Goal: Information Seeking & Learning: Learn about a topic

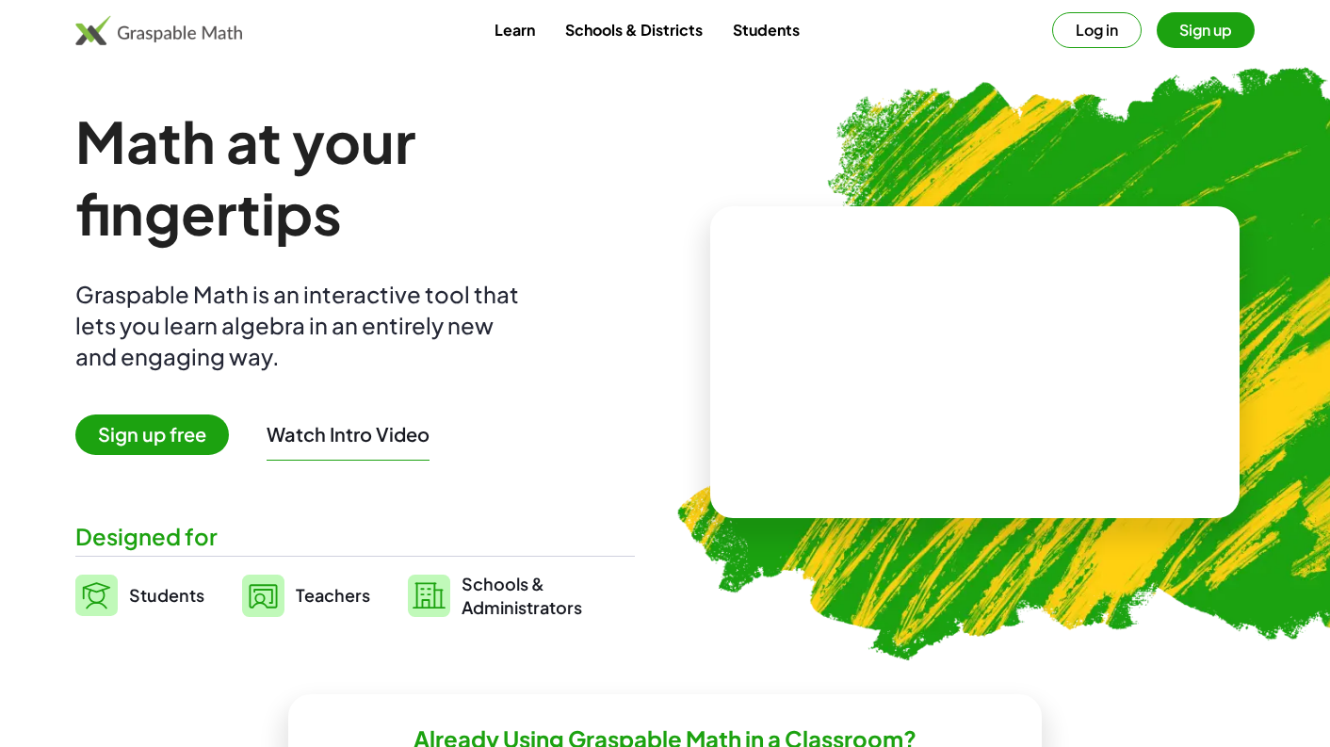
click at [1098, 39] on button "Log in" at bounding box center [1096, 30] width 89 height 36
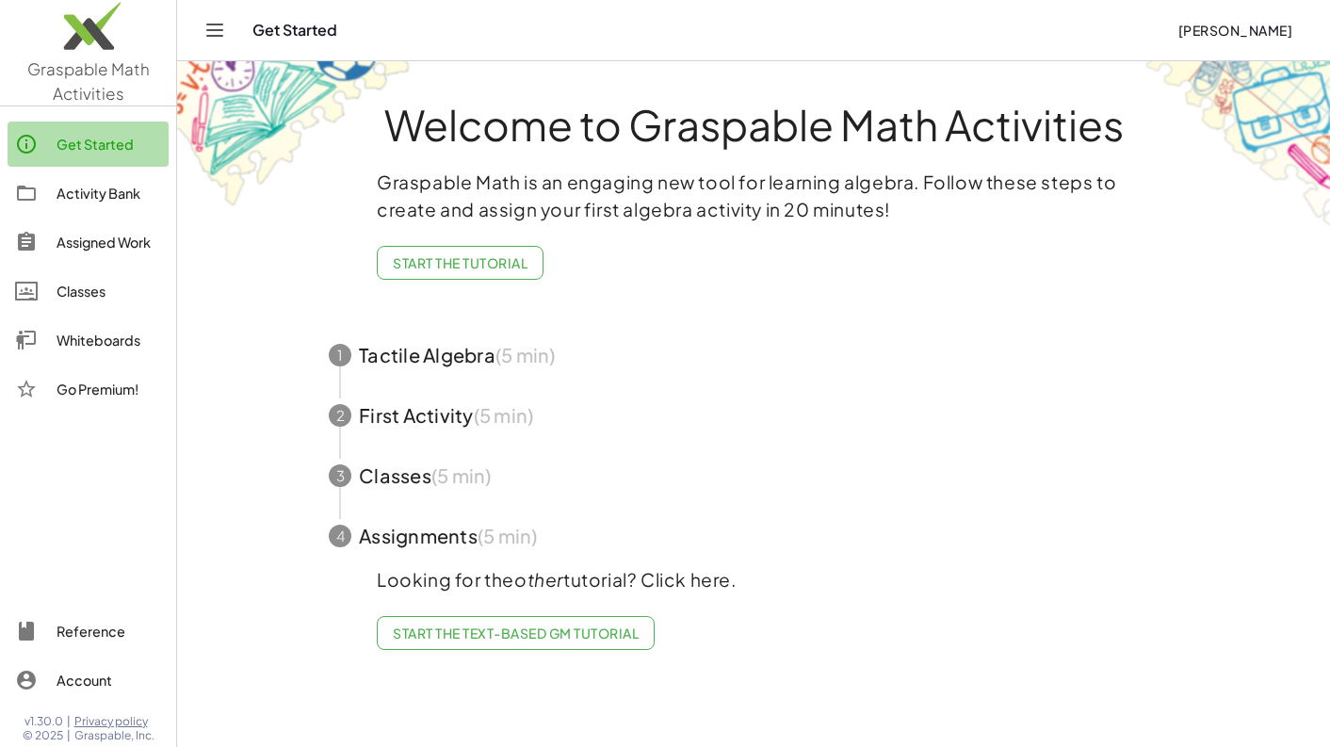
click at [60, 146] on div "Get Started" at bounding box center [109, 144] width 105 height 23
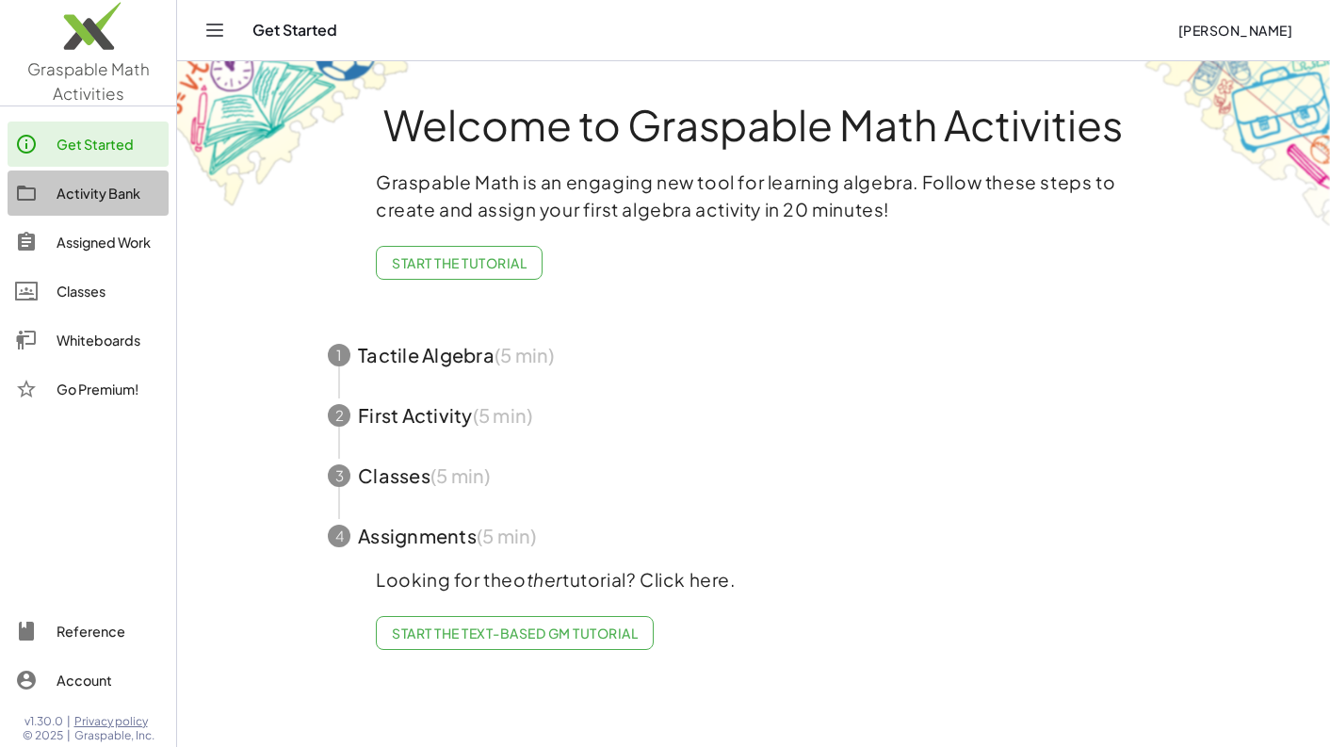
click at [101, 202] on div "Activity Bank" at bounding box center [109, 193] width 105 height 23
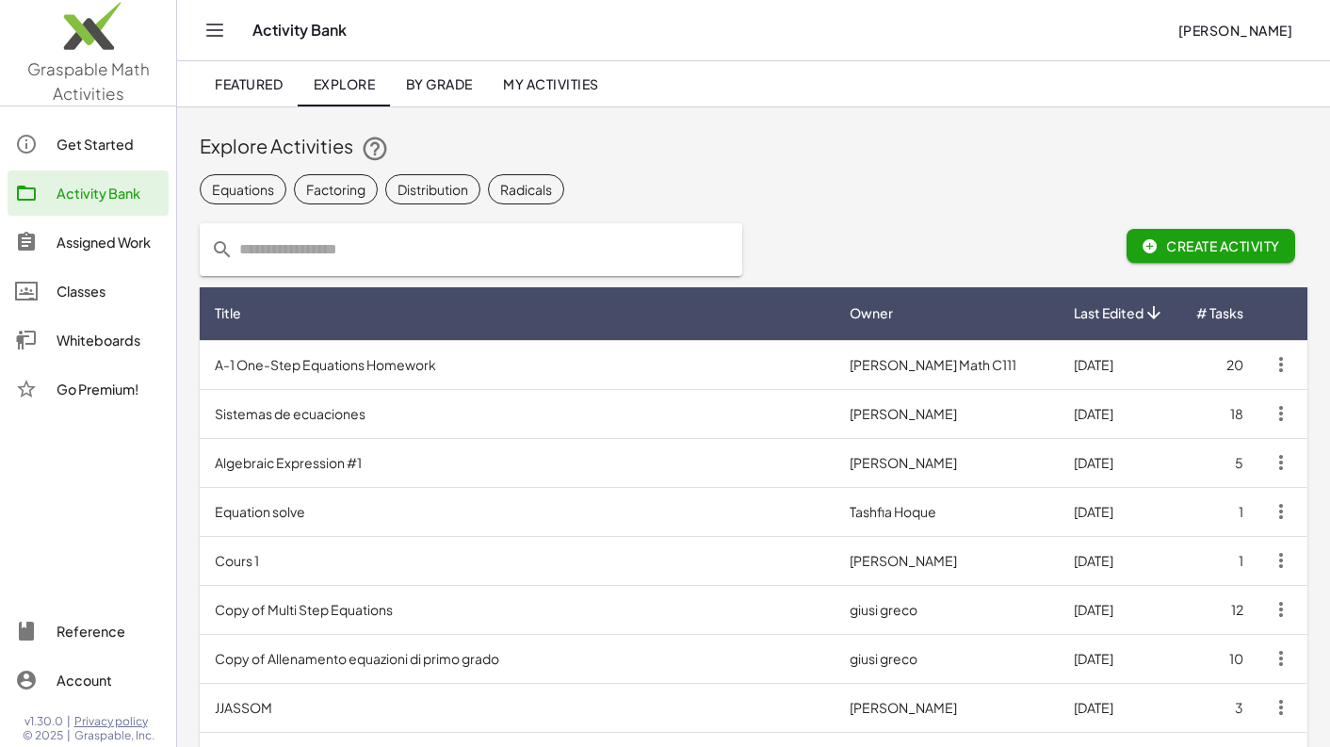
click at [523, 85] on span "My Activities" at bounding box center [551, 83] width 96 height 17
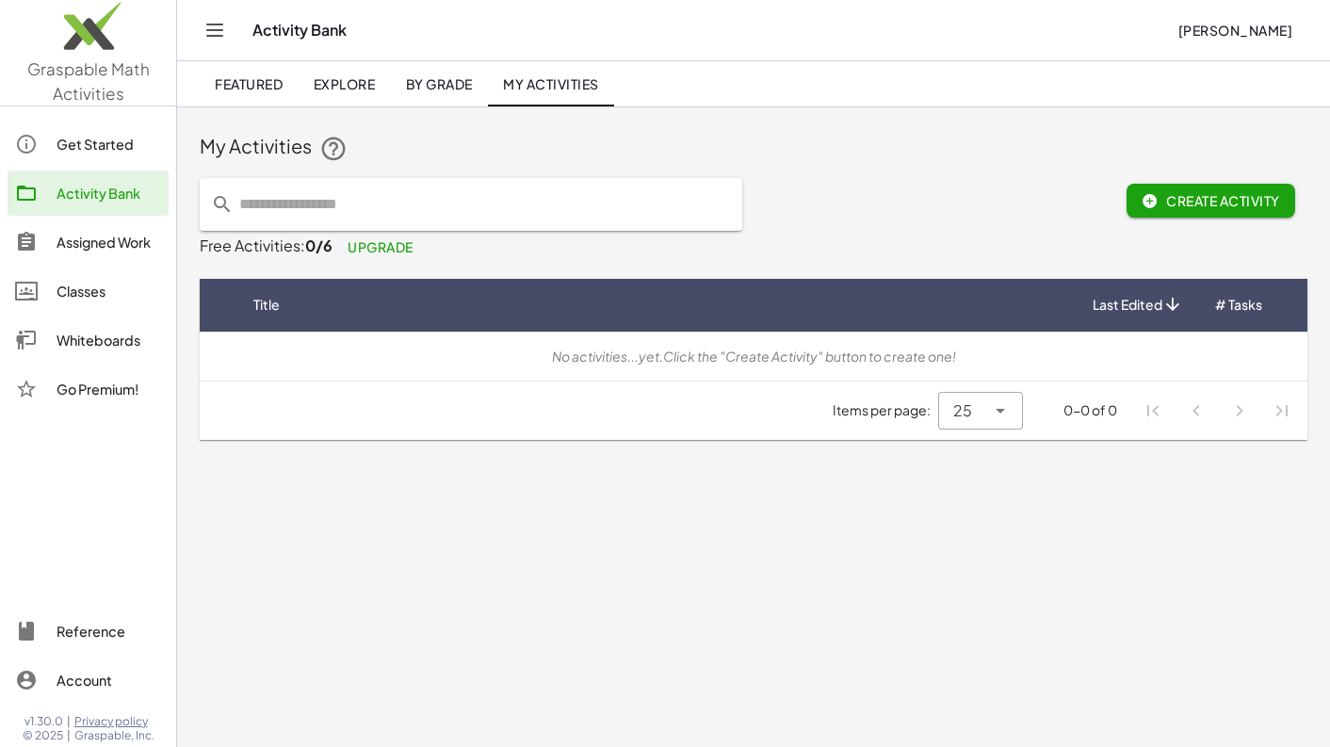
click at [445, 95] on link "By Grade" at bounding box center [438, 83] width 97 height 45
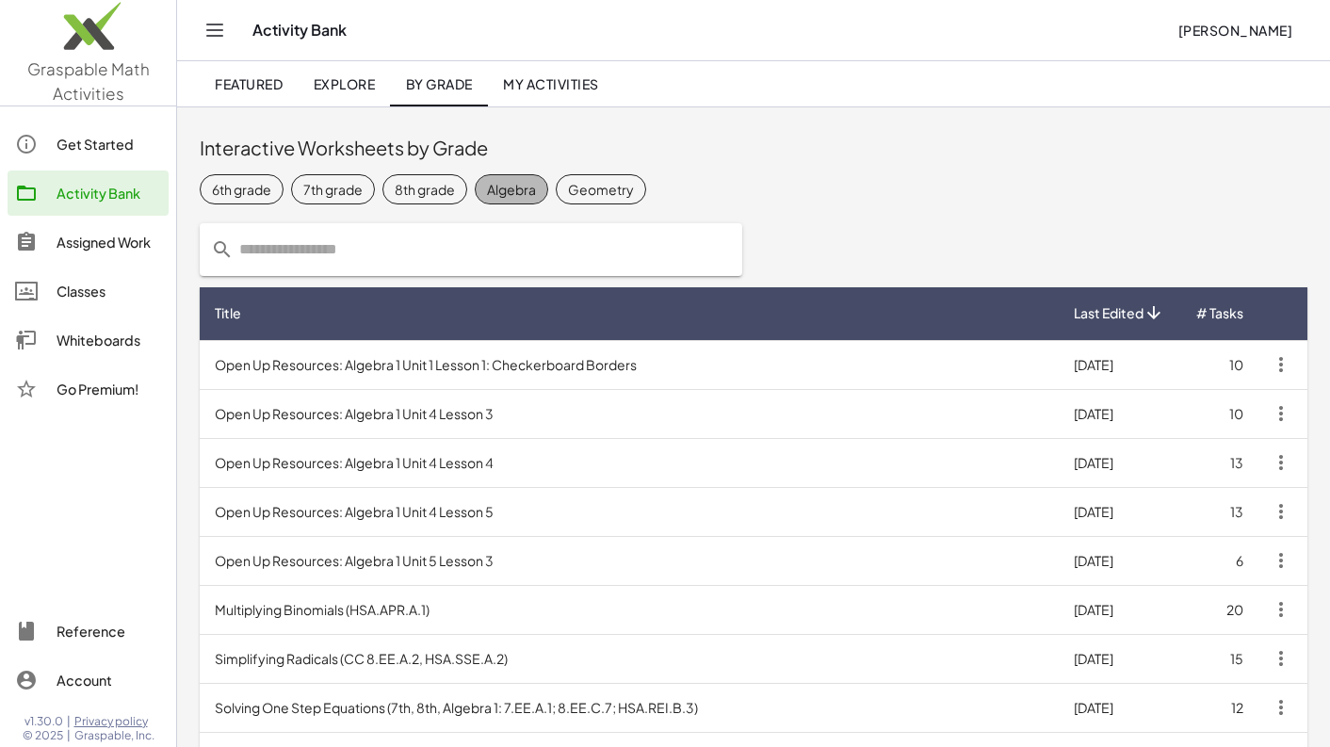
click at [502, 192] on div "Algebra" at bounding box center [511, 190] width 49 height 20
click at [408, 191] on div "8th grade" at bounding box center [425, 190] width 60 height 20
drag, startPoint x: 540, startPoint y: 192, endPoint x: 511, endPoint y: 299, distance: 110.1
click at [540, 193] on div "Algebra" at bounding box center [545, 190] width 49 height 20
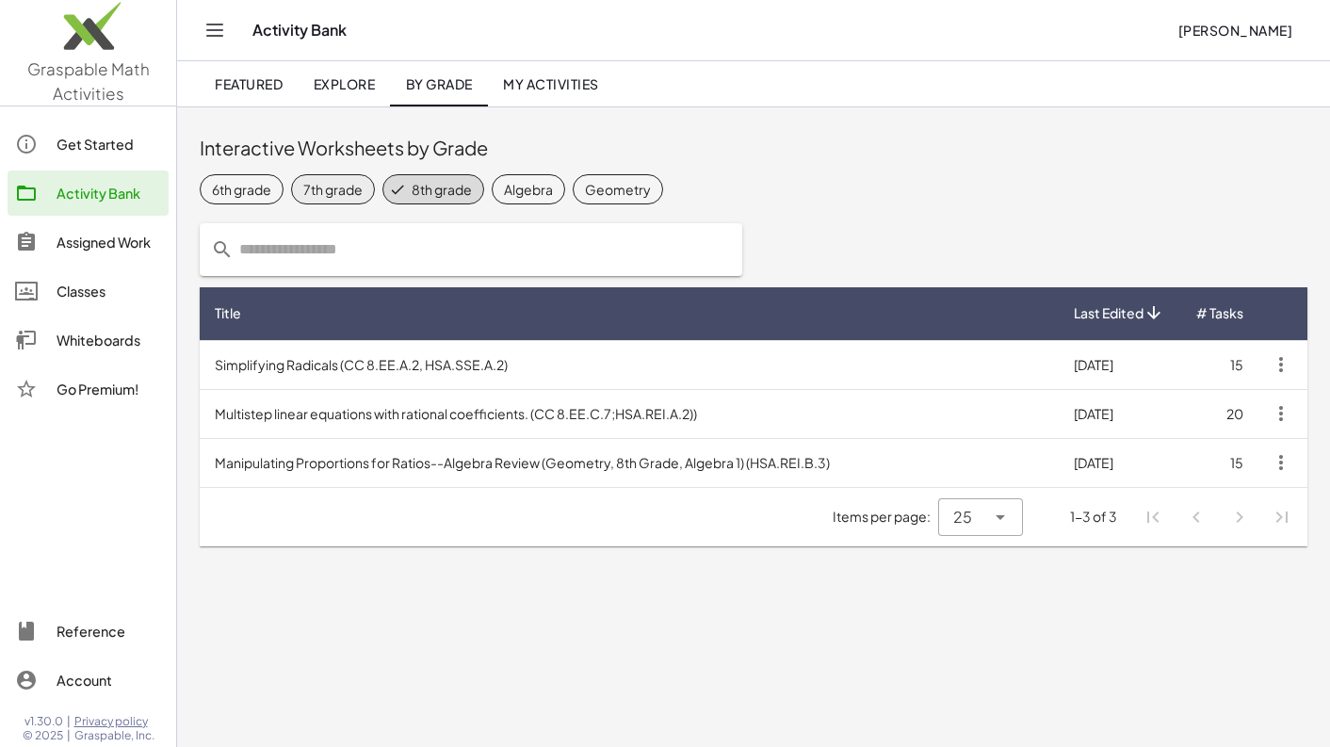
click at [330, 187] on div "7th grade" at bounding box center [332, 190] width 59 height 20
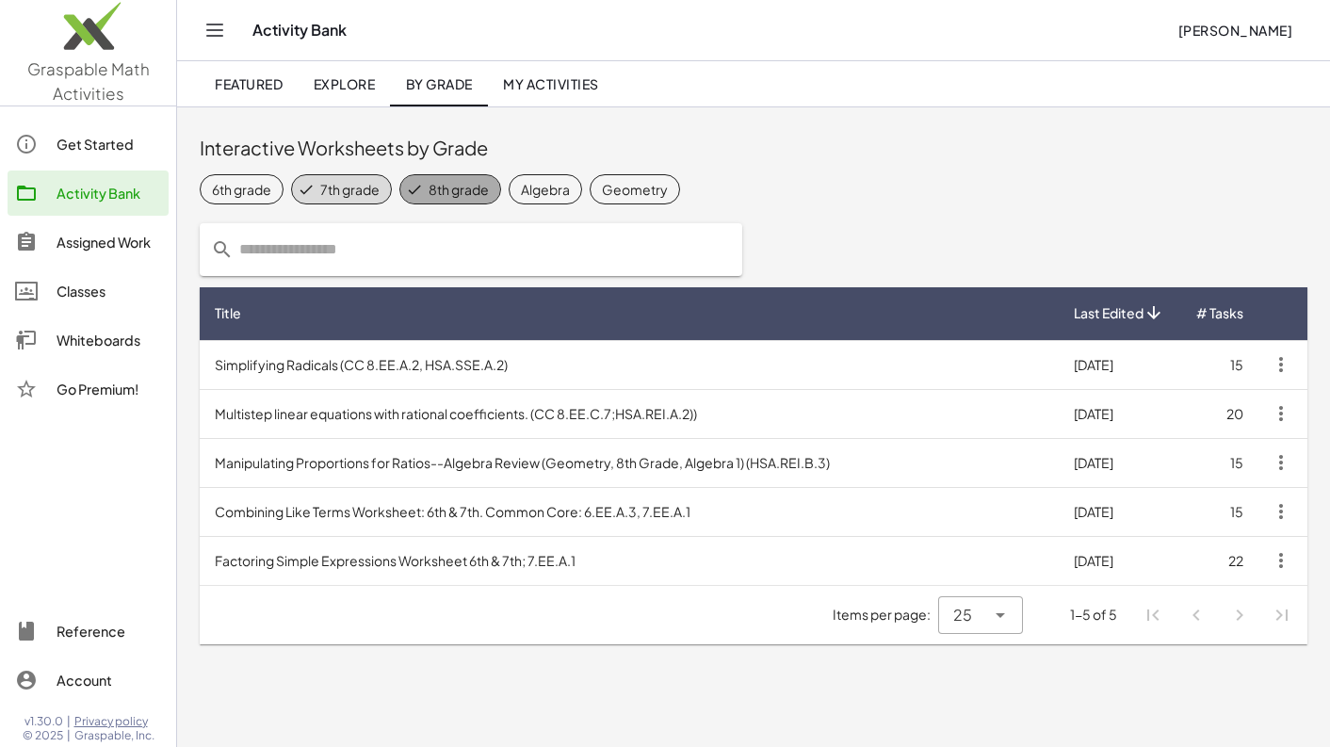
drag, startPoint x: 459, startPoint y: 189, endPoint x: 450, endPoint y: 223, distance: 35.0
click at [459, 189] on div "8th grade" at bounding box center [459, 190] width 60 height 20
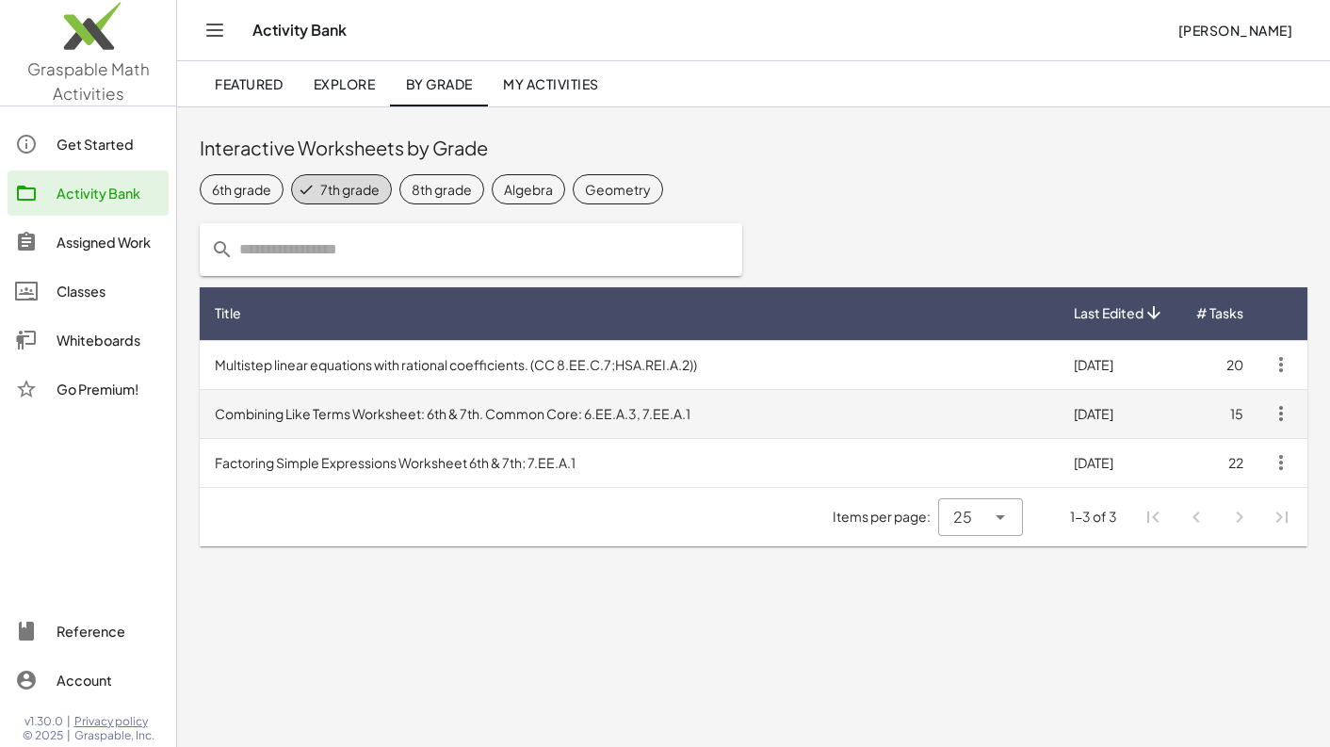
click at [430, 420] on td "Combining Like Terms Worksheet: 6th & 7th. Common Core: 6.EE.A.3, 7.EE.A.1" at bounding box center [629, 413] width 859 height 49
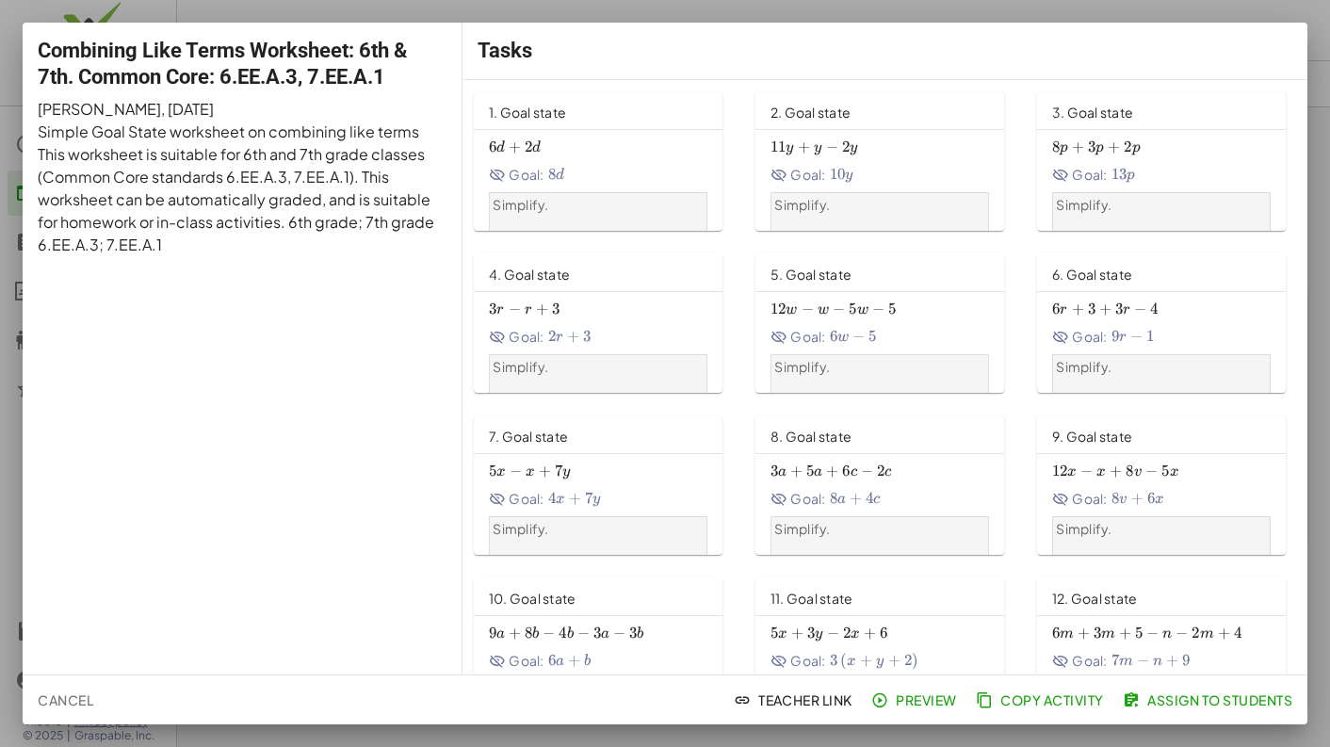
click at [551, 135] on div "6 d + 2 d 6d+2d 6 d + 2 d Goal: 8 d 8d 8 d" at bounding box center [598, 160] width 219 height 52
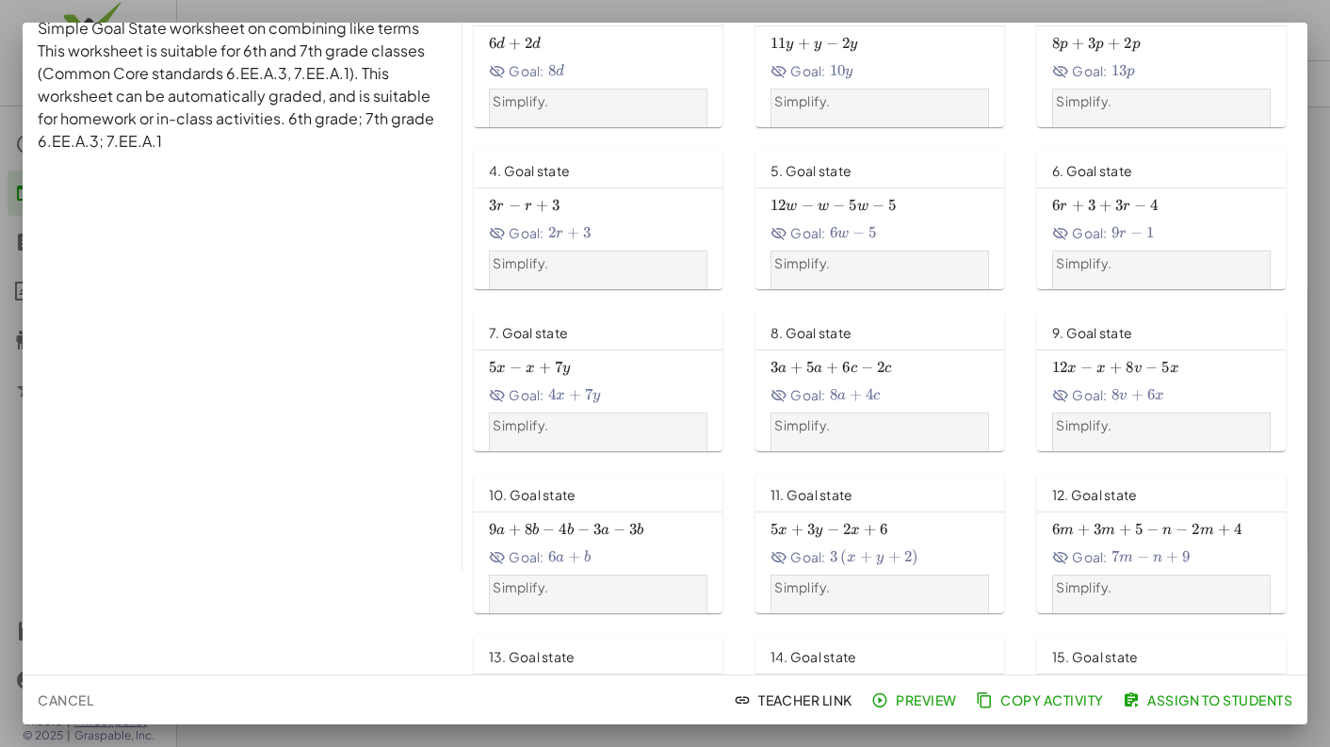
scroll to position [216, 0]
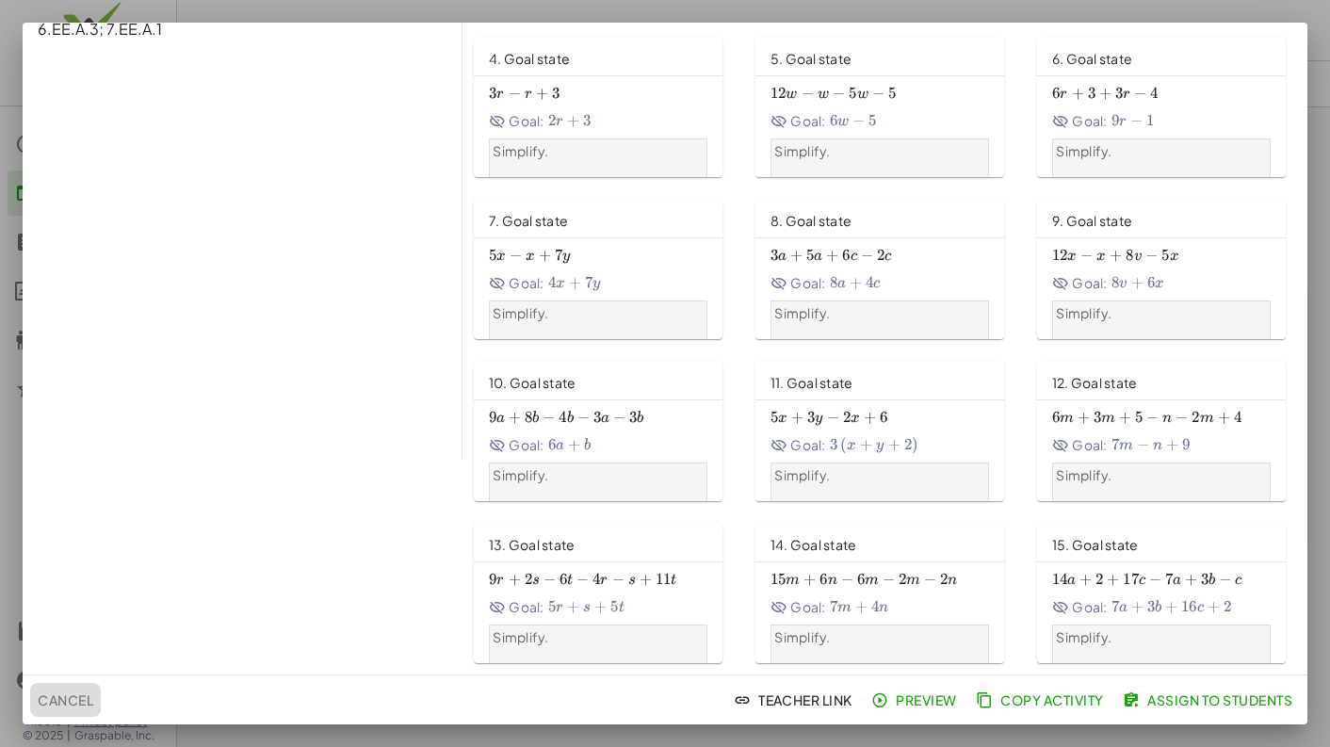
click at [65, 701] on span "Cancel" at bounding box center [66, 699] width 56 height 17
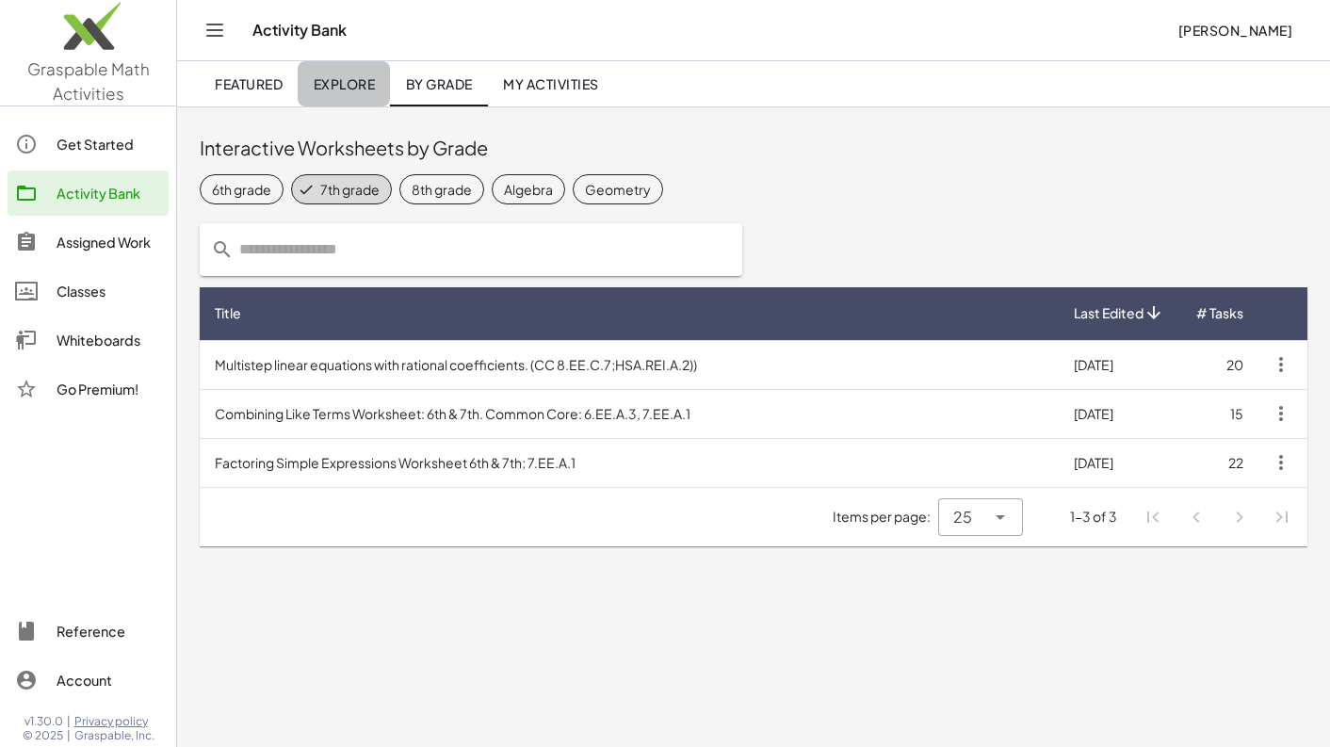
click at [360, 89] on span "Explore" at bounding box center [344, 83] width 62 height 17
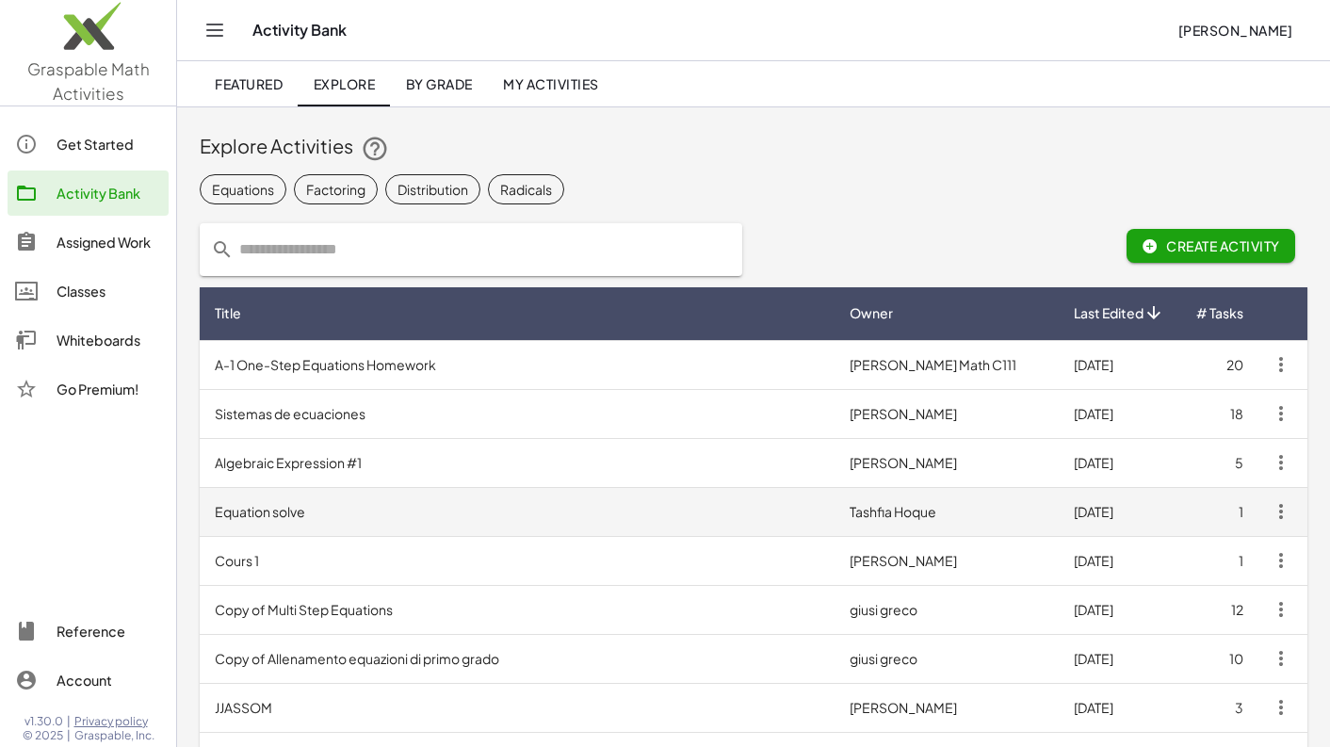
click at [316, 511] on td "Equation solve" at bounding box center [517, 511] width 635 height 49
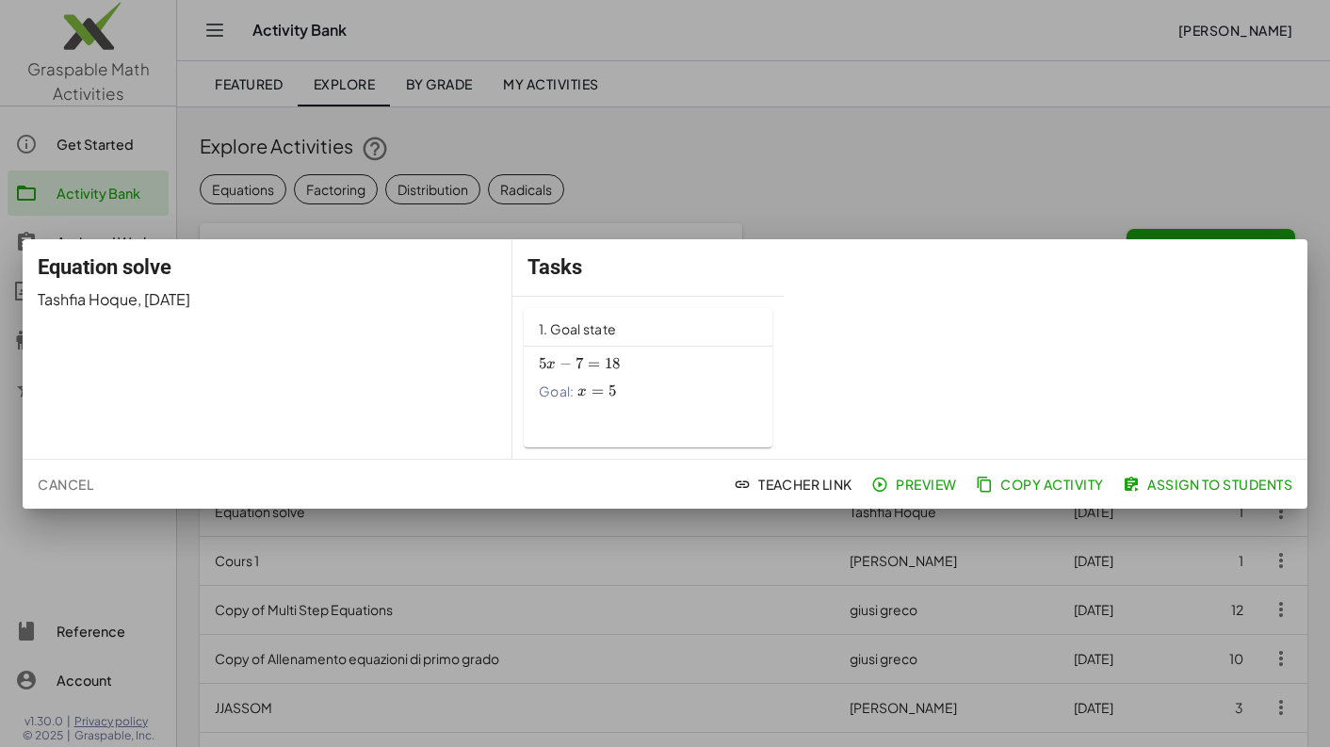
click at [628, 327] on div "1. Goal state" at bounding box center [648, 327] width 249 height 38
click at [75, 485] on span "Cancel" at bounding box center [66, 484] width 56 height 17
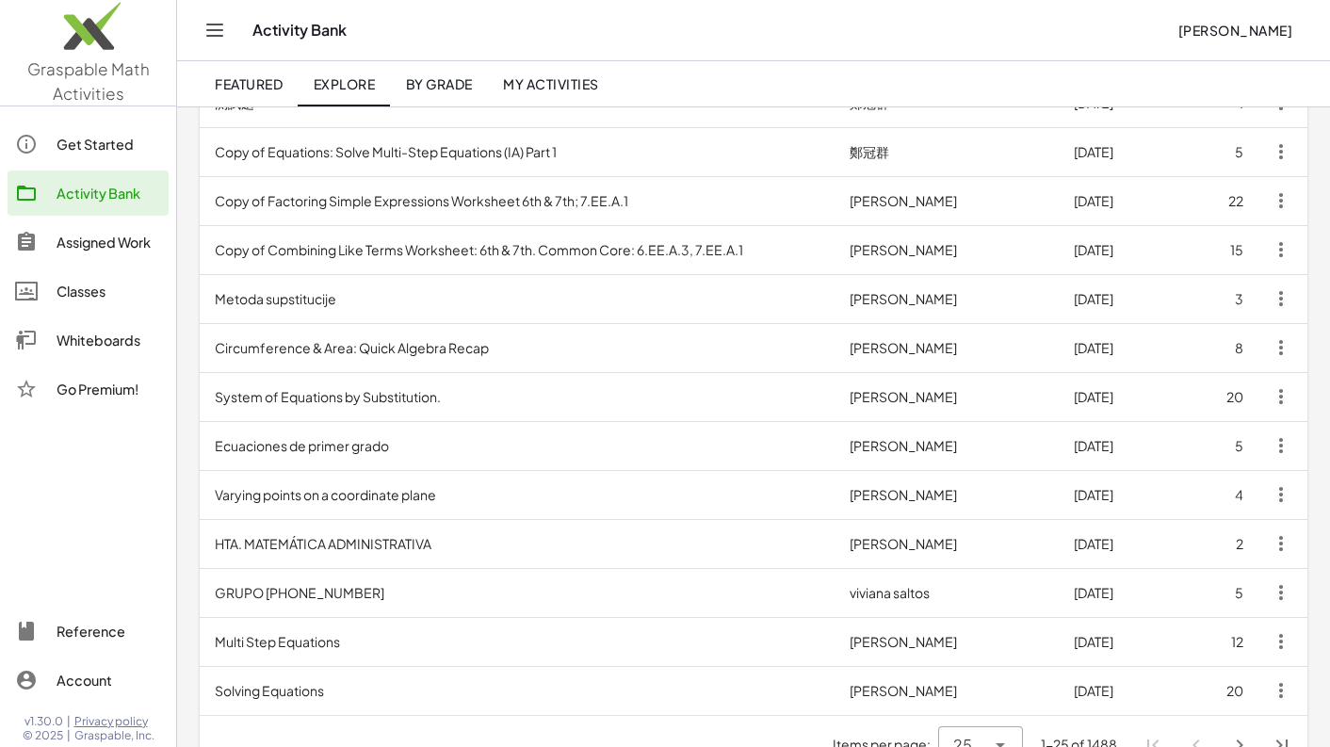
scroll to position [888, 0]
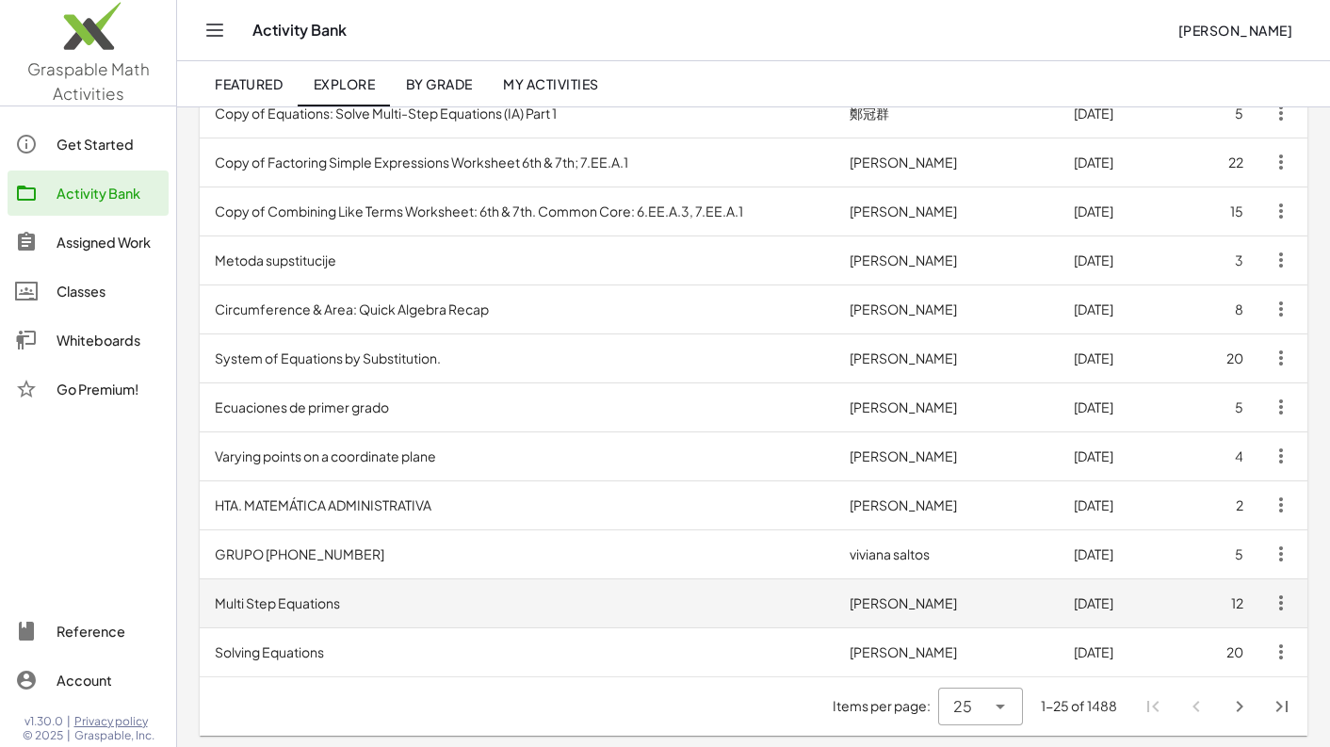
click at [284, 596] on td "Multi Step Equations" at bounding box center [517, 602] width 635 height 49
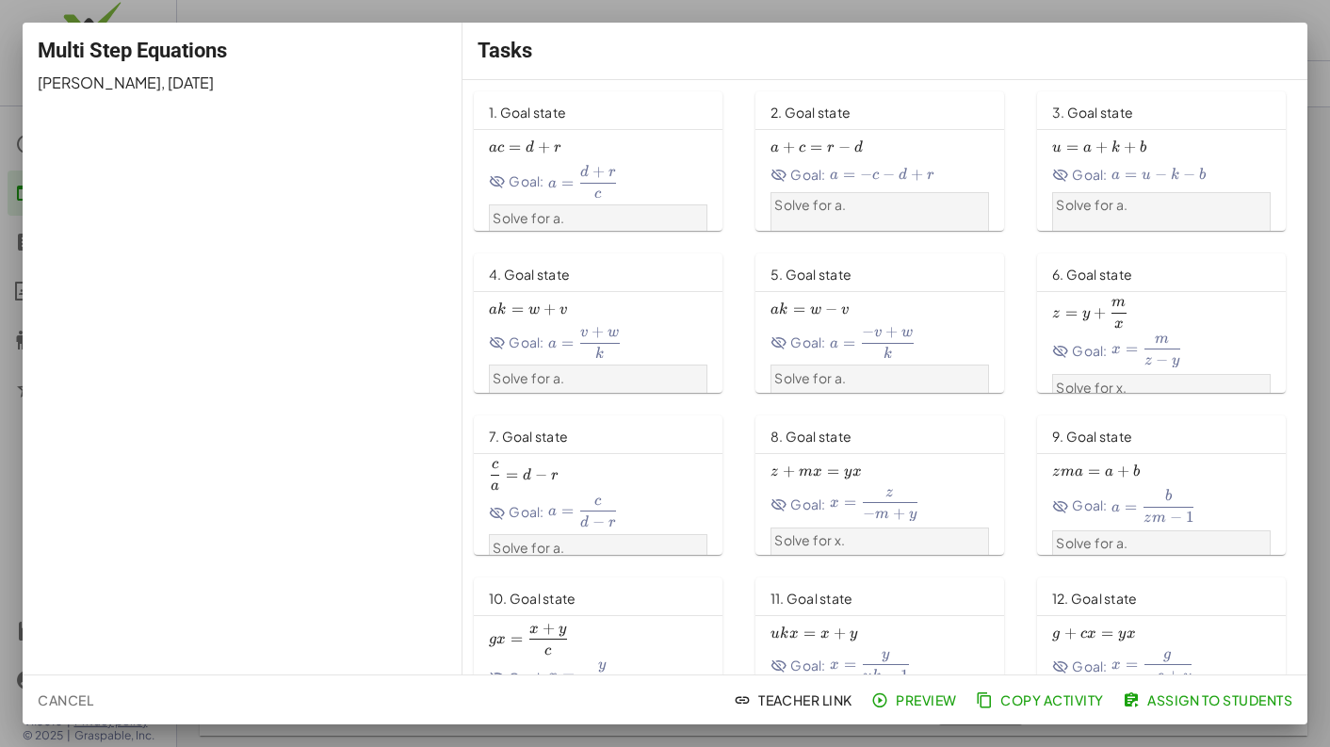
click at [565, 204] on div "Solve for a." at bounding box center [598, 230] width 219 height 53
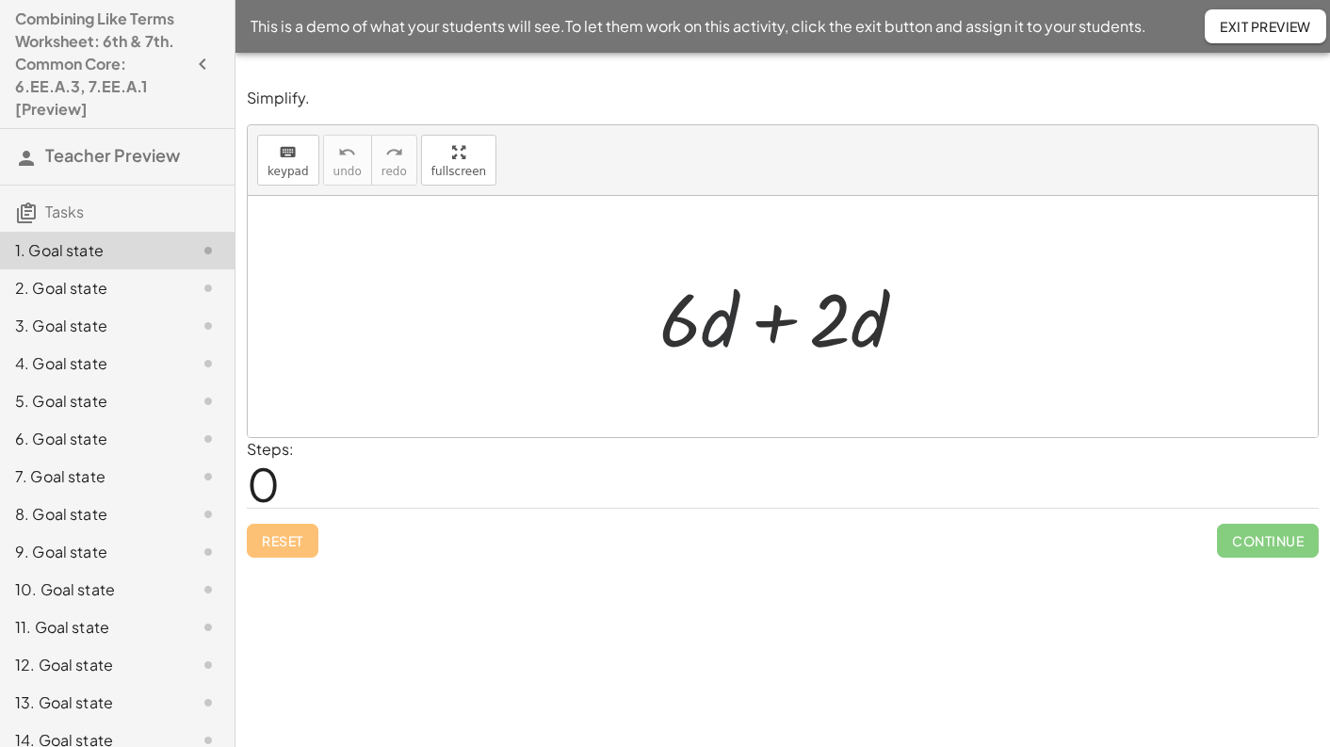
click at [713, 333] on div at bounding box center [790, 316] width 281 height 97
click at [701, 327] on div at bounding box center [790, 316] width 281 height 97
drag, startPoint x: 721, startPoint y: 327, endPoint x: 876, endPoint y: 339, distance: 155.9
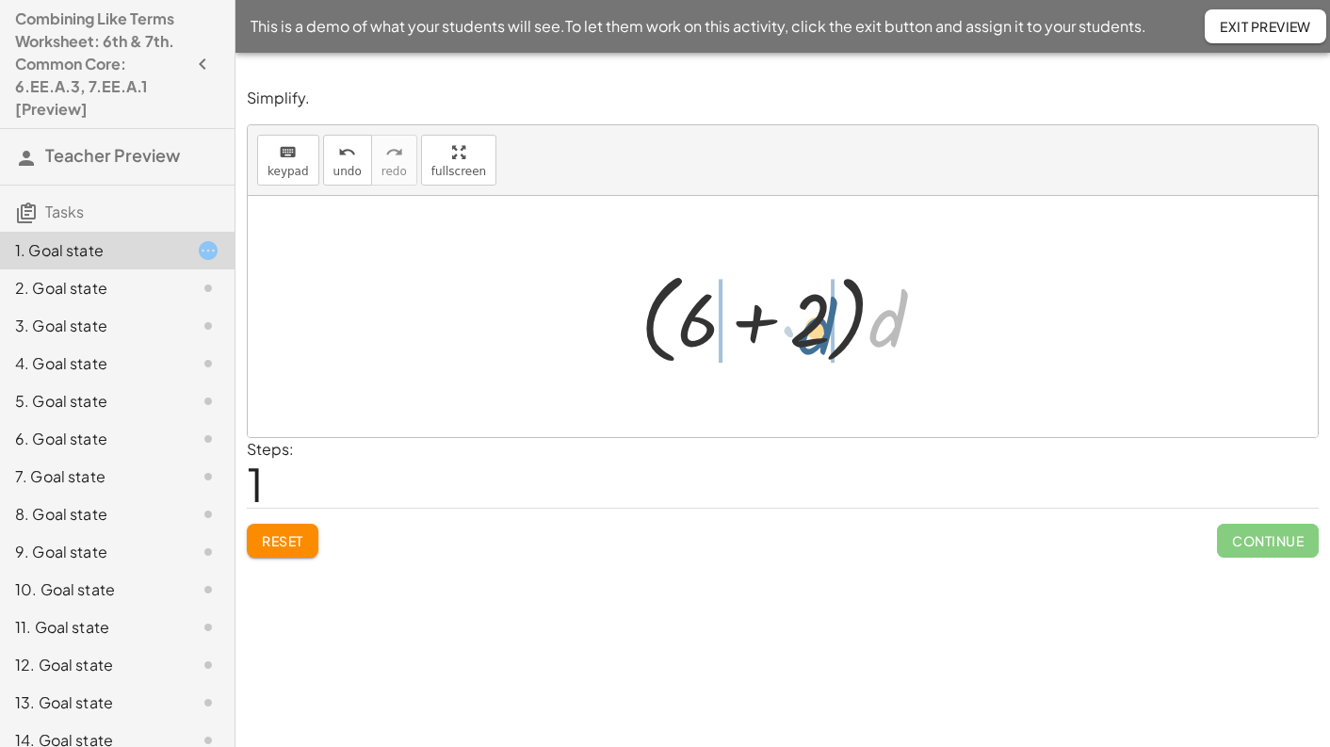
drag, startPoint x: 883, startPoint y: 328, endPoint x: 811, endPoint y: 335, distance: 72.0
click at [811, 335] on div at bounding box center [789, 317] width 317 height 108
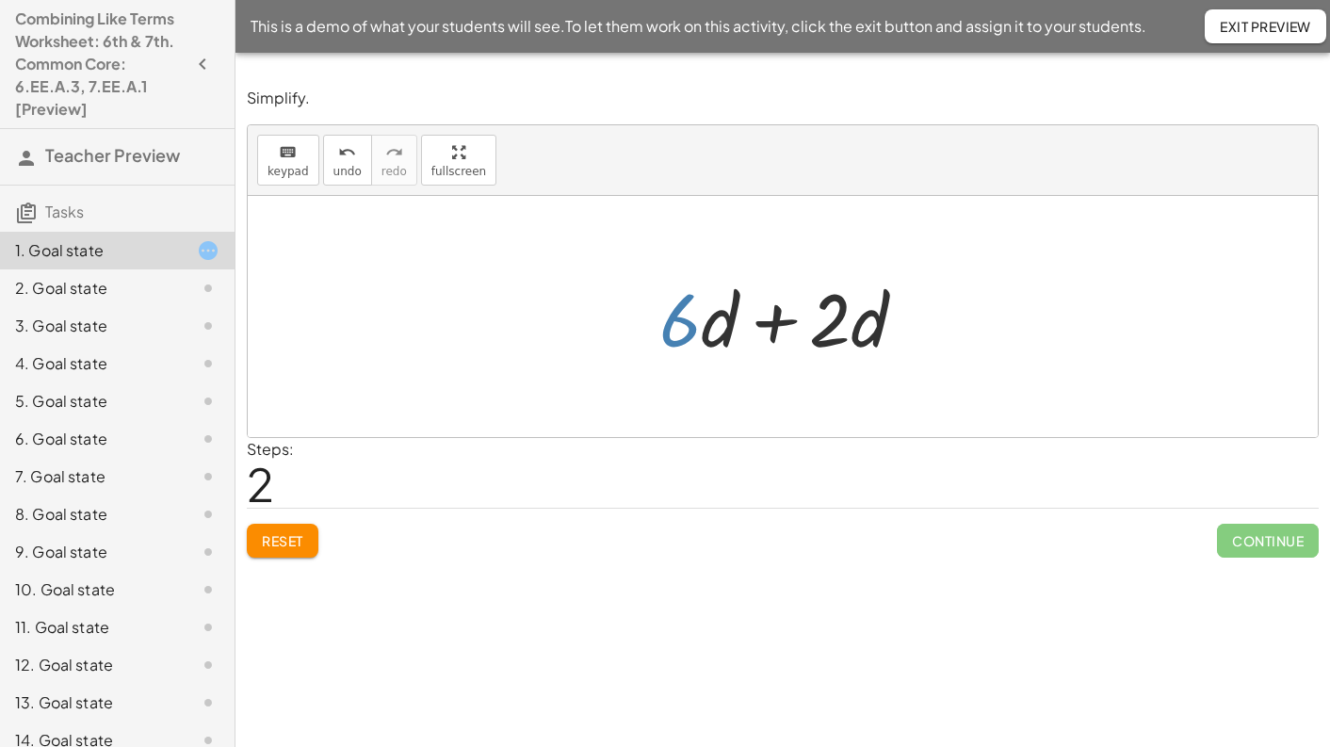
click at [680, 328] on div at bounding box center [790, 316] width 281 height 97
click at [708, 329] on div at bounding box center [790, 316] width 281 height 97
drag, startPoint x: 690, startPoint y: 332, endPoint x: 724, endPoint y: 340, distance: 35.0
click at [724, 340] on div at bounding box center [790, 316] width 281 height 97
click at [776, 327] on div at bounding box center [790, 316] width 281 height 97
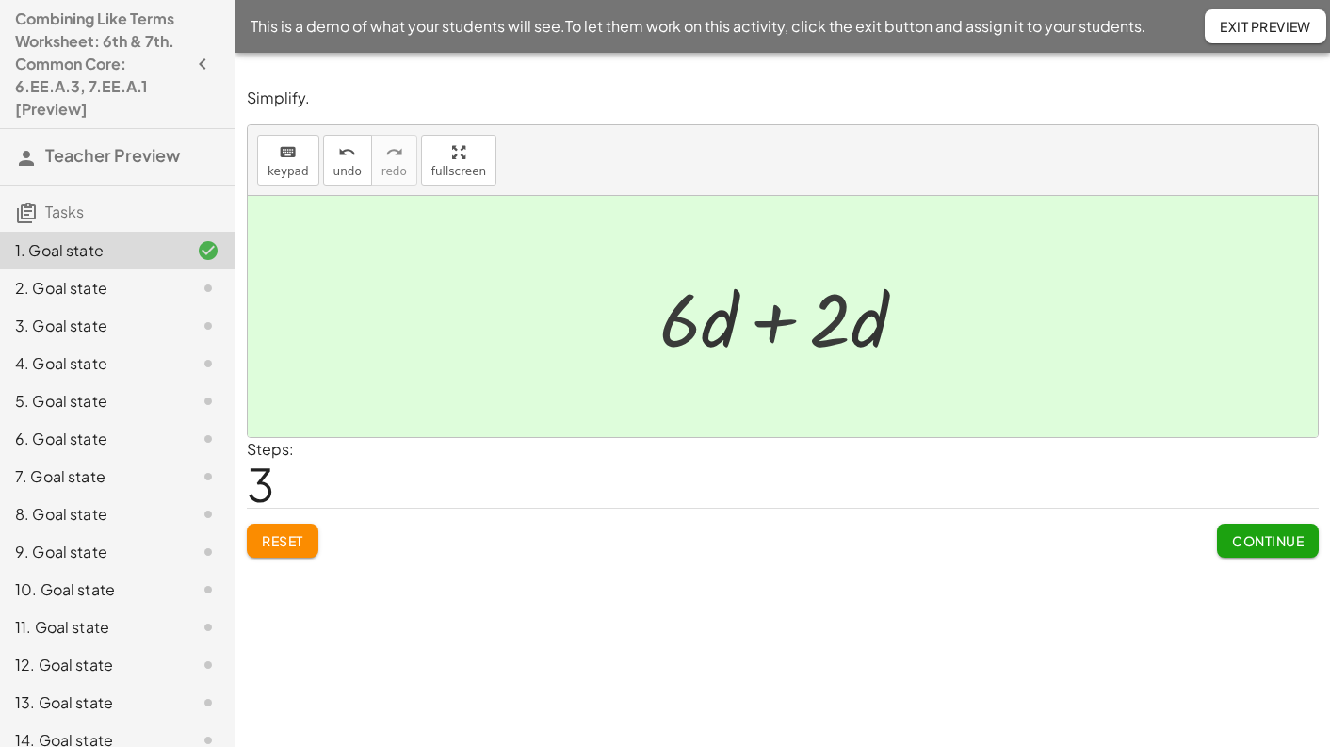
click at [776, 327] on div at bounding box center [789, 316] width 135 height 97
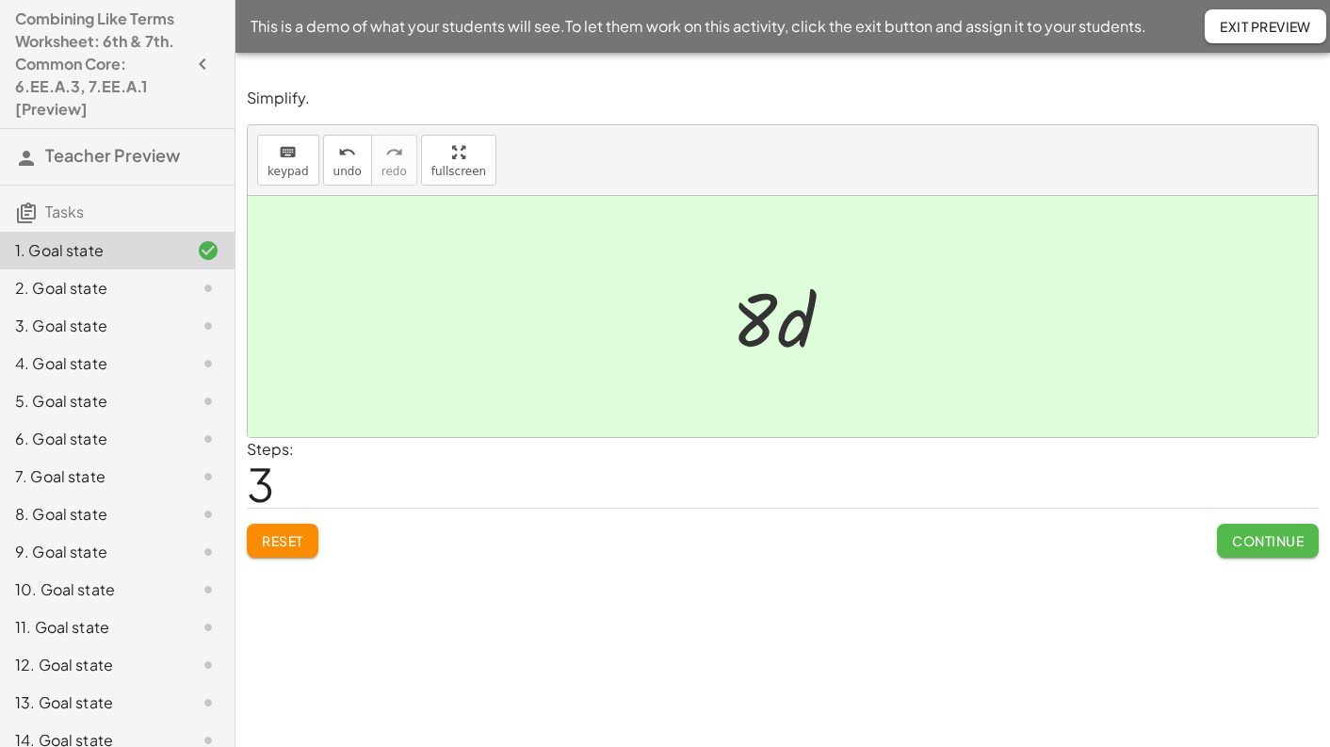
drag, startPoint x: 1279, startPoint y: 536, endPoint x: 1259, endPoint y: 532, distance: 20.1
click at [1278, 536] on span "Continue" at bounding box center [1268, 540] width 72 height 17
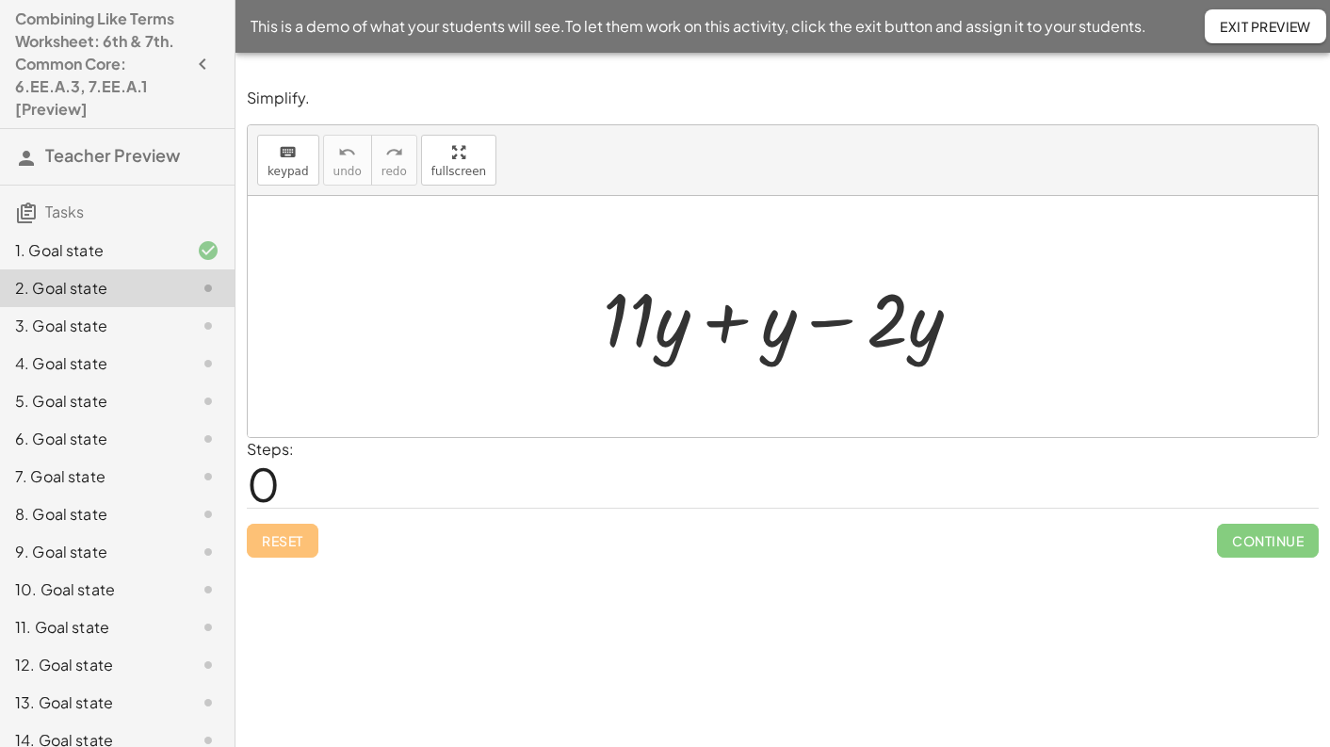
click at [834, 326] on div at bounding box center [789, 316] width 392 height 97
click at [834, 326] on div at bounding box center [789, 316] width 245 height 97
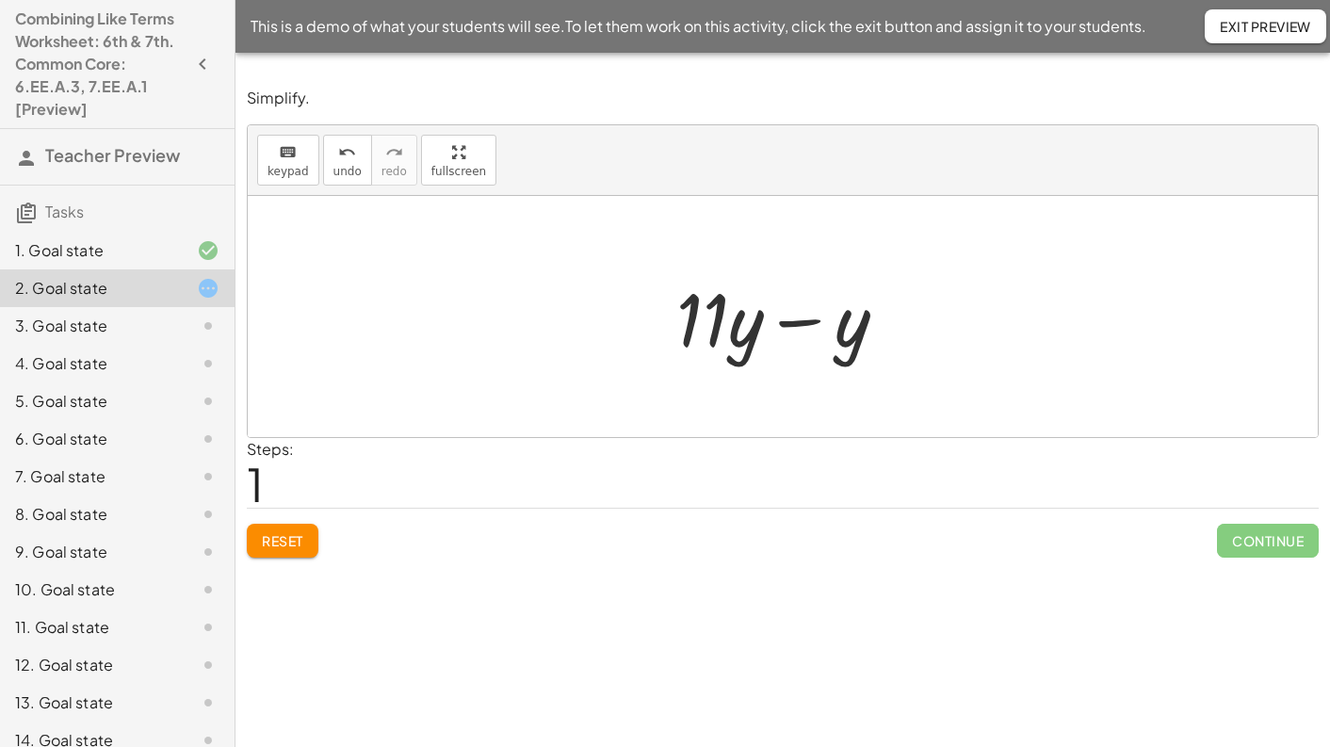
click at [801, 323] on div at bounding box center [789, 316] width 245 height 97
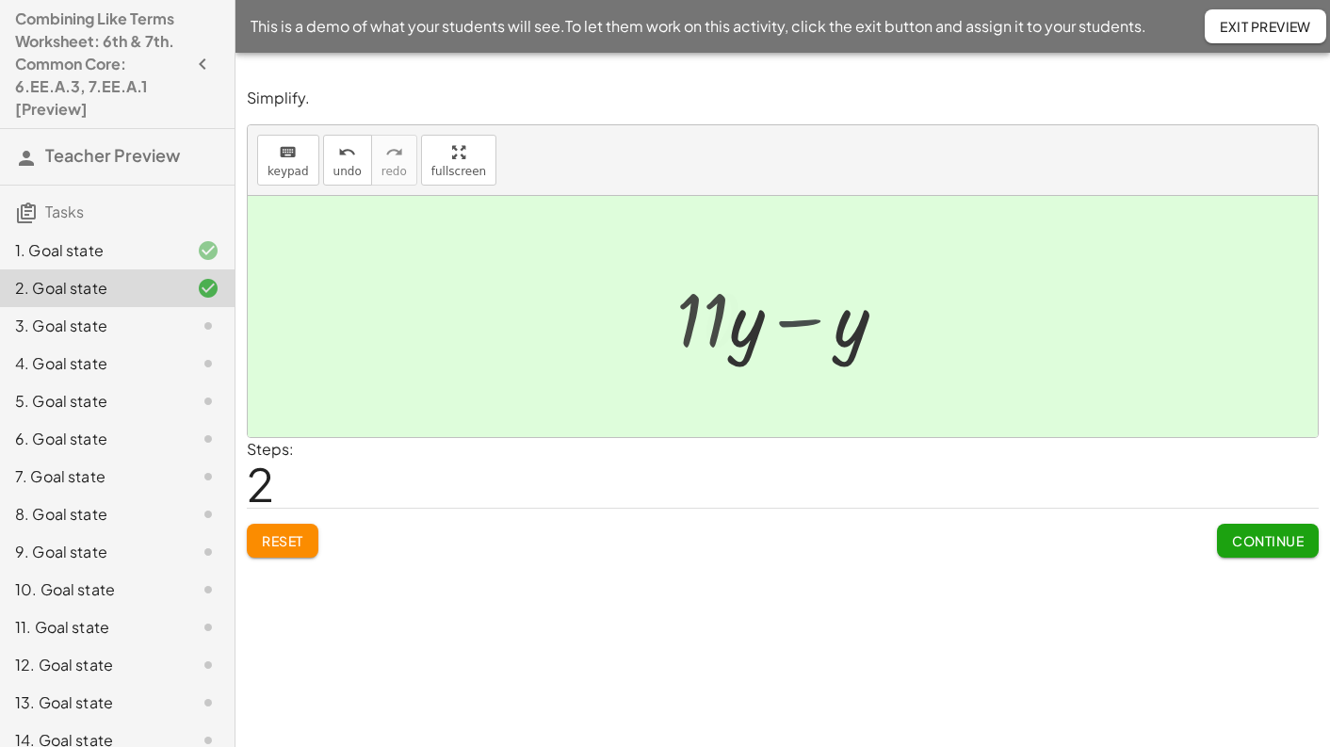
click at [801, 323] on div at bounding box center [789, 316] width 151 height 97
click at [1245, 543] on span "Continue" at bounding box center [1268, 540] width 72 height 17
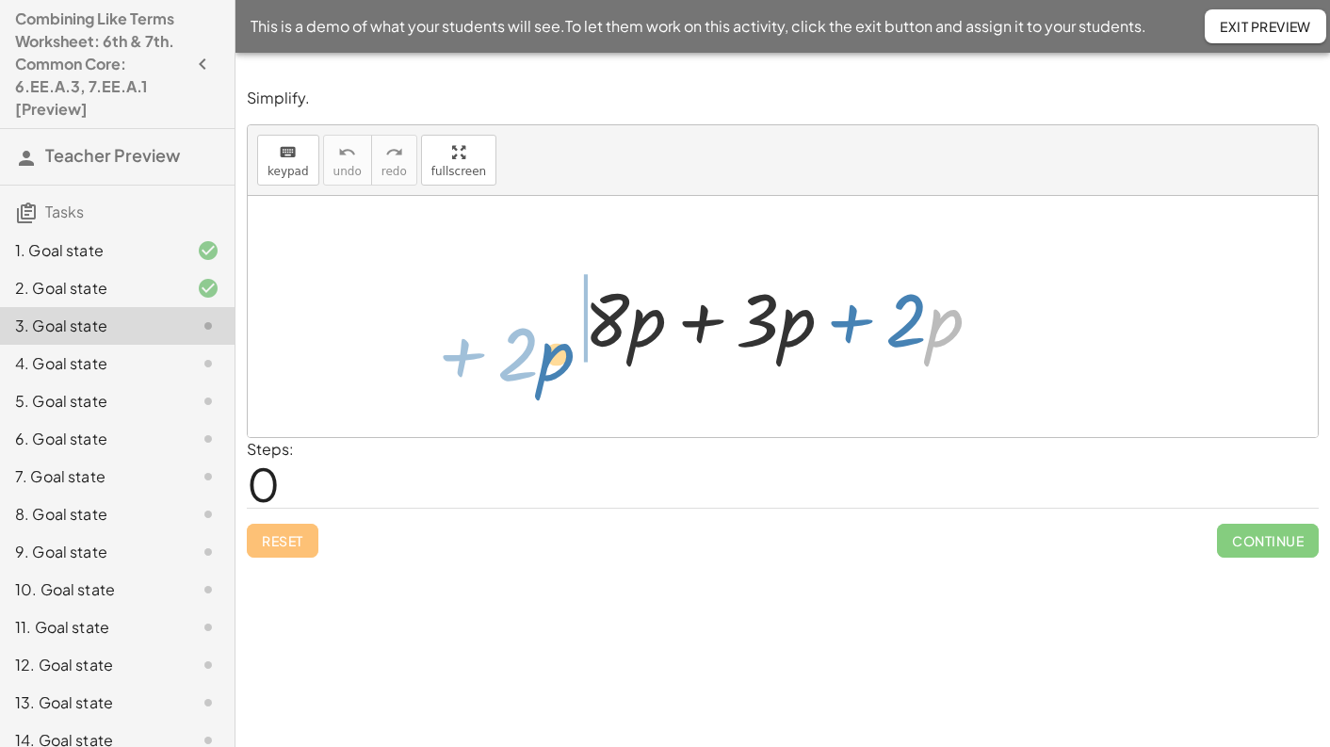
drag, startPoint x: 942, startPoint y: 338, endPoint x: 554, endPoint y: 372, distance: 389.5
click at [554, 372] on div "· p + · 2 + · 8 · p + · 3 · p + · 2 · p" at bounding box center [783, 316] width 1070 height 241
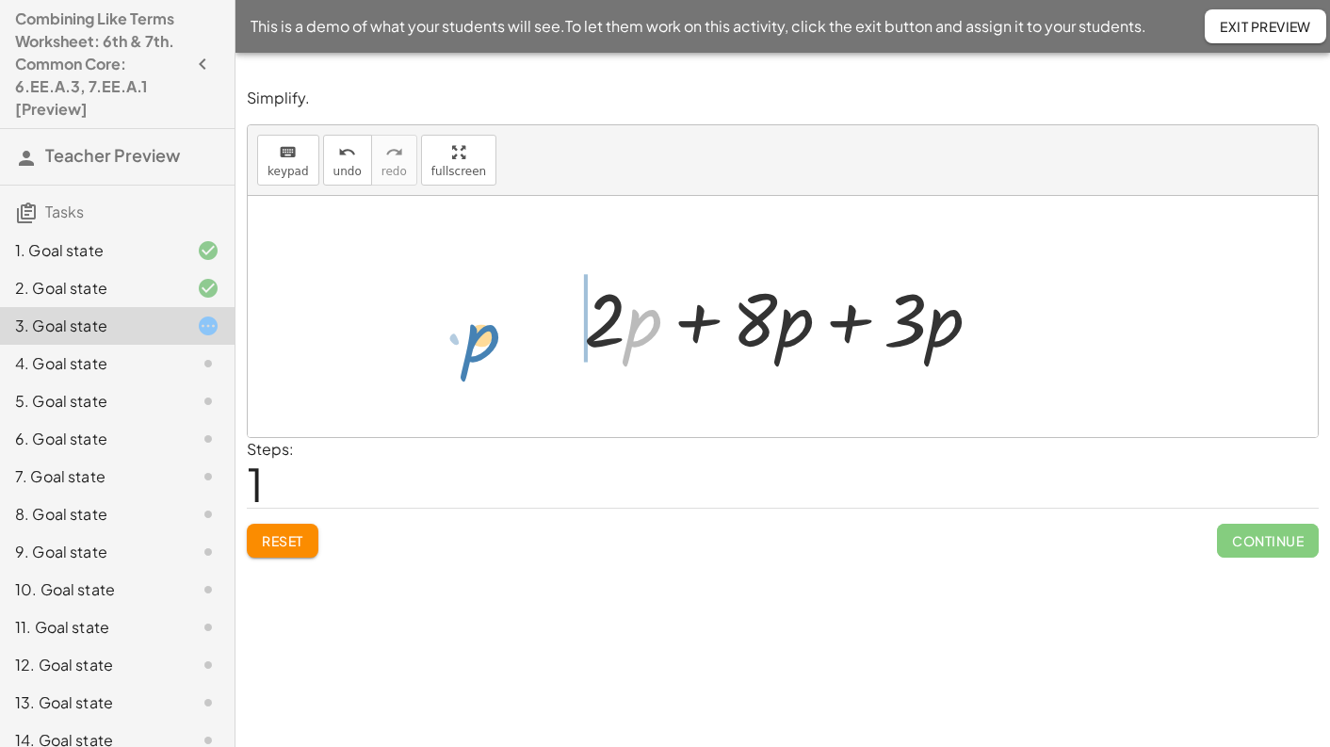
drag, startPoint x: 646, startPoint y: 328, endPoint x: 484, endPoint y: 343, distance: 162.7
drag, startPoint x: 601, startPoint y: 341, endPoint x: 661, endPoint y: 356, distance: 62.1
drag, startPoint x: 953, startPoint y: 335, endPoint x: 964, endPoint y: 334, distance: 10.4
click at [954, 323] on div at bounding box center [790, 316] width 430 height 97
drag, startPoint x: 957, startPoint y: 327, endPoint x: 1080, endPoint y: 335, distance: 123.7
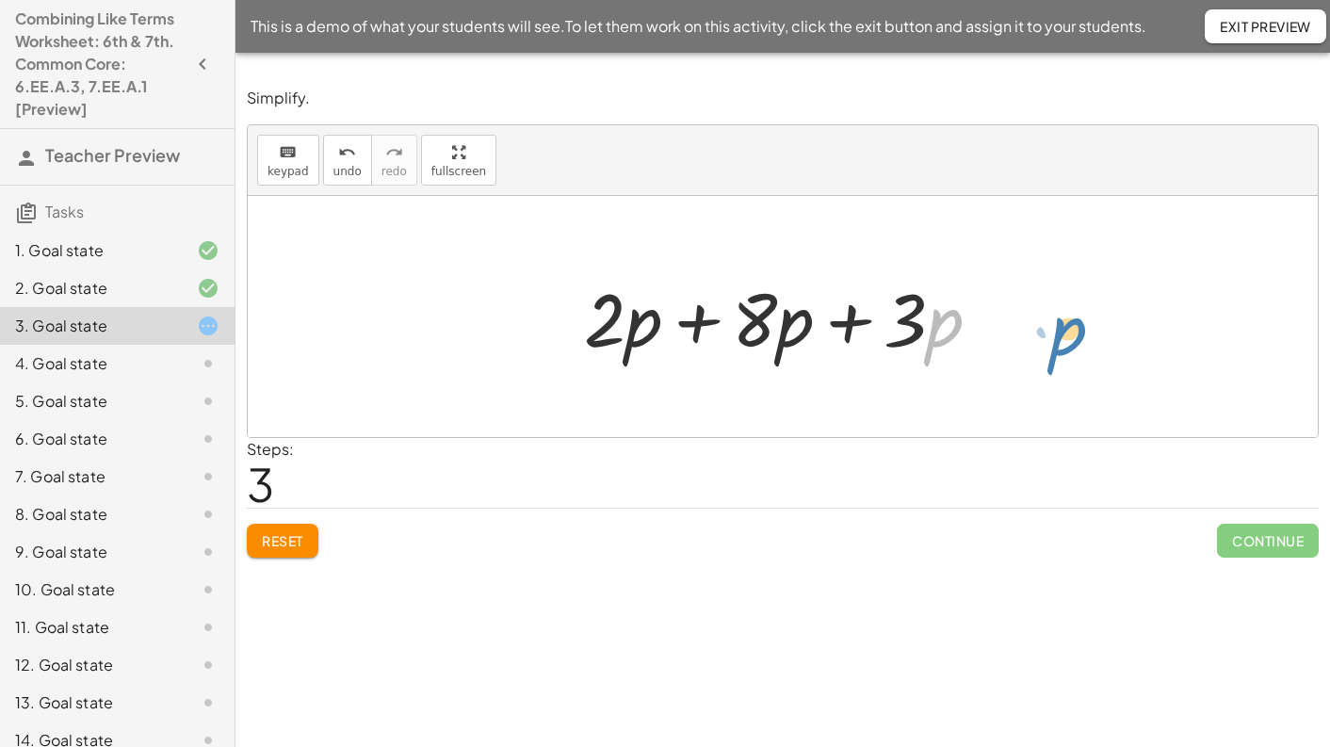
click at [1080, 335] on div "+ · 8 · p + · 3 · p + · 2 · p + · 2 · p + · 8 · p + · 3 · p + · p · 2 + · 8 · p…" at bounding box center [783, 316] width 1070 height 241
click at [657, 331] on div at bounding box center [790, 316] width 430 height 97
click at [653, 329] on div at bounding box center [790, 316] width 430 height 97
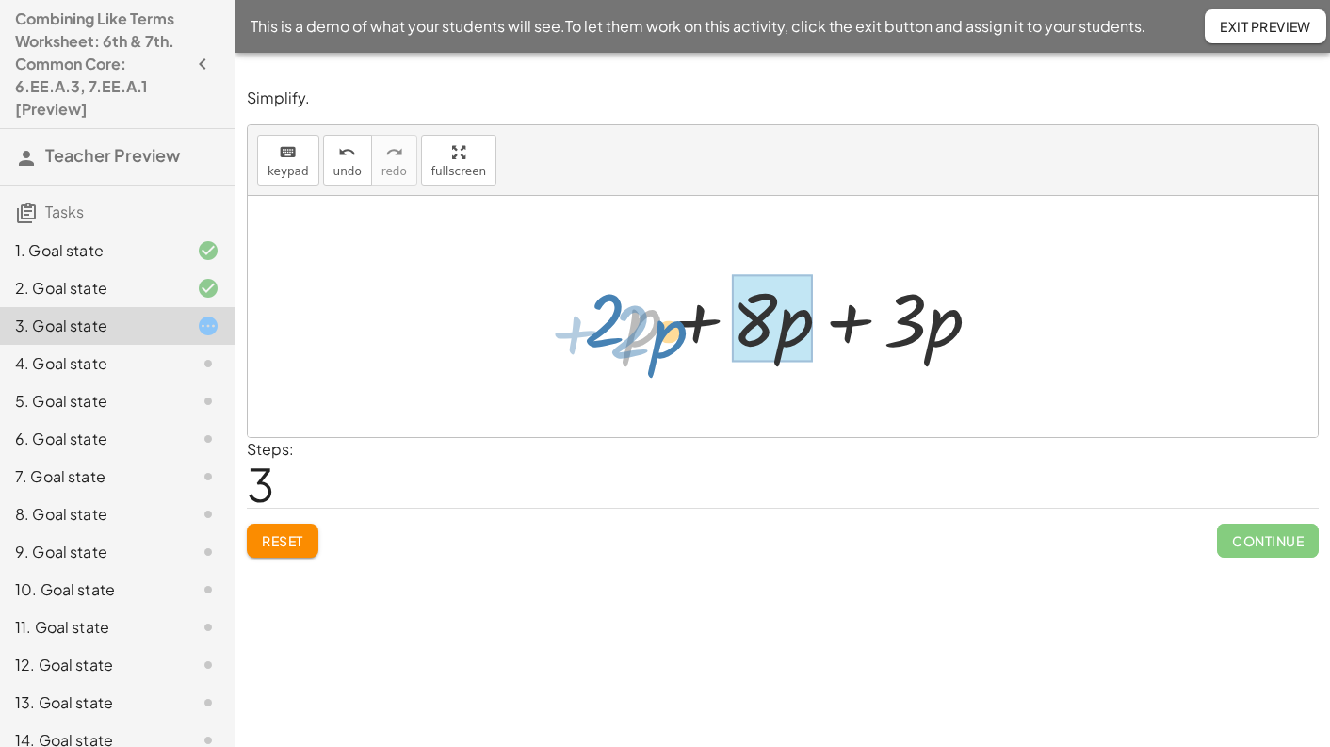
drag, startPoint x: 641, startPoint y: 319, endPoint x: 665, endPoint y: 331, distance: 27.0
click at [665, 331] on div at bounding box center [790, 316] width 430 height 97
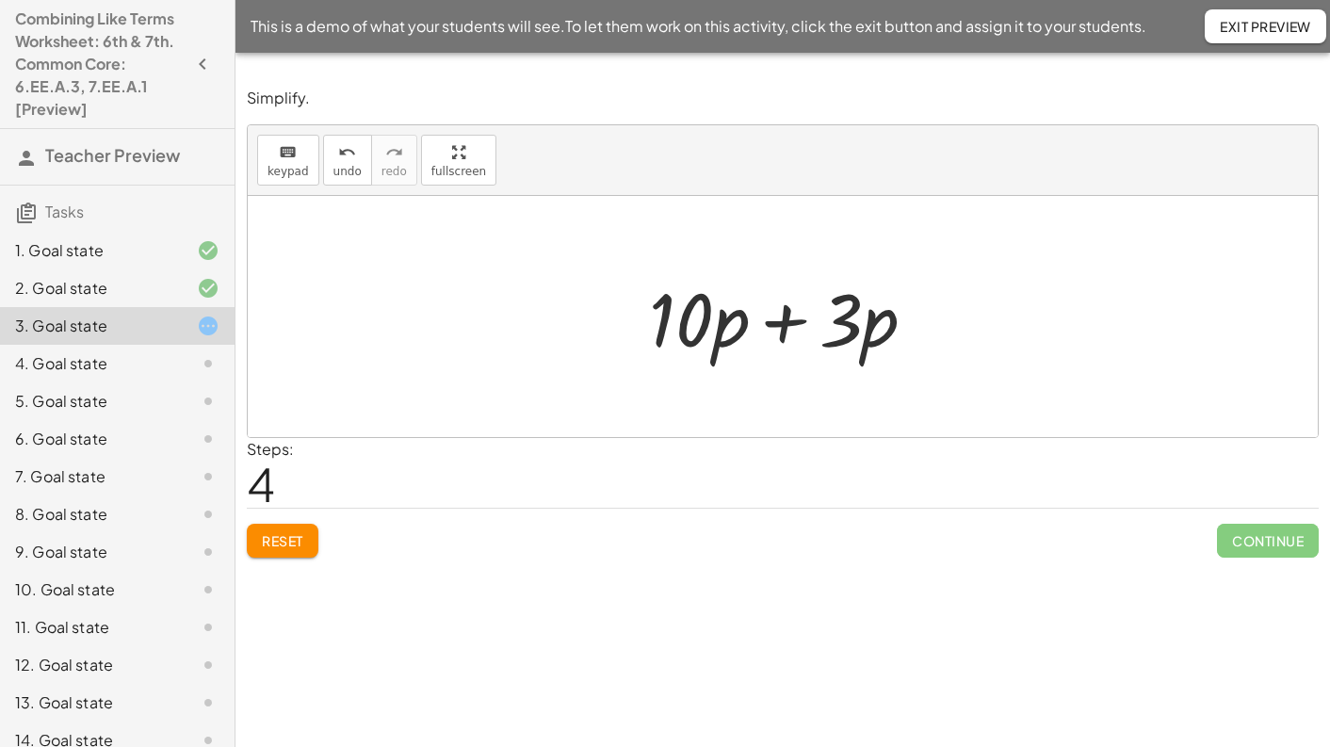
click at [788, 321] on div at bounding box center [790, 316] width 301 height 97
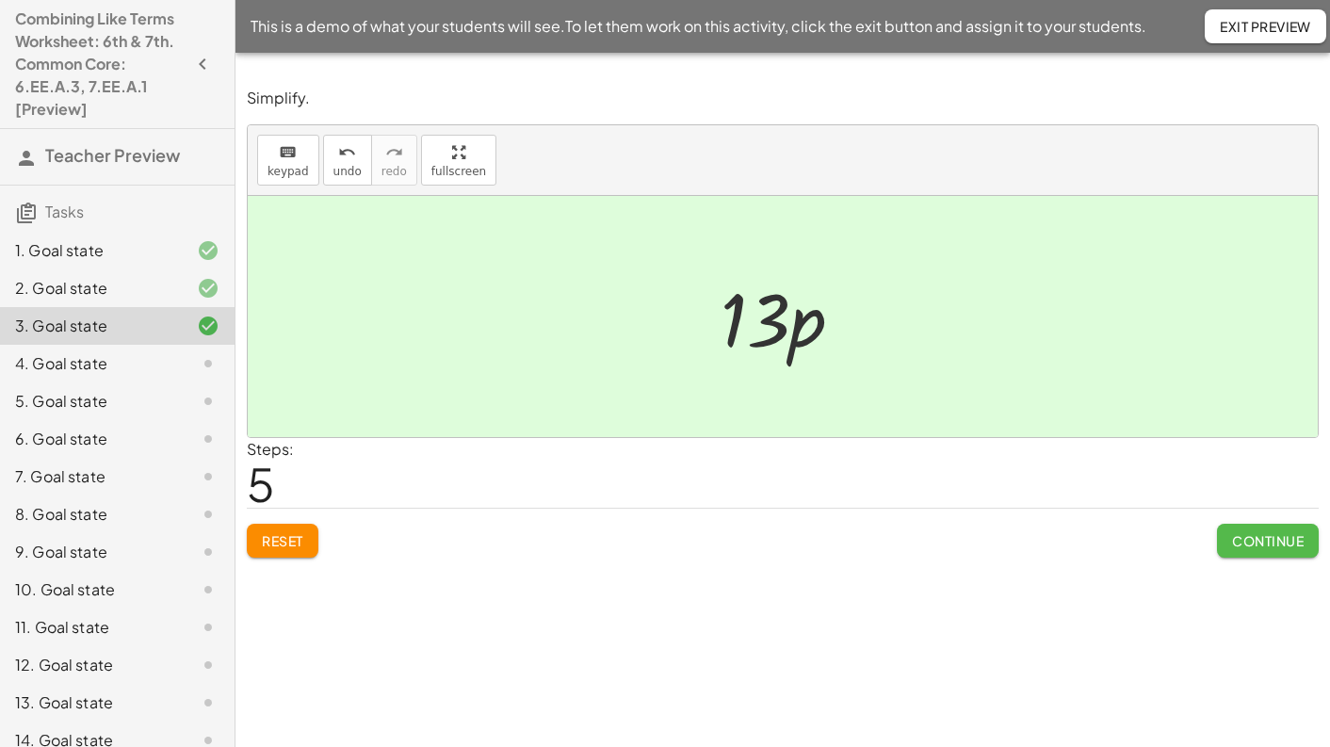
click at [1283, 528] on button "Continue" at bounding box center [1268, 541] width 102 height 34
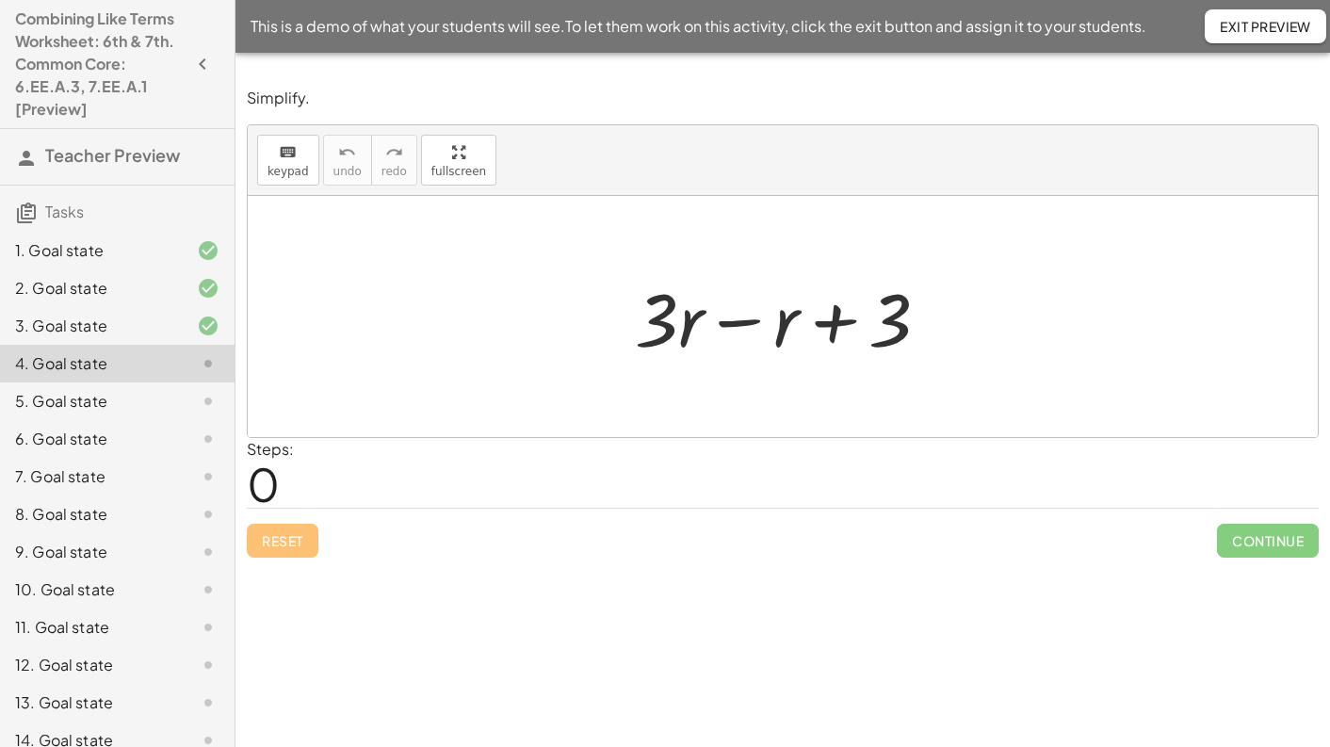
click at [744, 326] on div at bounding box center [789, 316] width 329 height 97
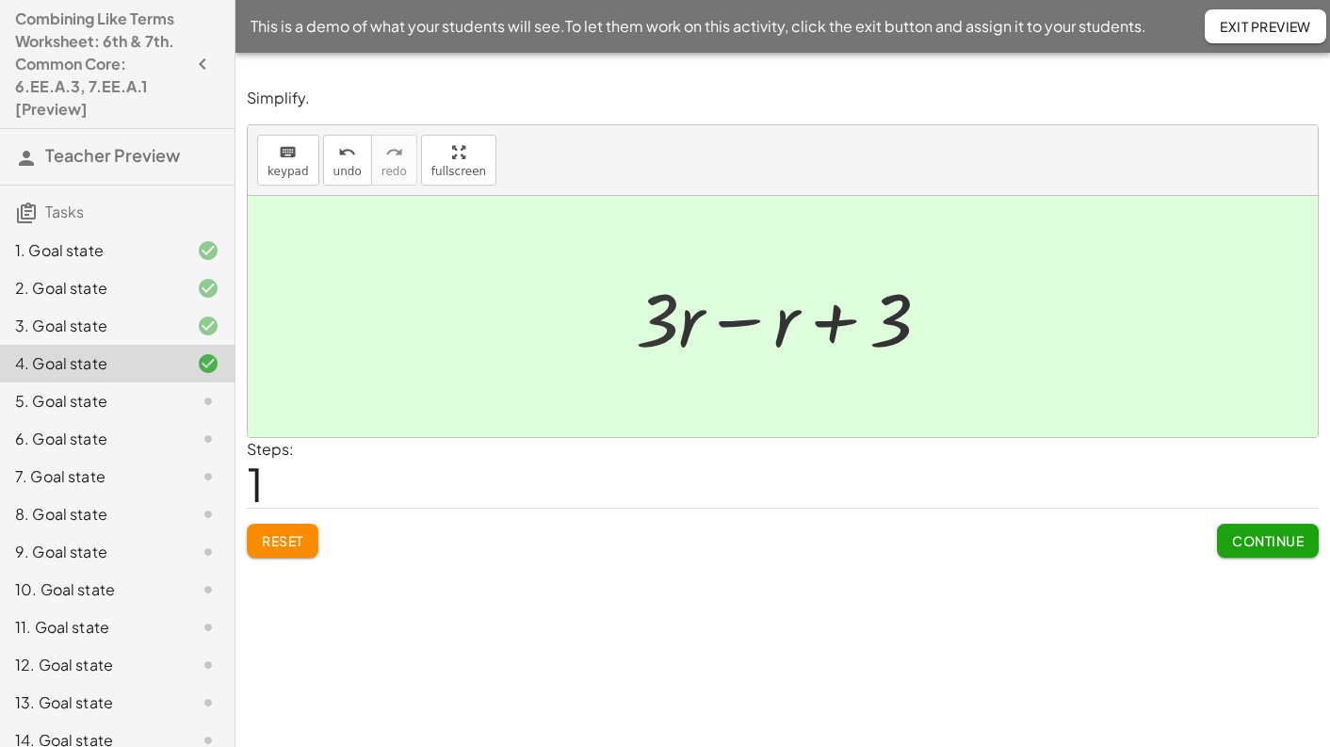
click at [744, 326] on div at bounding box center [790, 316] width 232 height 97
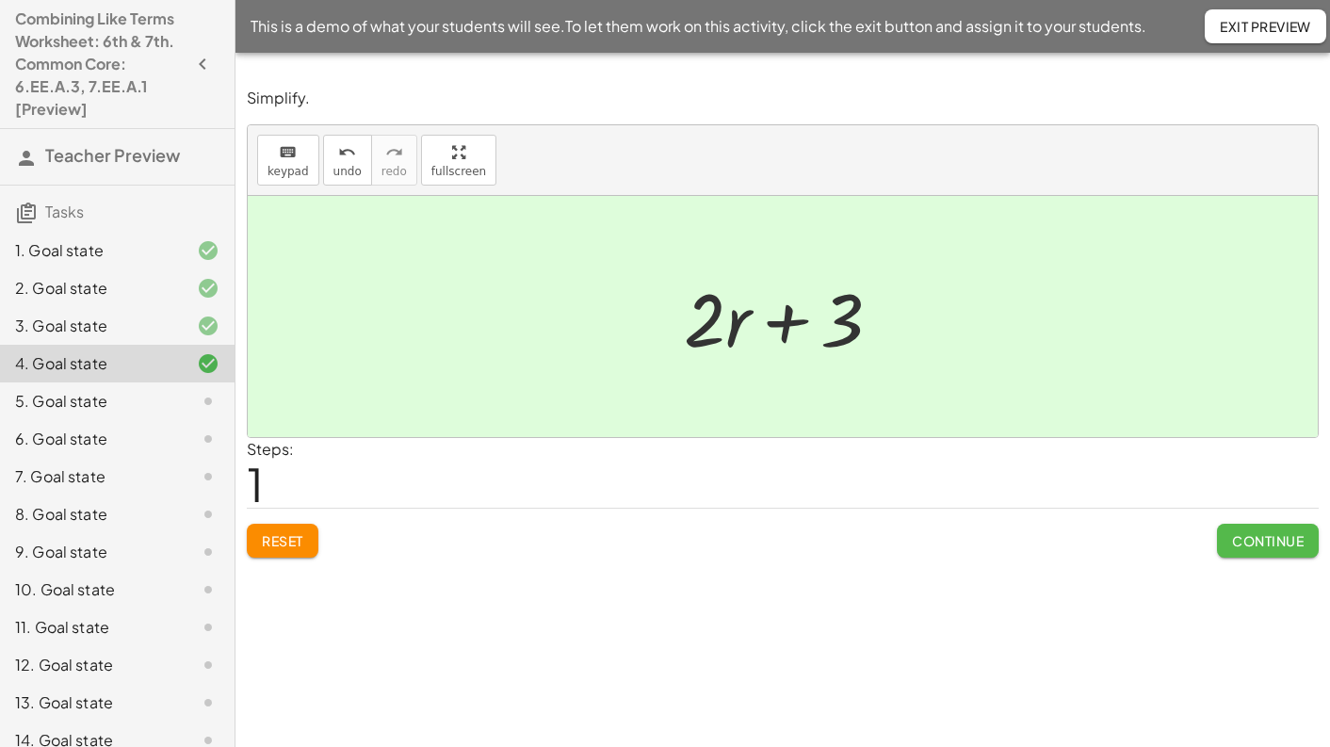
click at [1274, 532] on span "Continue" at bounding box center [1268, 540] width 72 height 17
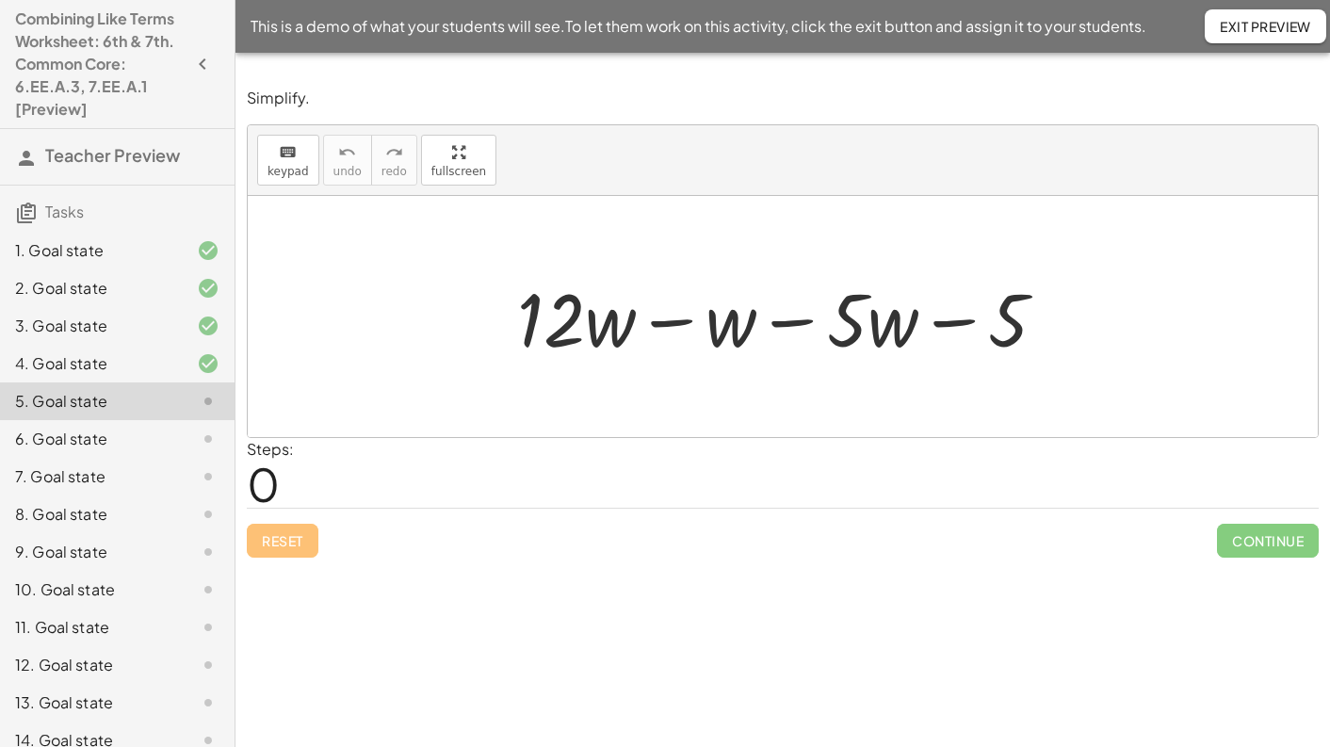
click at [665, 324] on div at bounding box center [789, 316] width 563 height 97
click at [665, 324] on div at bounding box center [789, 316] width 427 height 97
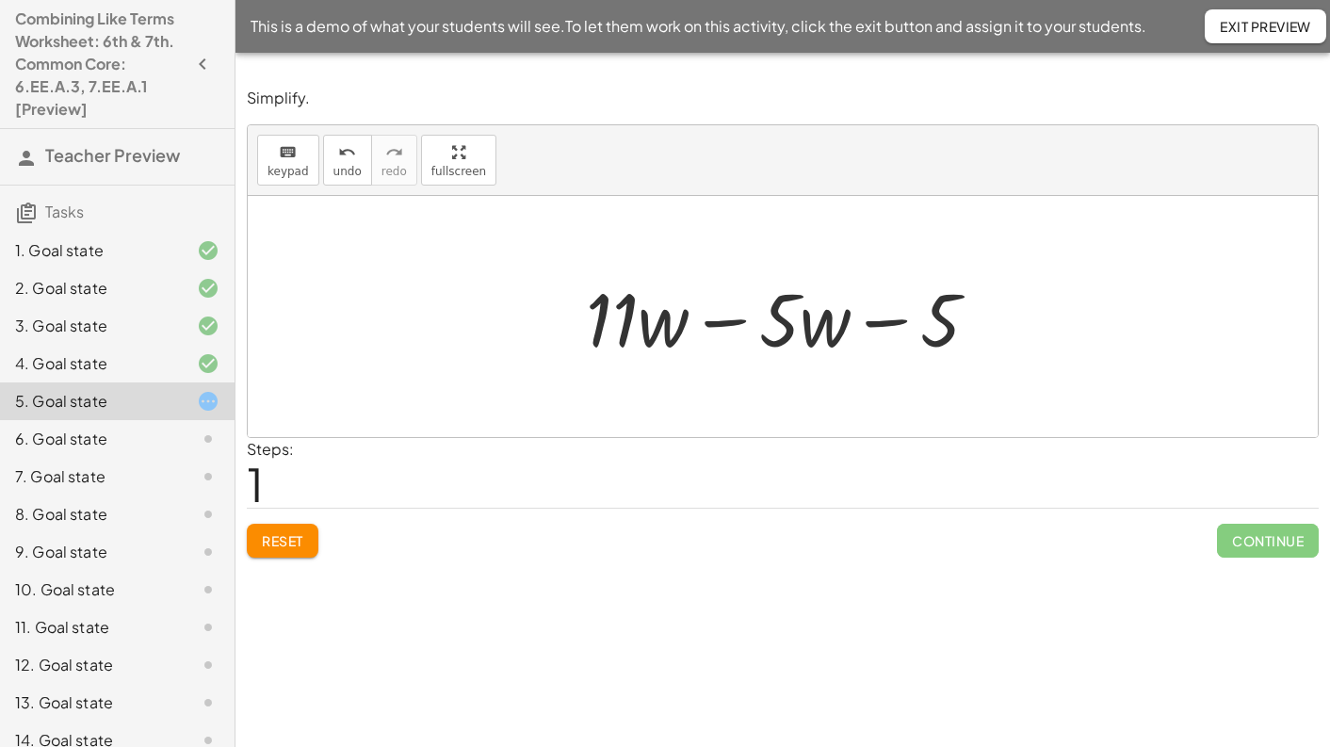
click at [732, 325] on div at bounding box center [789, 316] width 427 height 97
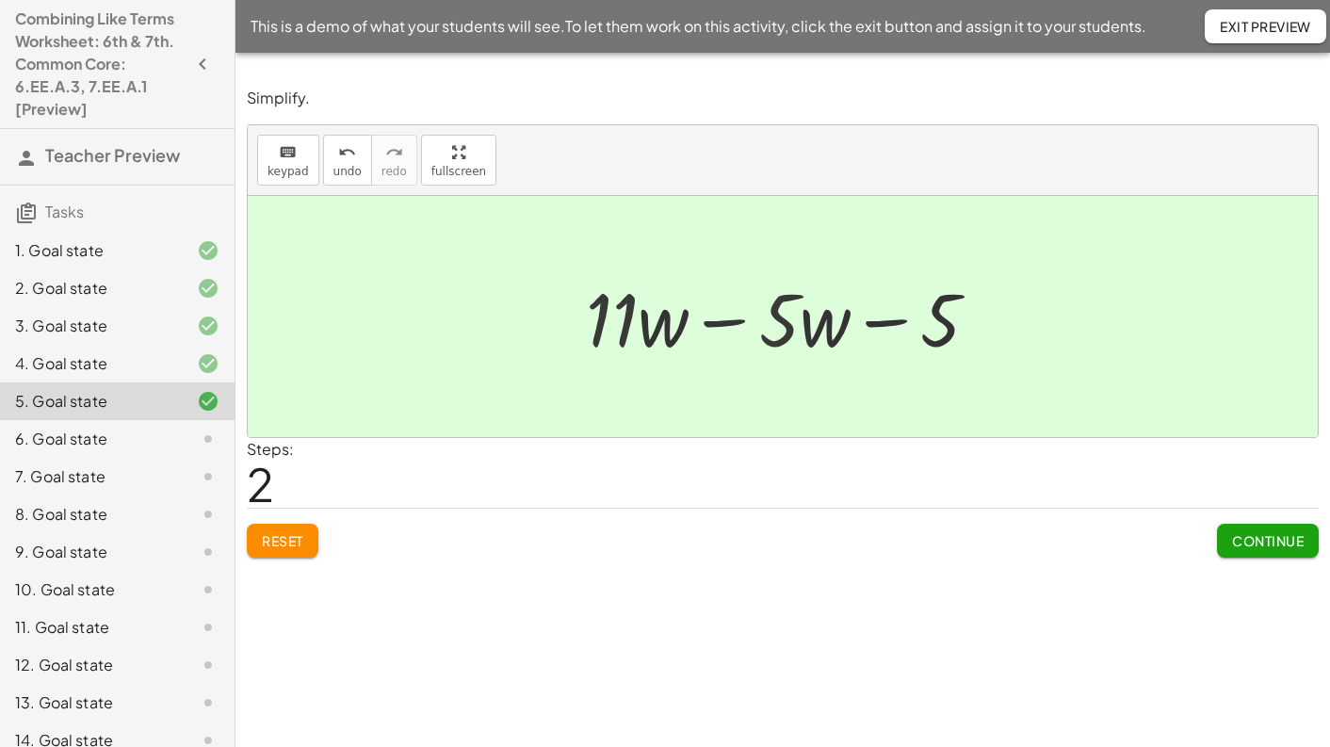
click at [732, 325] on div at bounding box center [789, 316] width 255 height 97
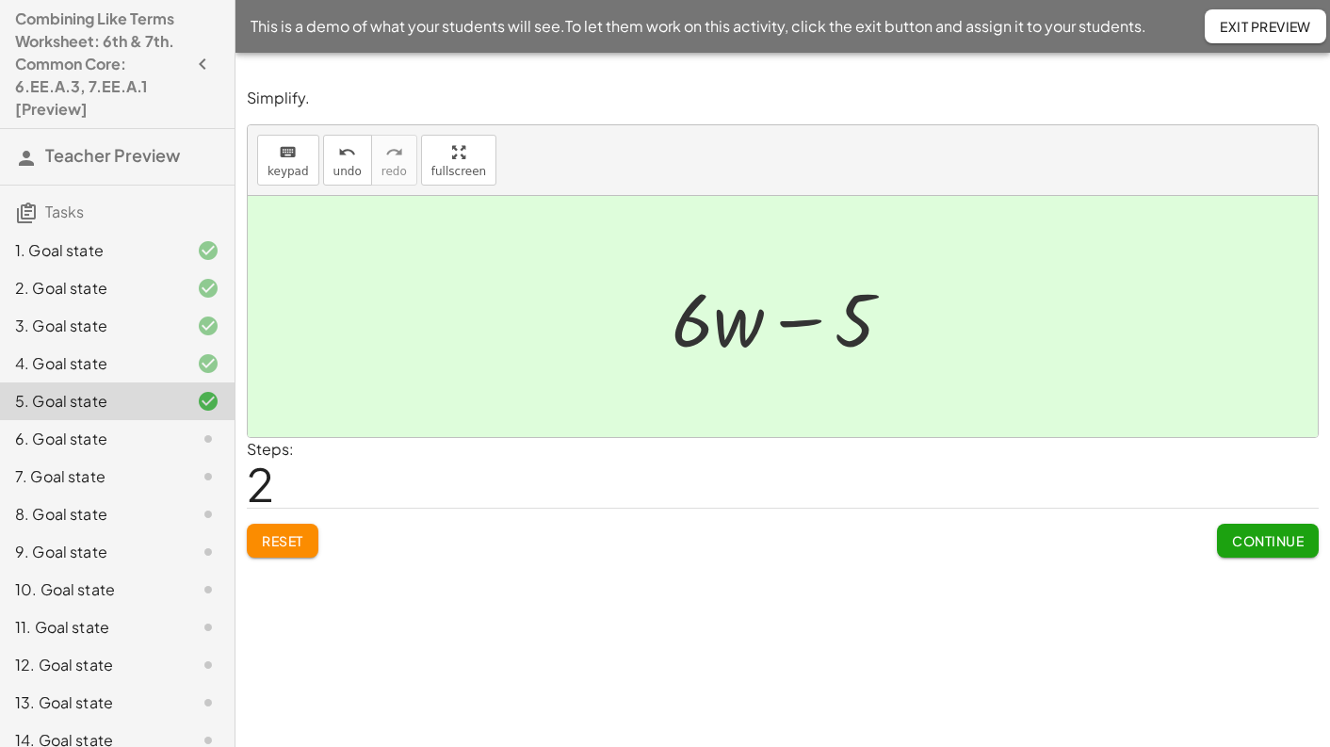
click at [809, 328] on div at bounding box center [789, 316] width 255 height 97
click at [1281, 524] on button "Continue" at bounding box center [1268, 541] width 102 height 34
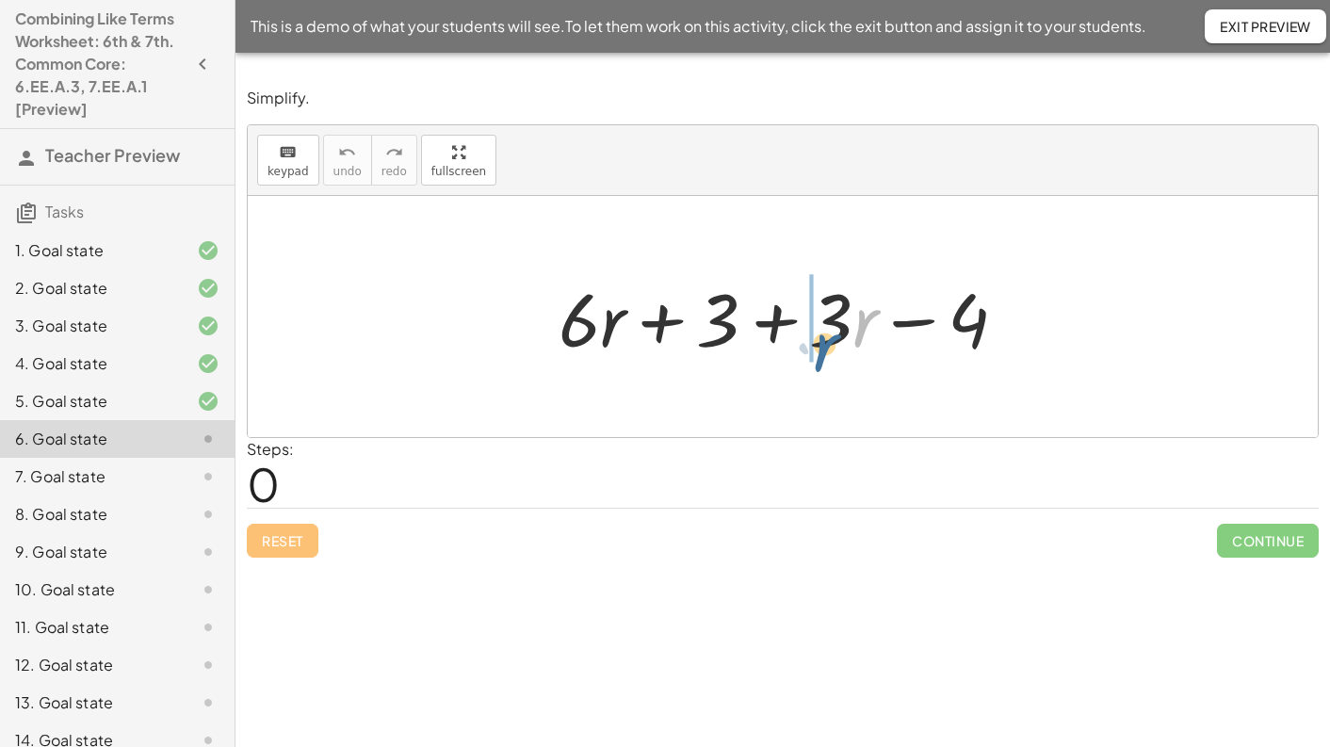
drag, startPoint x: 852, startPoint y: 332, endPoint x: 832, endPoint y: 343, distance: 23.2
click at [832, 343] on div at bounding box center [790, 316] width 482 height 97
drag, startPoint x: 831, startPoint y: 322, endPoint x: 552, endPoint y: 333, distance: 279.0
click at [553, 333] on div at bounding box center [790, 316] width 482 height 97
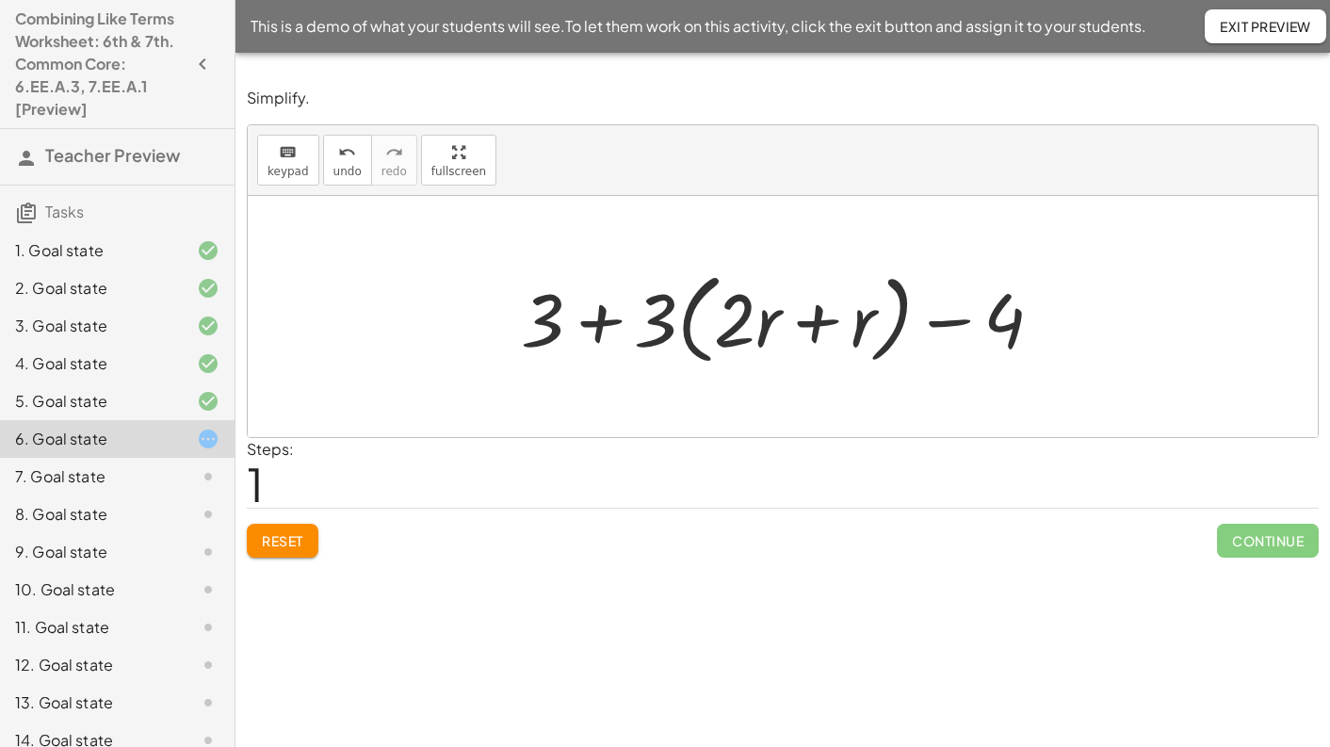
click at [958, 323] on div at bounding box center [789, 317] width 556 height 108
drag, startPoint x: 1015, startPoint y: 314, endPoint x: 480, endPoint y: 332, distance: 535.3
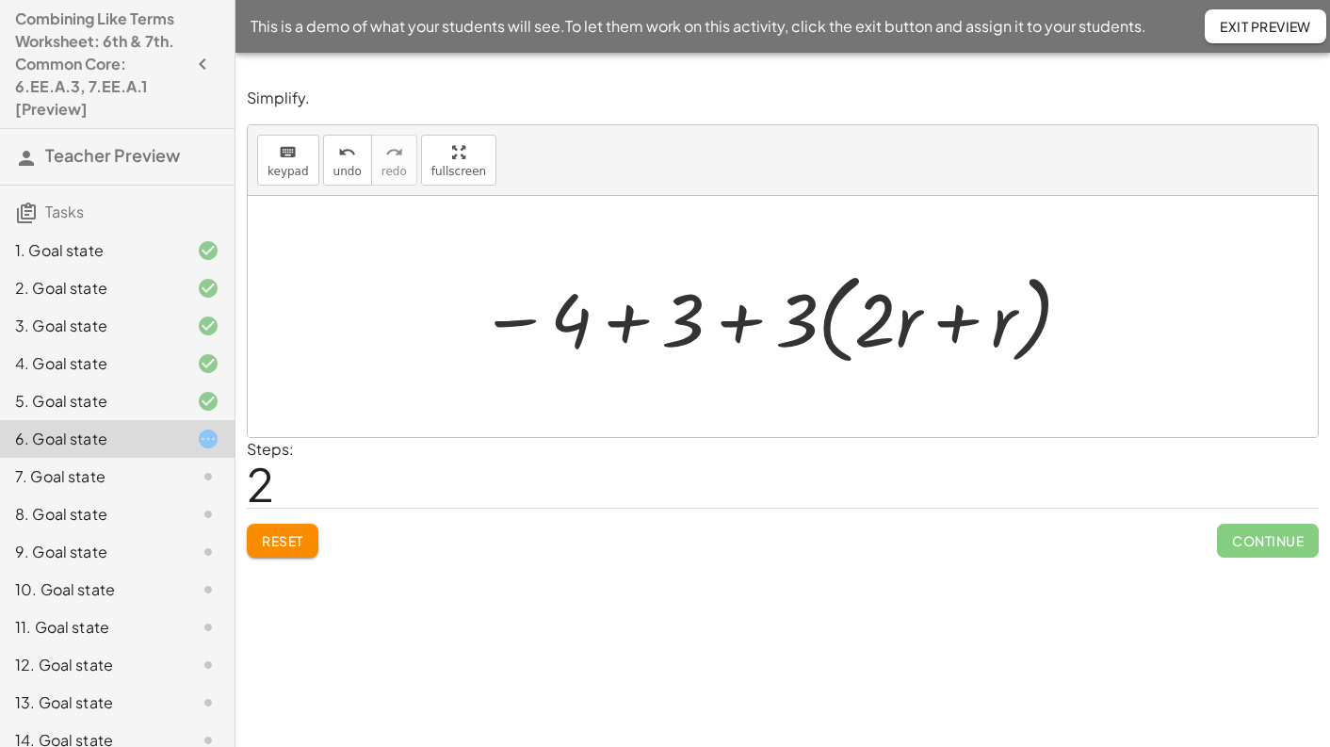
click at [624, 326] on div at bounding box center [777, 317] width 614 height 108
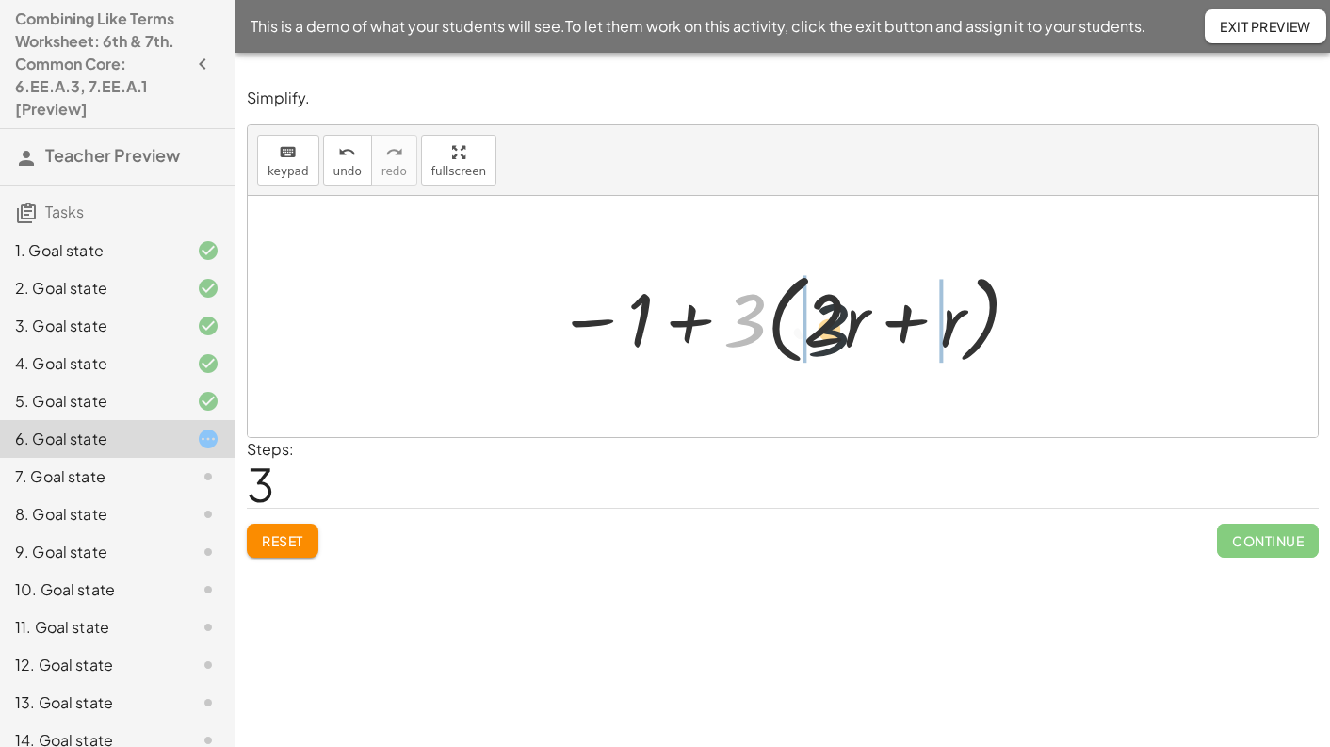
drag, startPoint x: 742, startPoint y: 322, endPoint x: 837, endPoint y: 332, distance: 95.6
click at [837, 332] on div at bounding box center [789, 317] width 485 height 108
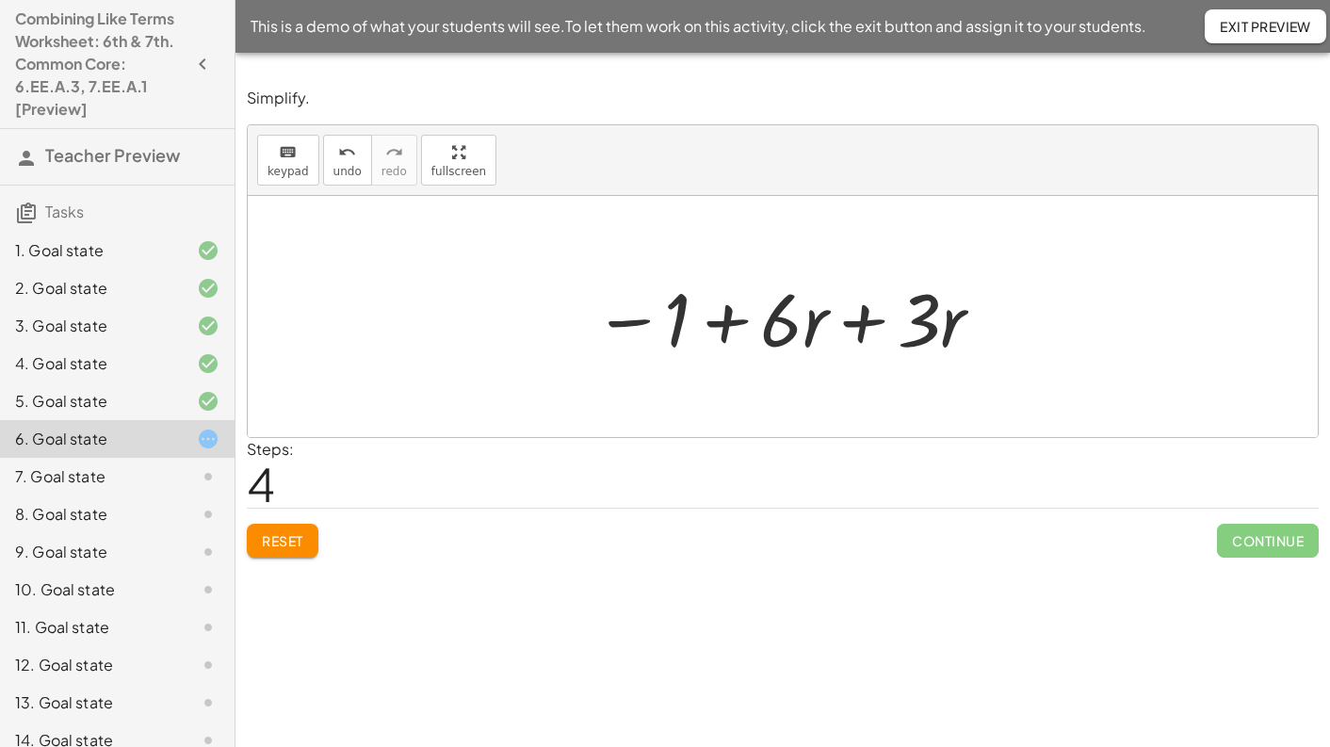
click at [859, 326] on div at bounding box center [789, 316] width 411 height 97
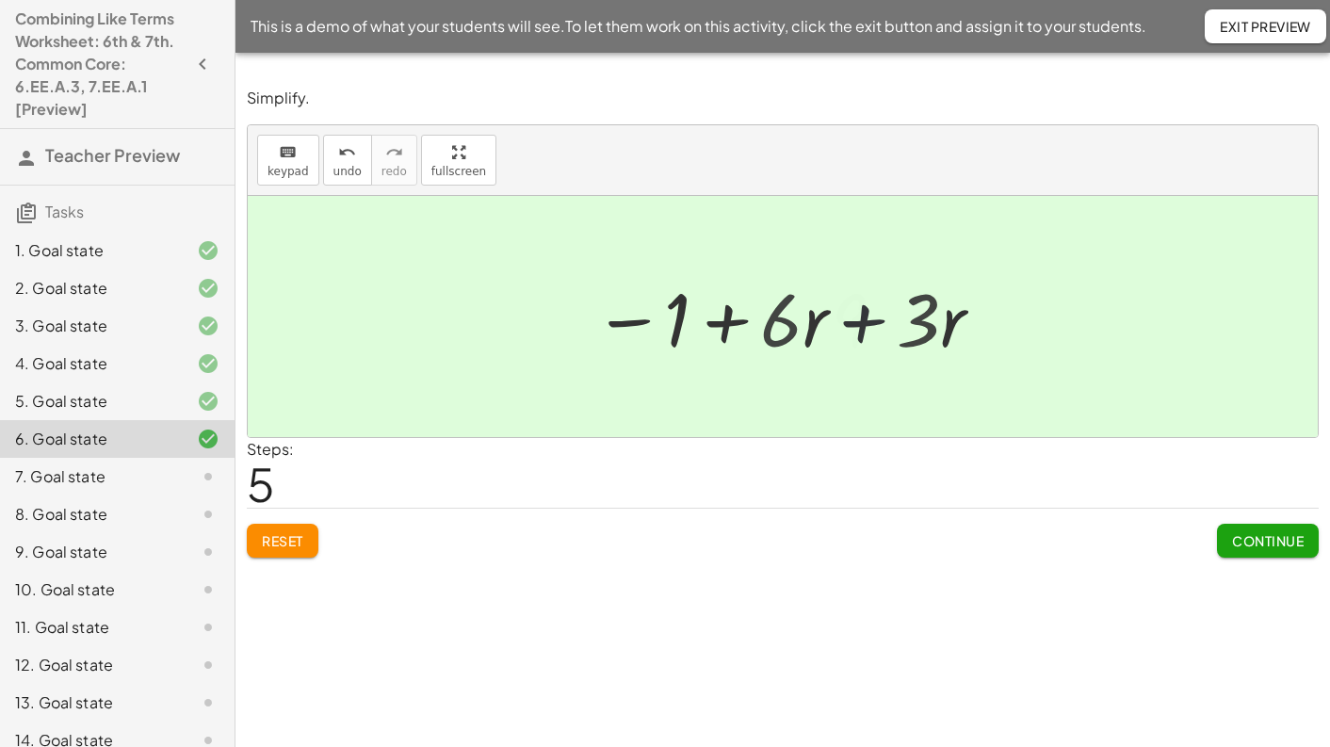
click at [859, 326] on div at bounding box center [790, 316] width 268 height 97
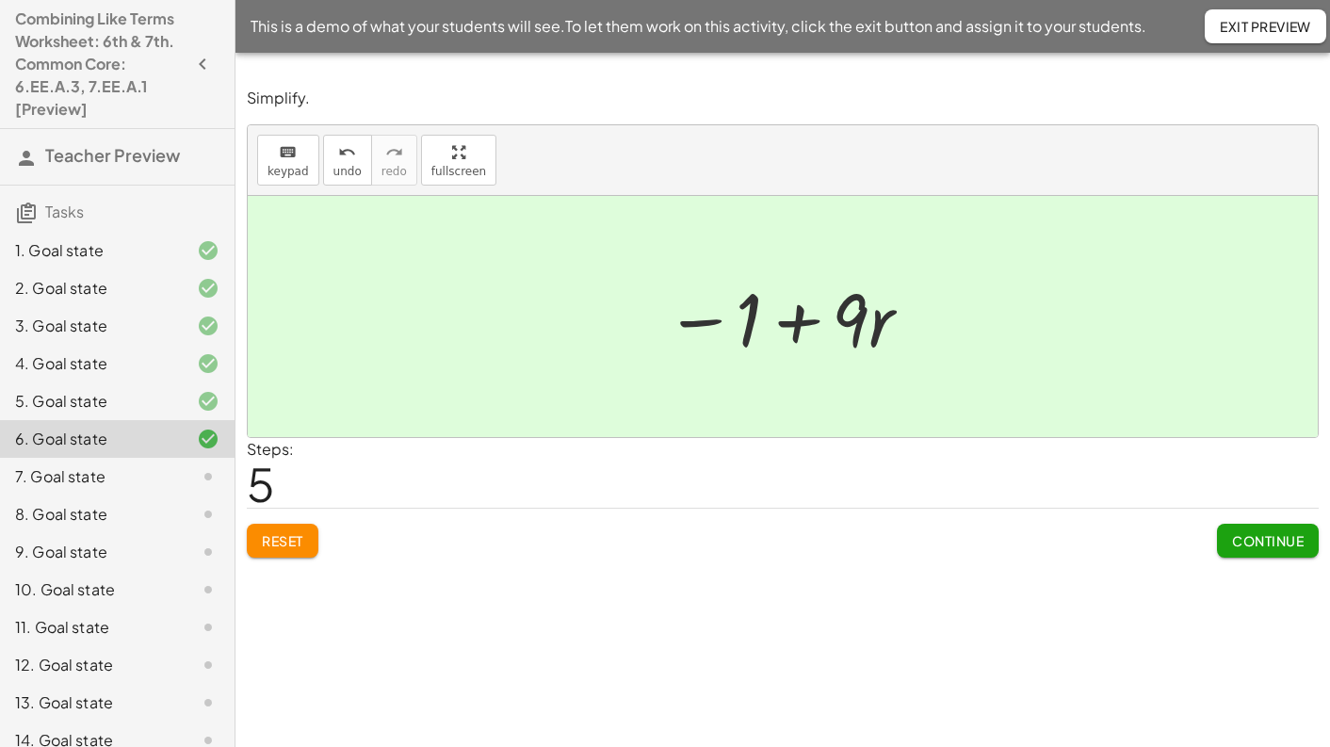
click at [1281, 550] on button "Continue" at bounding box center [1268, 541] width 102 height 34
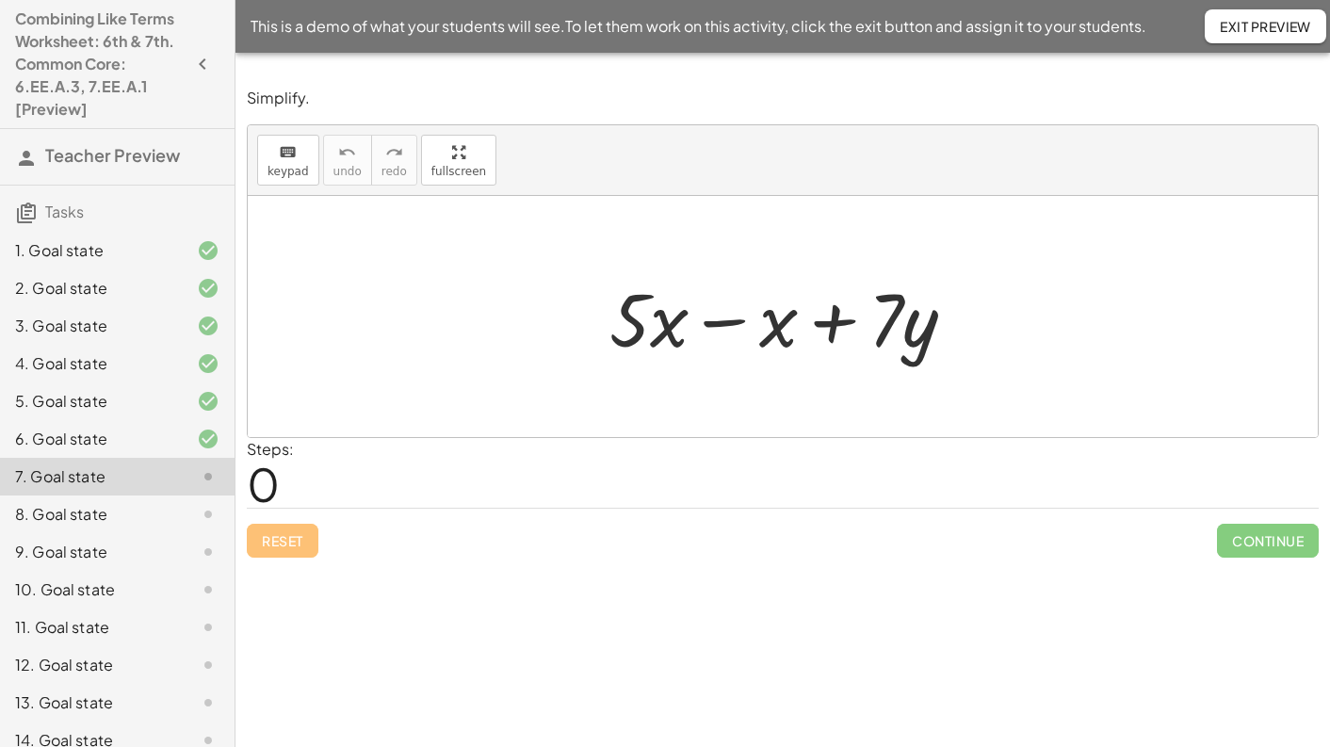
click at [710, 327] on div at bounding box center [790, 316] width 381 height 97
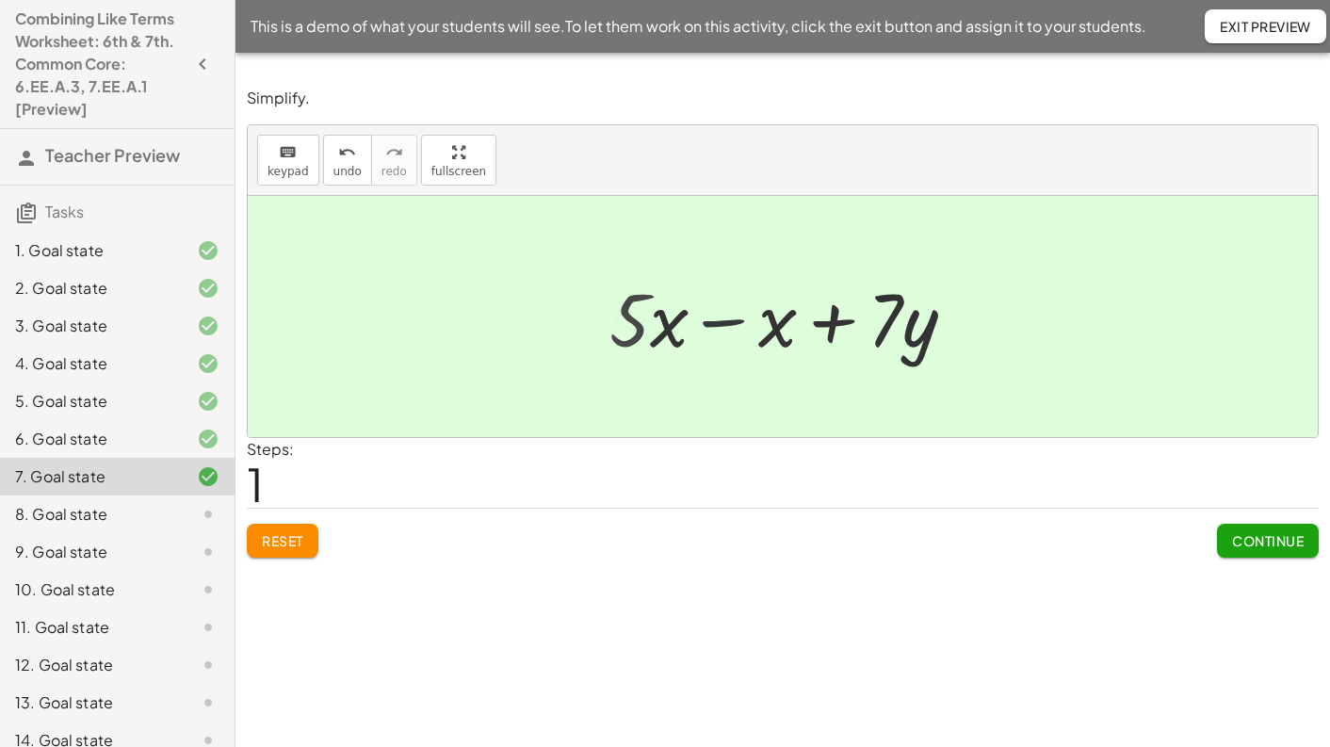
click at [710, 327] on div at bounding box center [790, 316] width 272 height 97
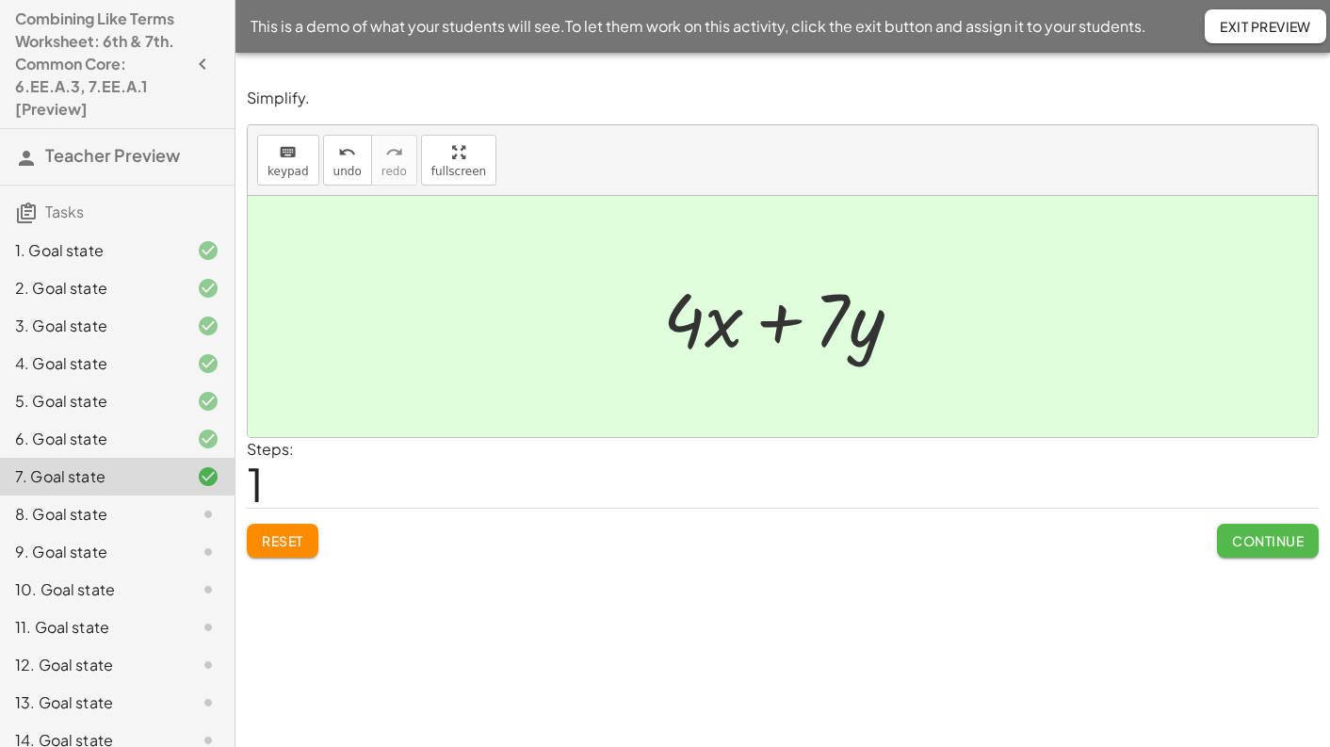
click at [1278, 539] on span "Continue" at bounding box center [1268, 540] width 72 height 17
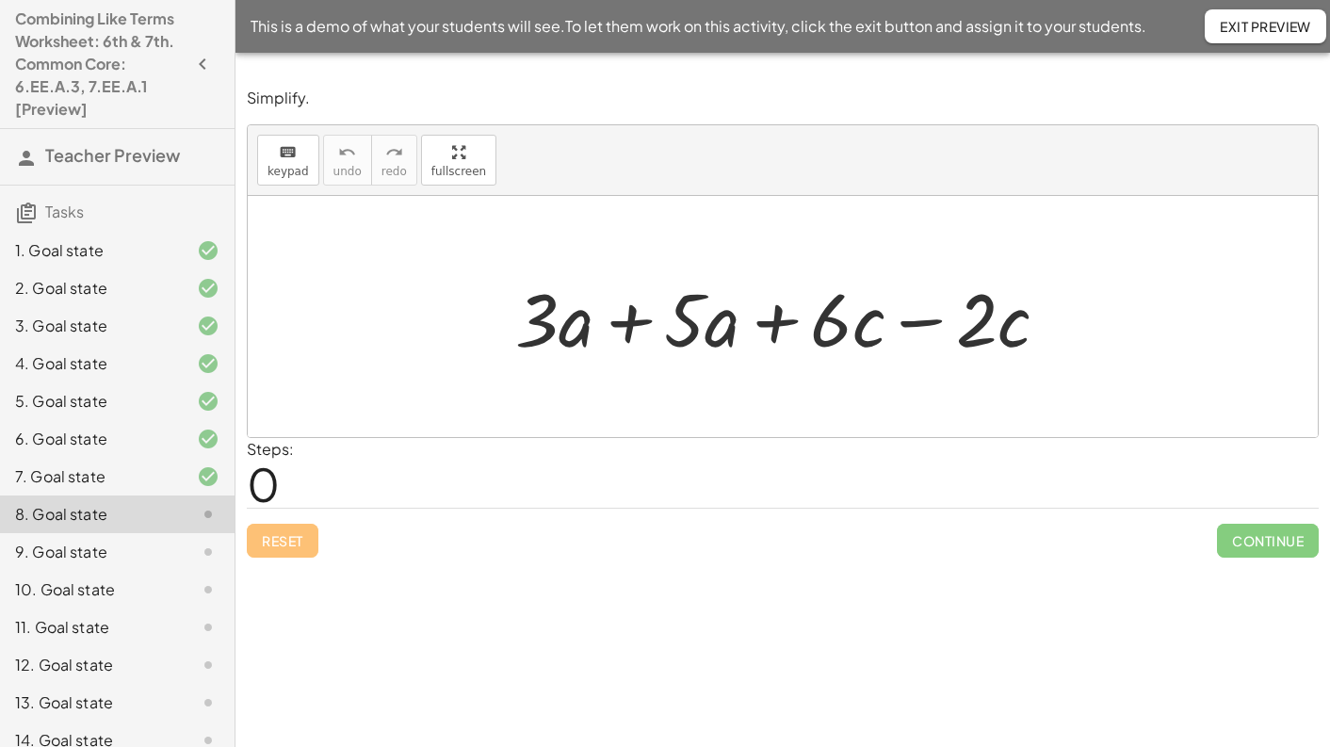
click at [624, 322] on div at bounding box center [789, 316] width 567 height 97
drag, startPoint x: 624, startPoint y: 322, endPoint x: 679, endPoint y: 331, distance: 55.3
click at [624, 322] on div at bounding box center [790, 316] width 424 height 97
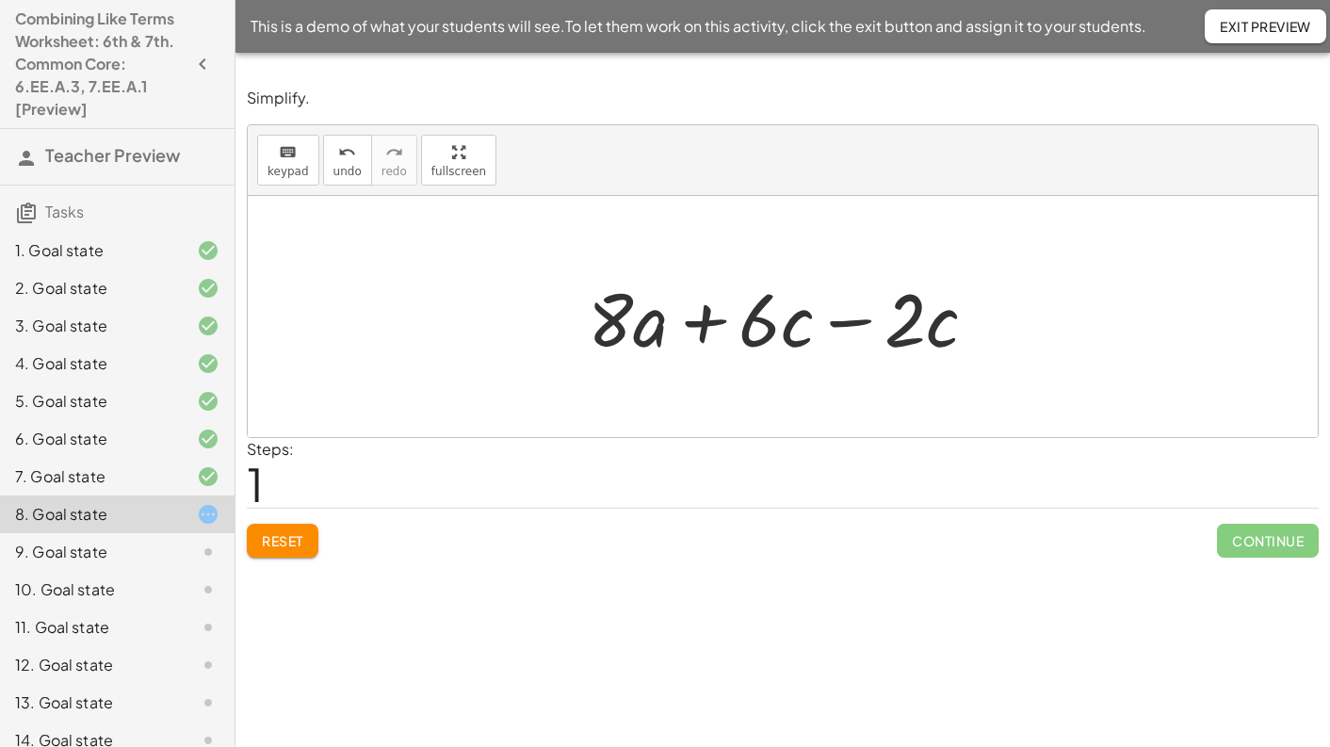
click at [841, 323] on div at bounding box center [790, 316] width 424 height 97
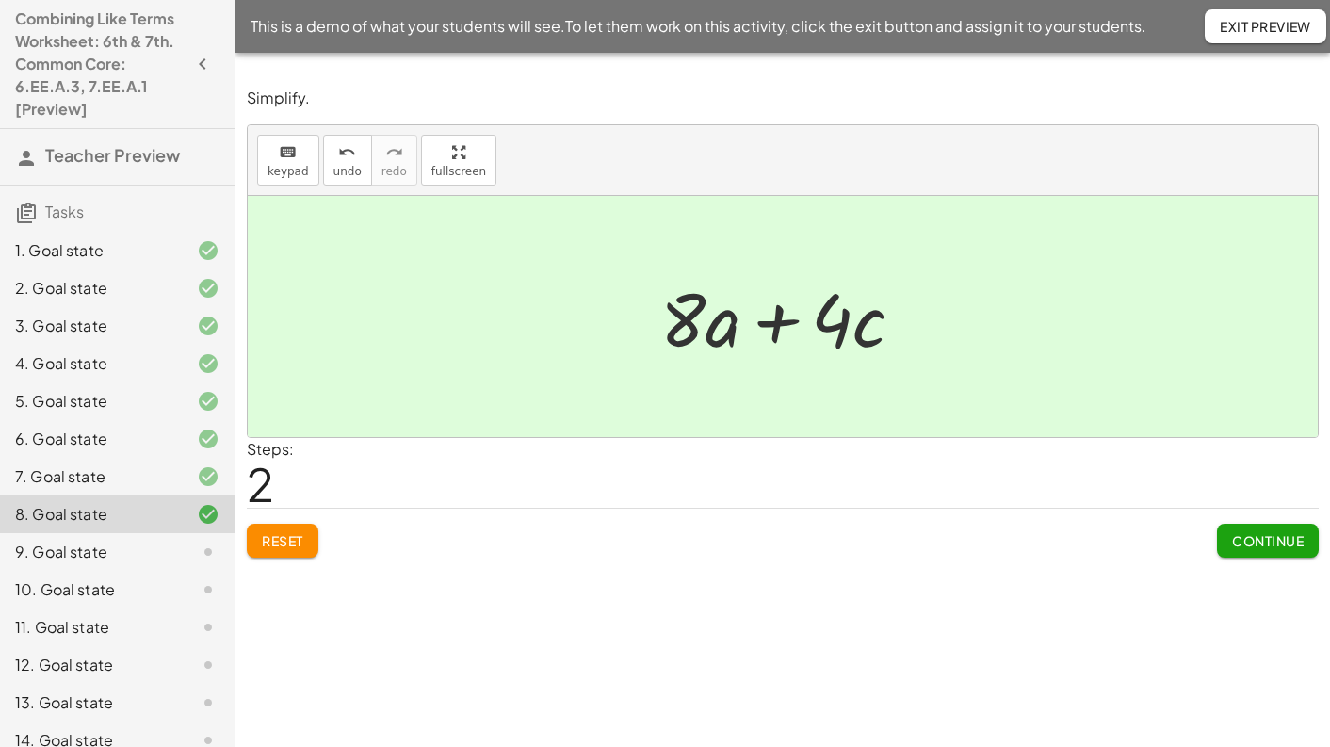
click at [1254, 536] on span "Continue" at bounding box center [1268, 540] width 72 height 17
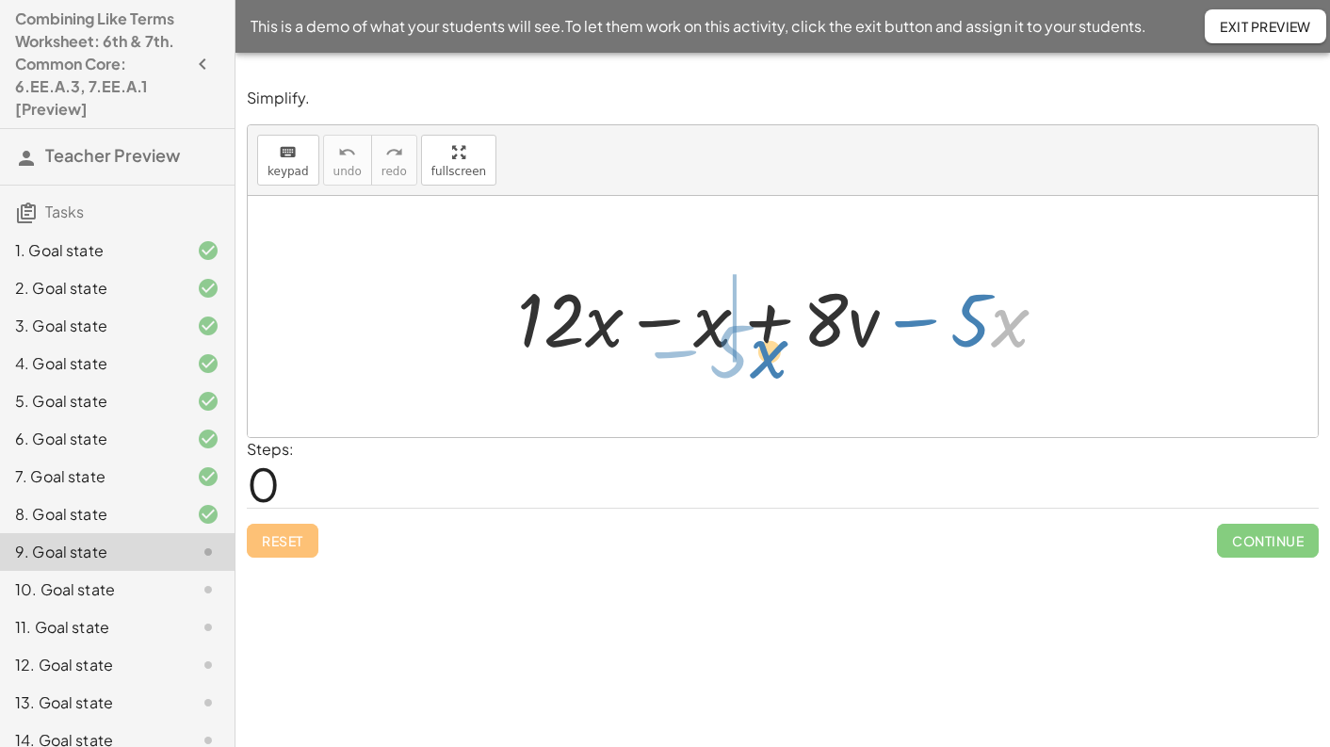
drag, startPoint x: 992, startPoint y: 327, endPoint x: 752, endPoint y: 358, distance: 242.2
click at [752, 358] on div at bounding box center [790, 316] width 564 height 97
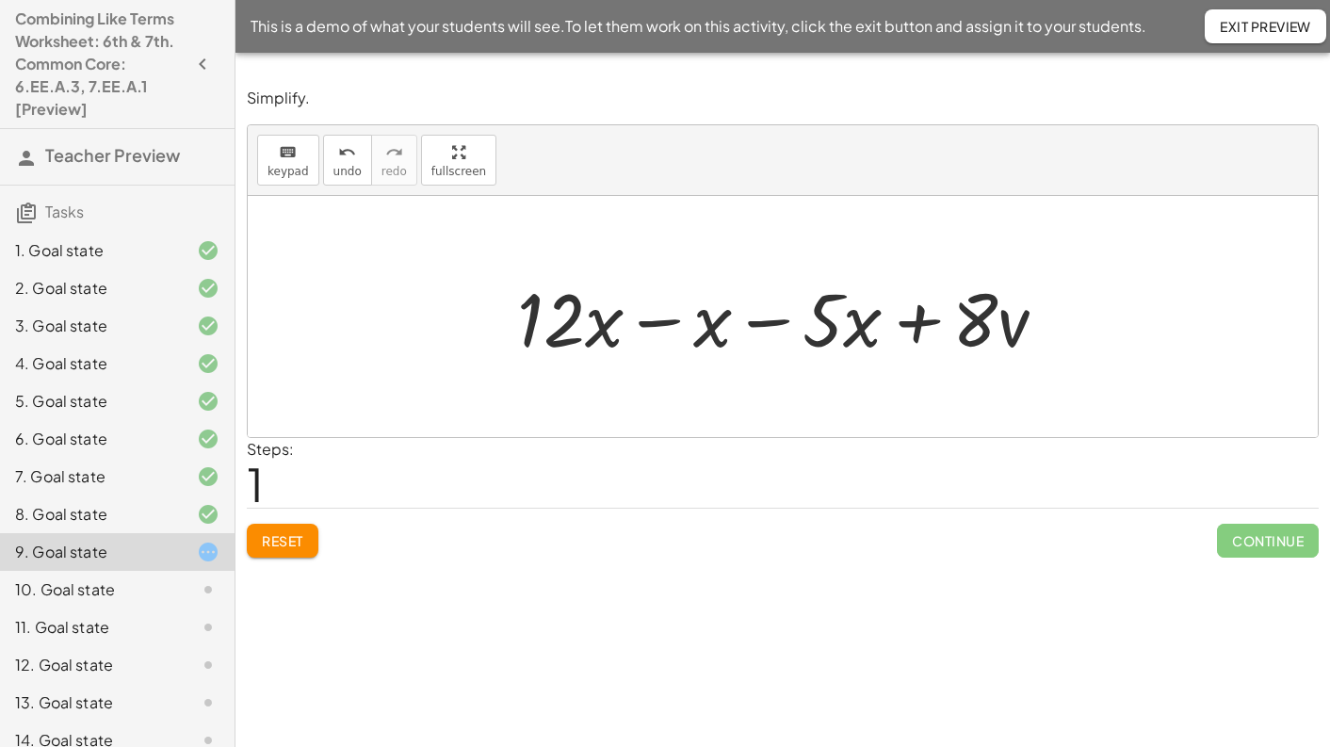
click at [769, 331] on div at bounding box center [790, 316] width 564 height 97
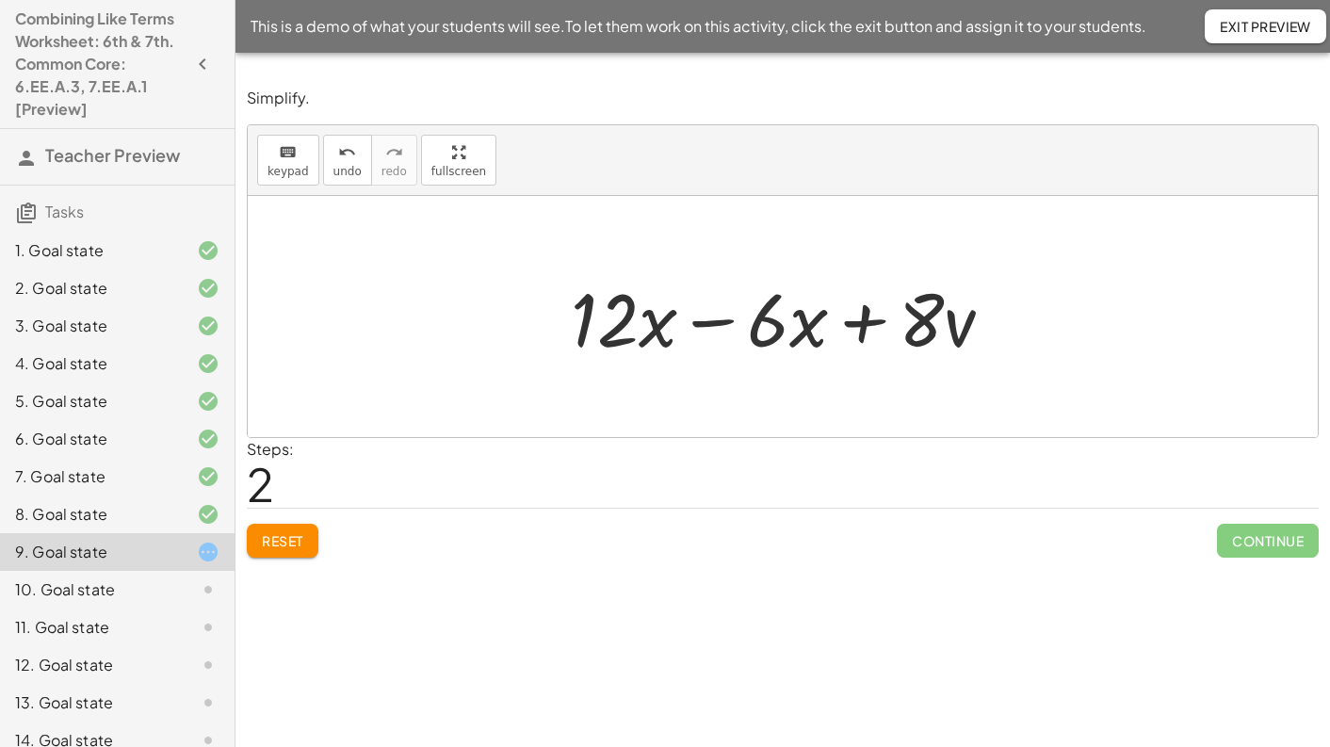
click at [714, 328] on div at bounding box center [789, 316] width 457 height 97
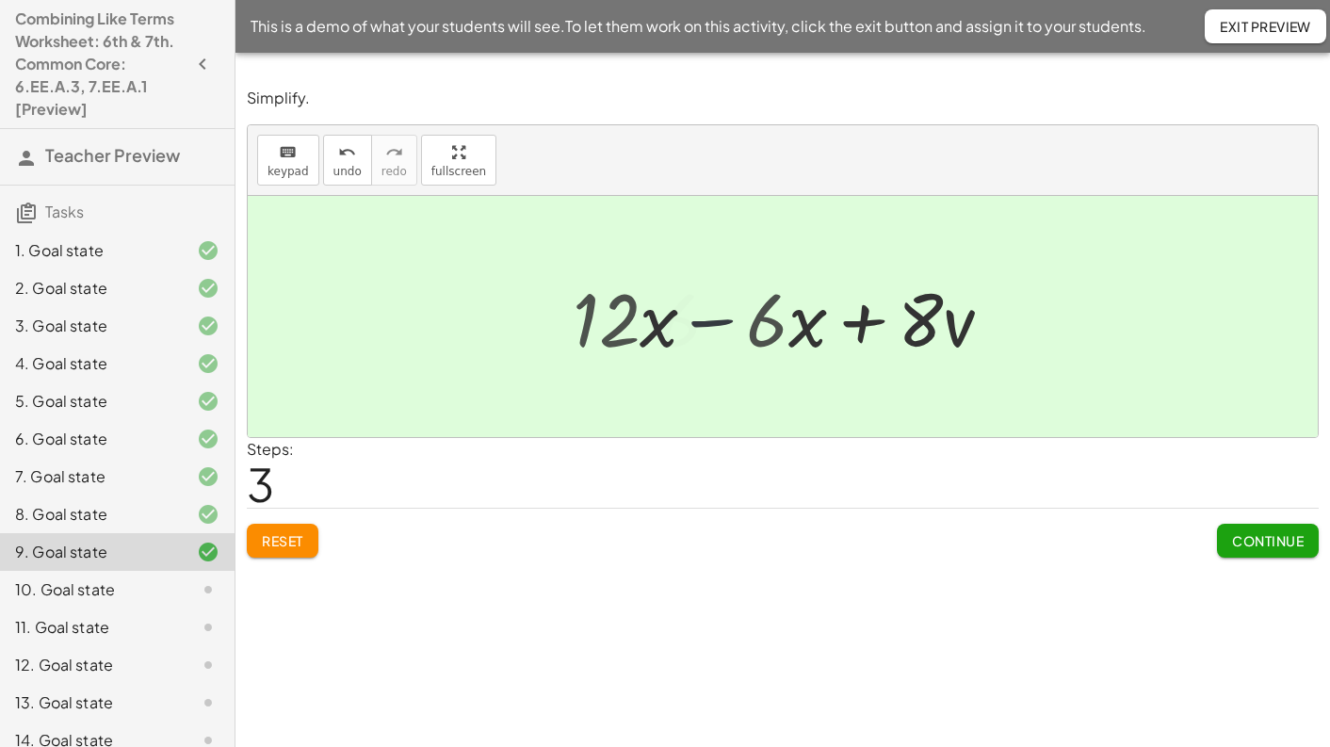
click at [714, 328] on div at bounding box center [790, 316] width 280 height 97
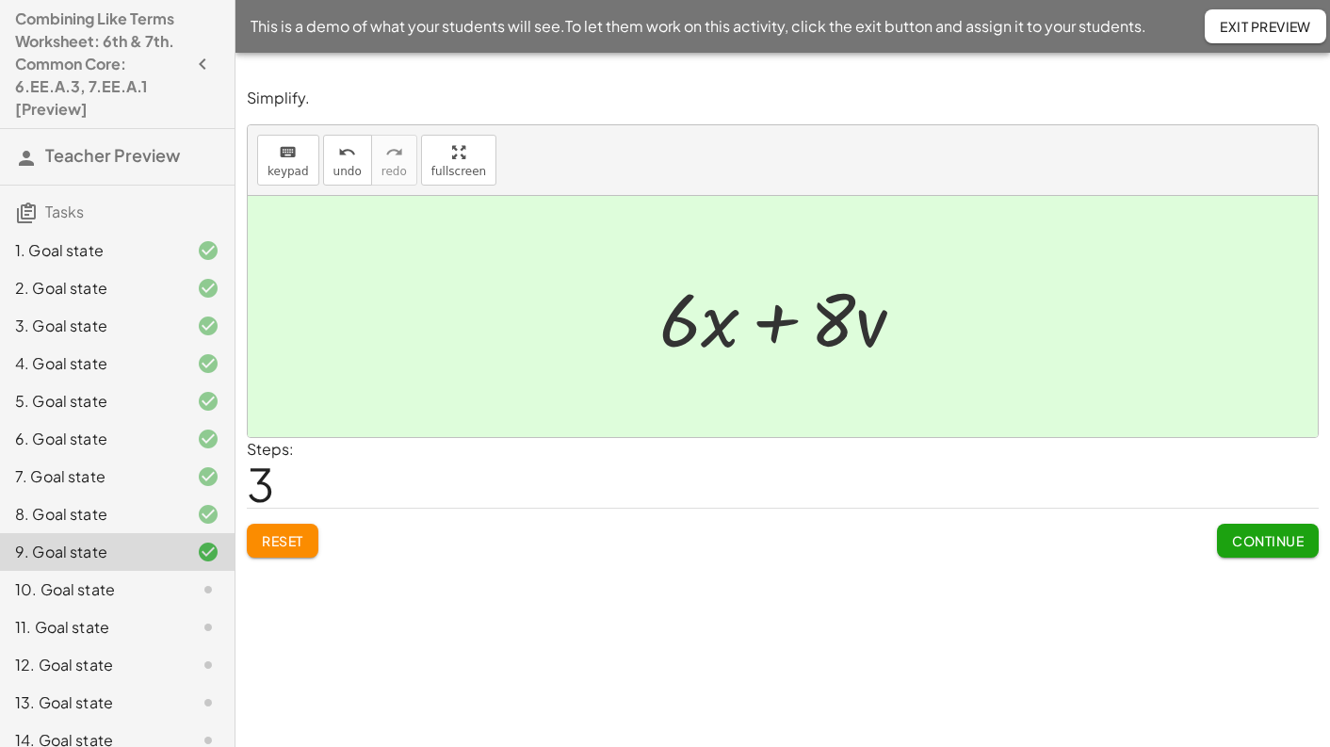
click at [1264, 535] on span "Continue" at bounding box center [1268, 540] width 72 height 17
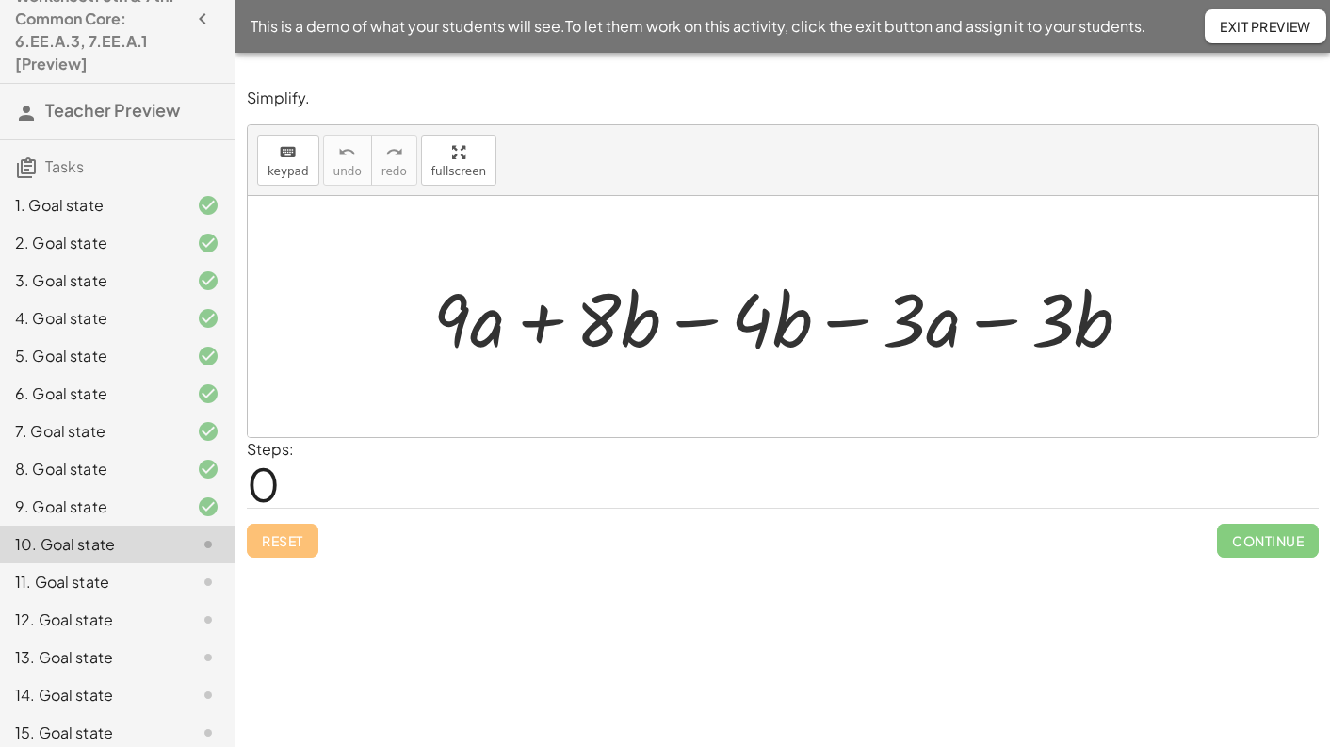
scroll to position [57, 0]
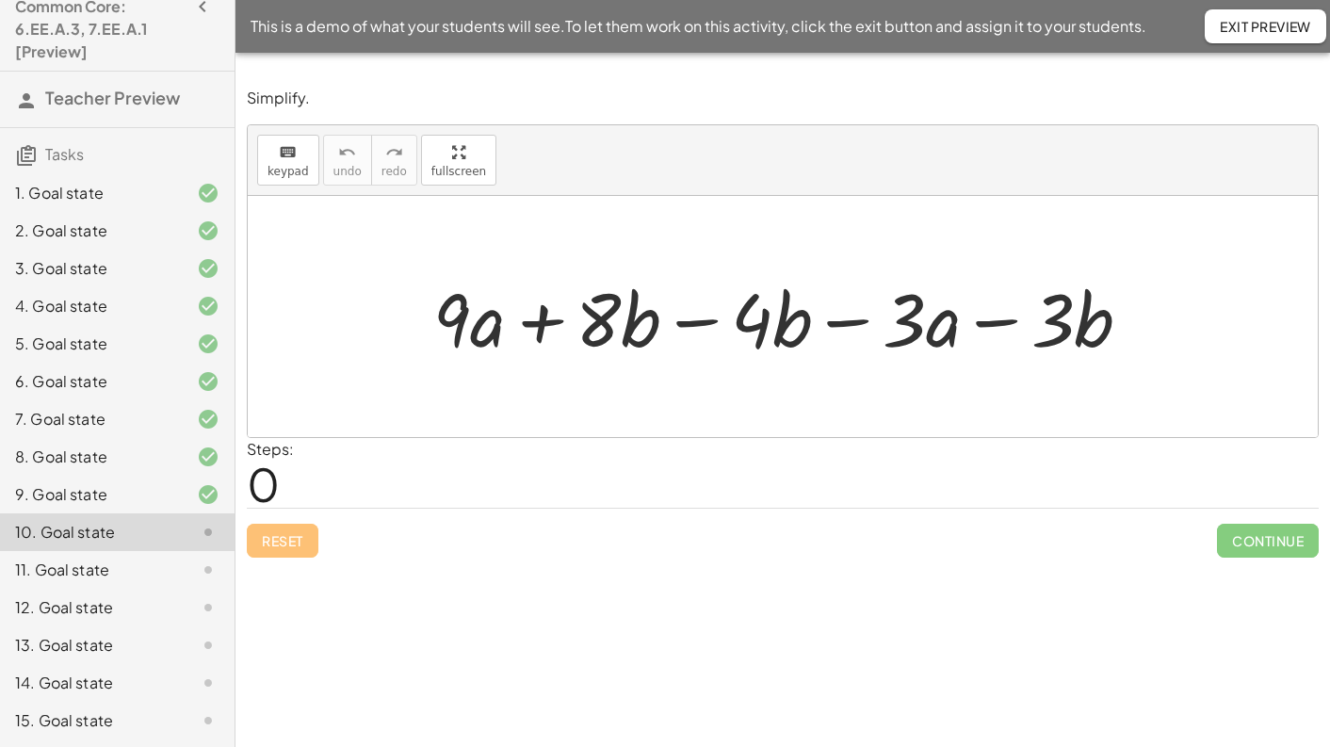
click at [688, 325] on div at bounding box center [790, 316] width 732 height 97
click at [688, 325] on div at bounding box center [789, 316] width 577 height 97
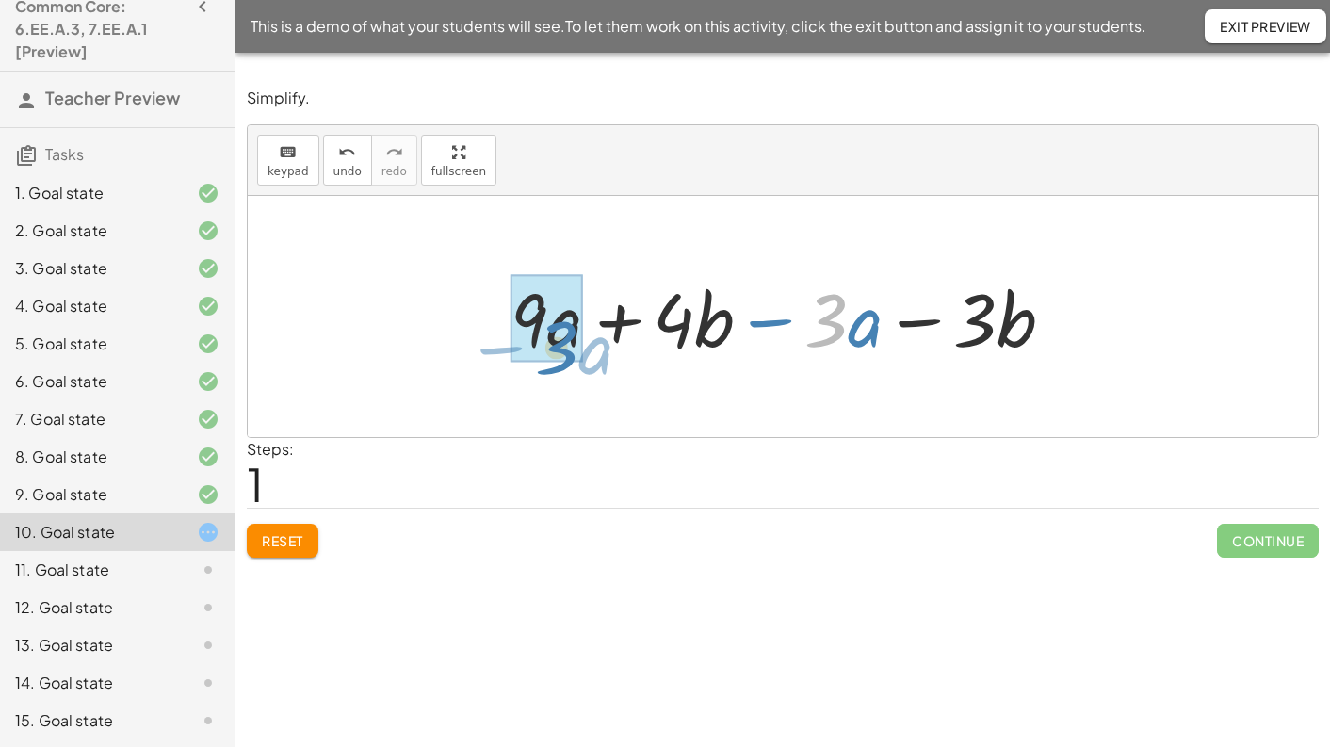
drag, startPoint x: 844, startPoint y: 330, endPoint x: 587, endPoint y: 360, distance: 258.9
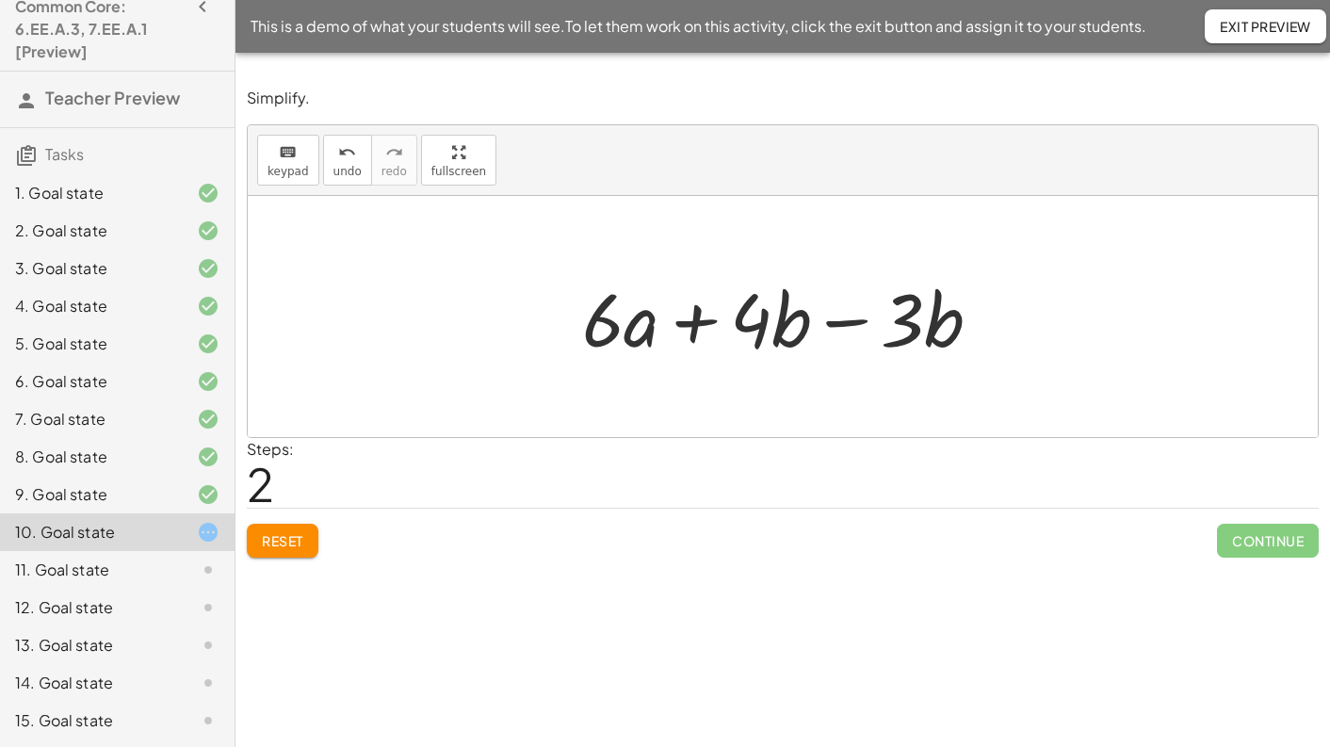
click at [864, 328] on div at bounding box center [789, 316] width 433 height 97
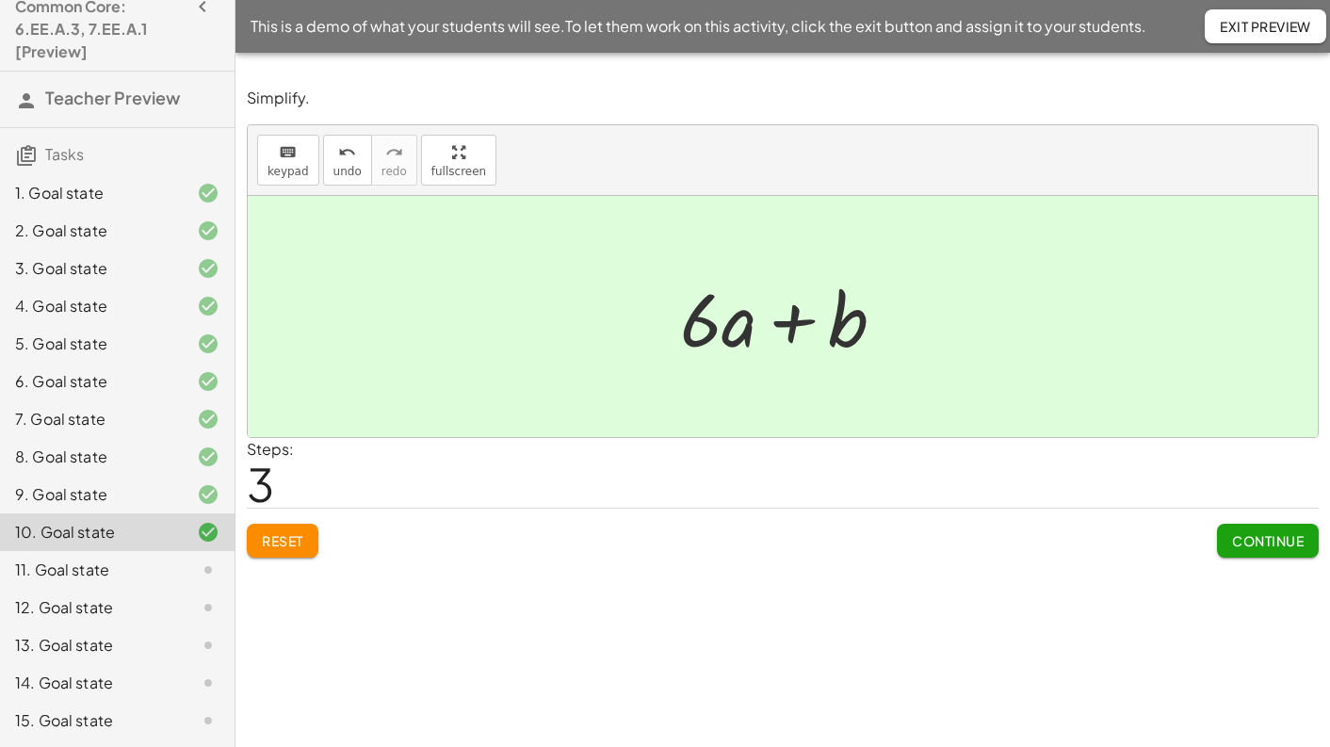
click at [1259, 542] on span "Continue" at bounding box center [1268, 540] width 72 height 17
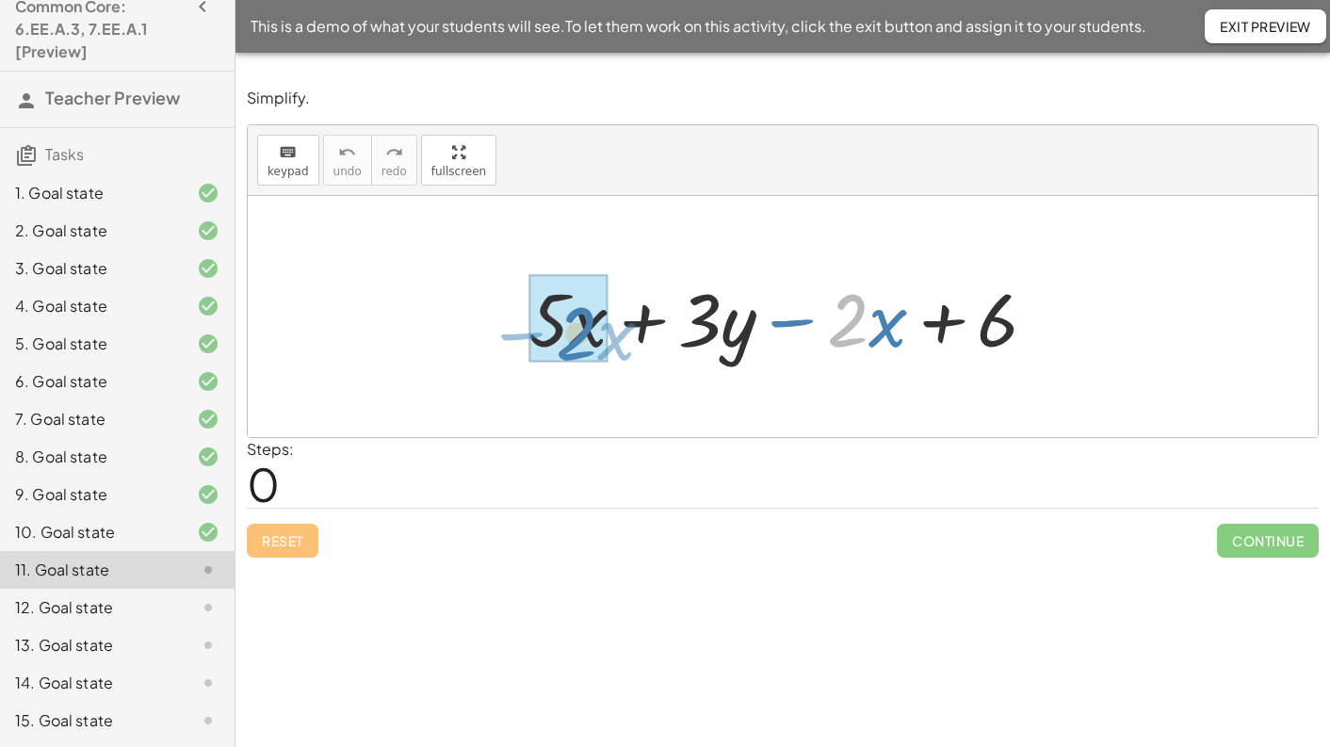
drag, startPoint x: 864, startPoint y: 321, endPoint x: 592, endPoint y: 333, distance: 272.5
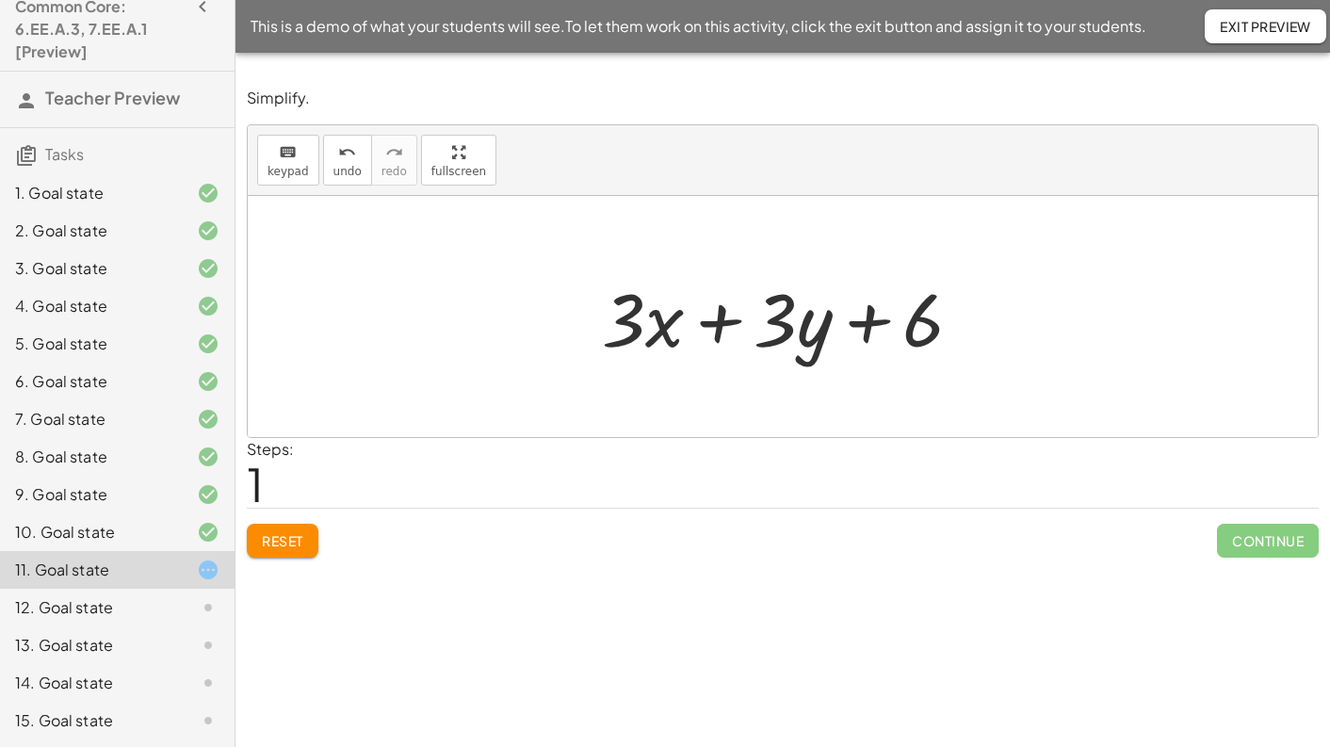
click at [295, 539] on span "Reset" at bounding box center [282, 540] width 41 height 17
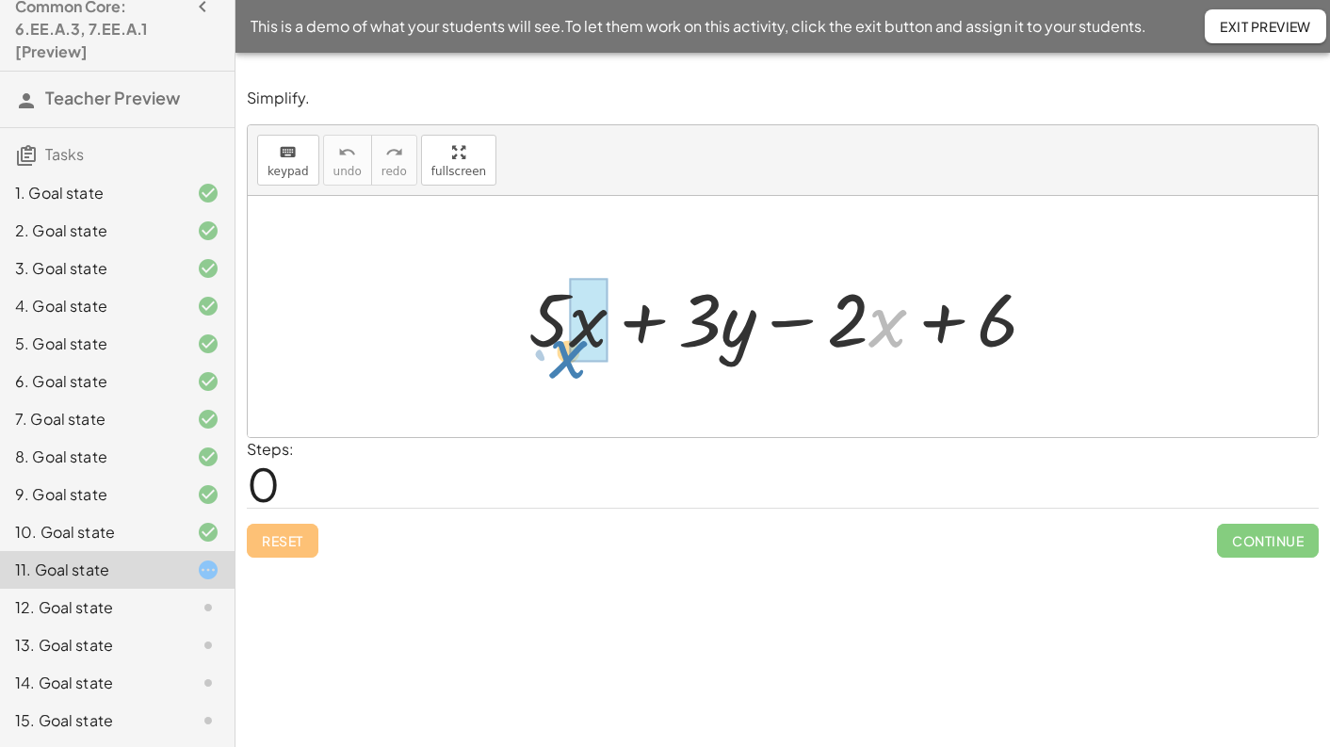
drag, startPoint x: 869, startPoint y: 329, endPoint x: 549, endPoint y: 360, distance: 321.8
click at [550, 360] on div at bounding box center [790, 316] width 543 height 97
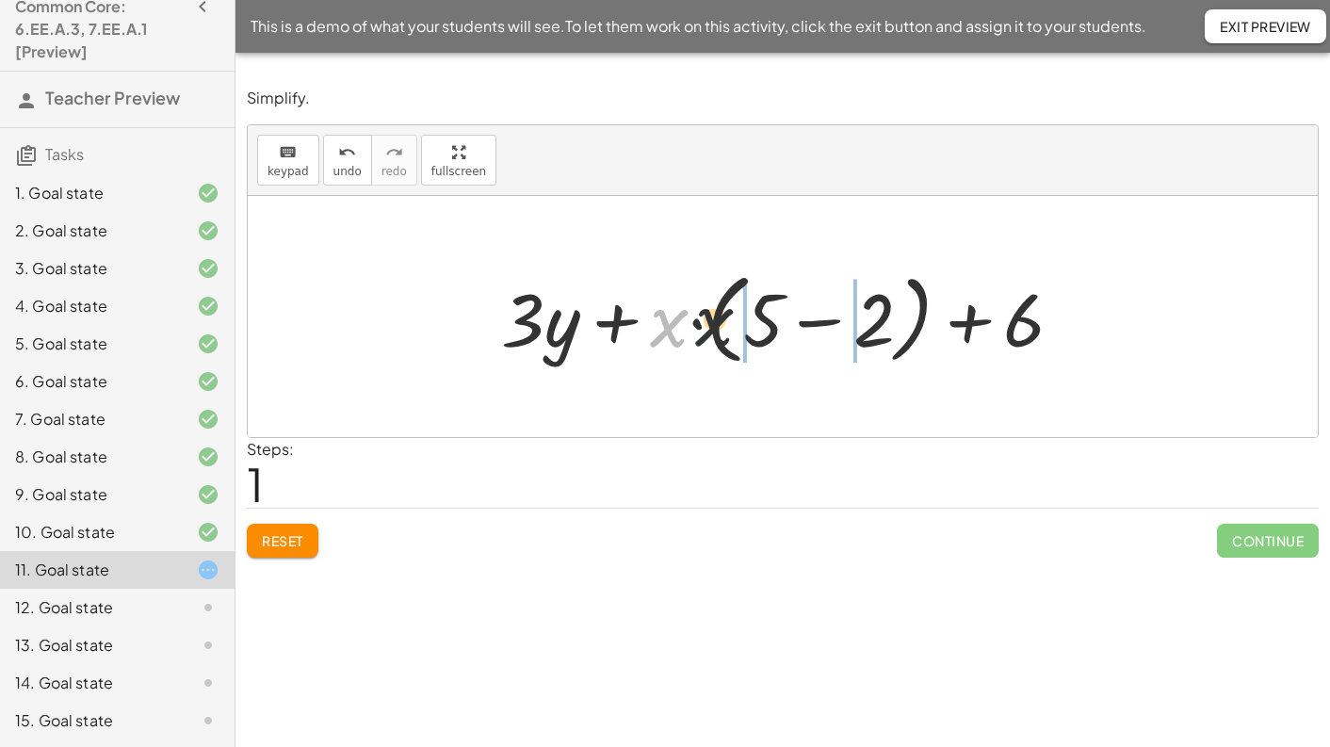
drag, startPoint x: 677, startPoint y: 332, endPoint x: 755, endPoint y: 331, distance: 78.2
click at [755, 331] on div at bounding box center [790, 317] width 596 height 108
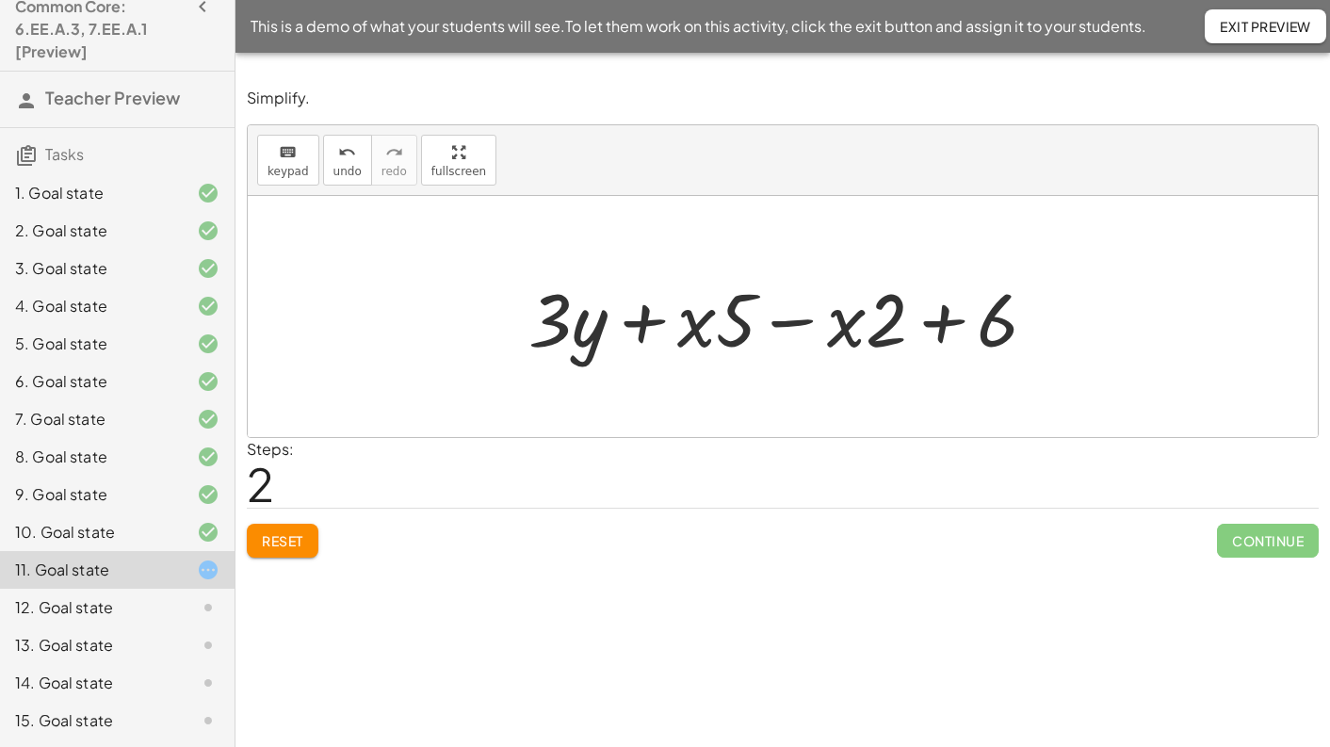
click at [788, 324] on div at bounding box center [790, 316] width 543 height 97
click at [788, 324] on div at bounding box center [789, 316] width 395 height 97
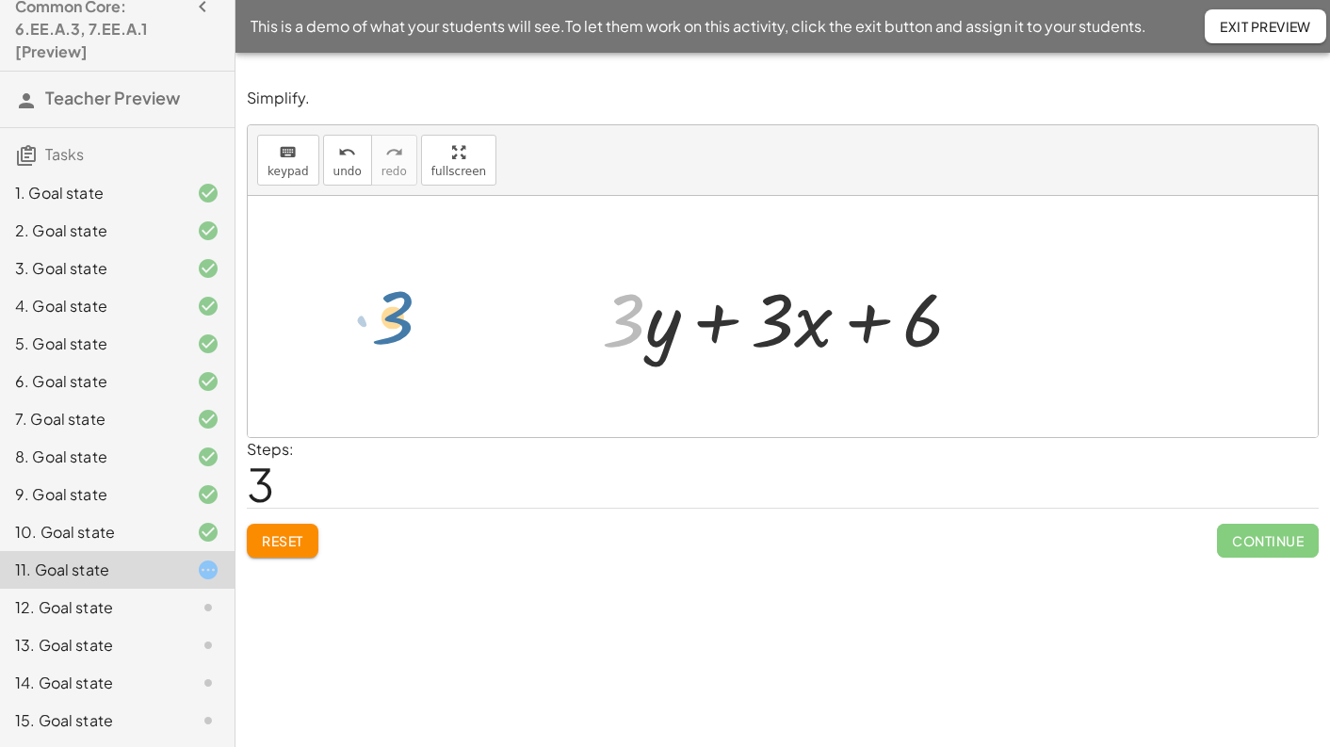
drag, startPoint x: 628, startPoint y: 316, endPoint x: 397, endPoint y: 314, distance: 230.8
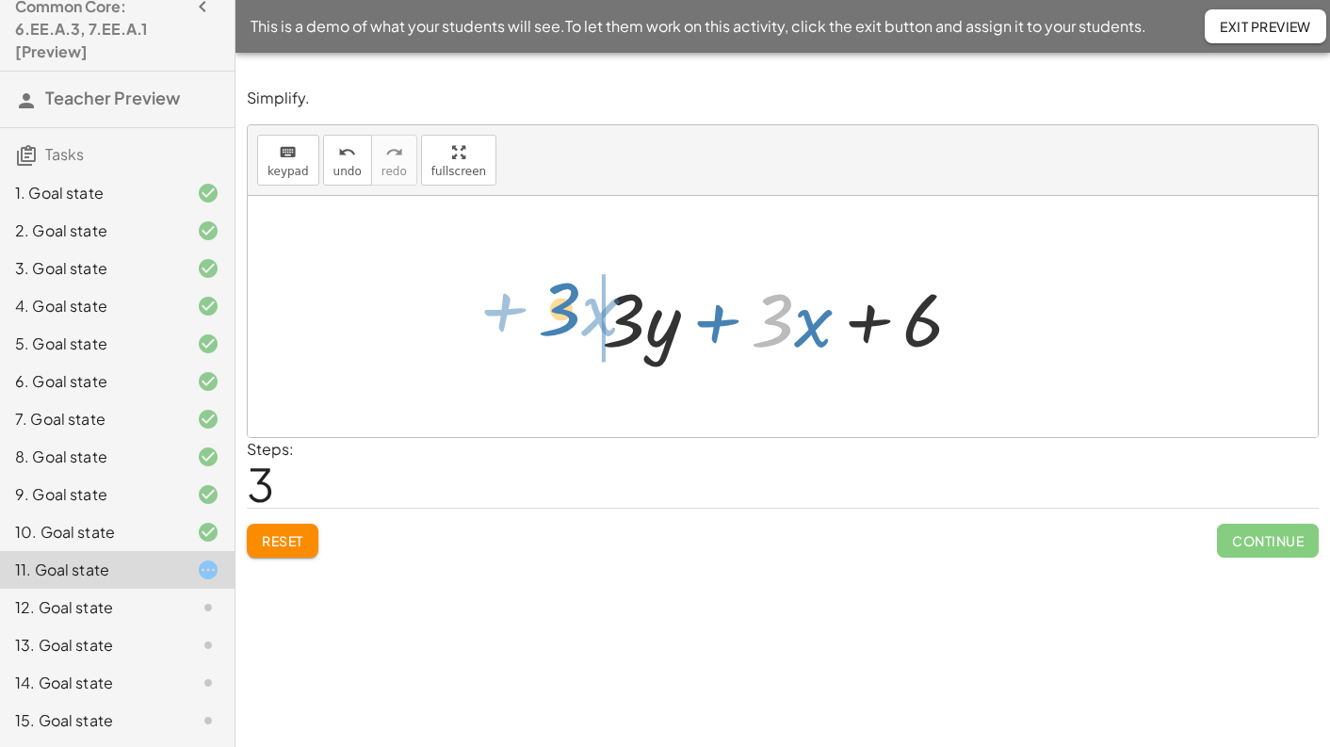
drag, startPoint x: 782, startPoint y: 313, endPoint x: 549, endPoint y: 303, distance: 232.8
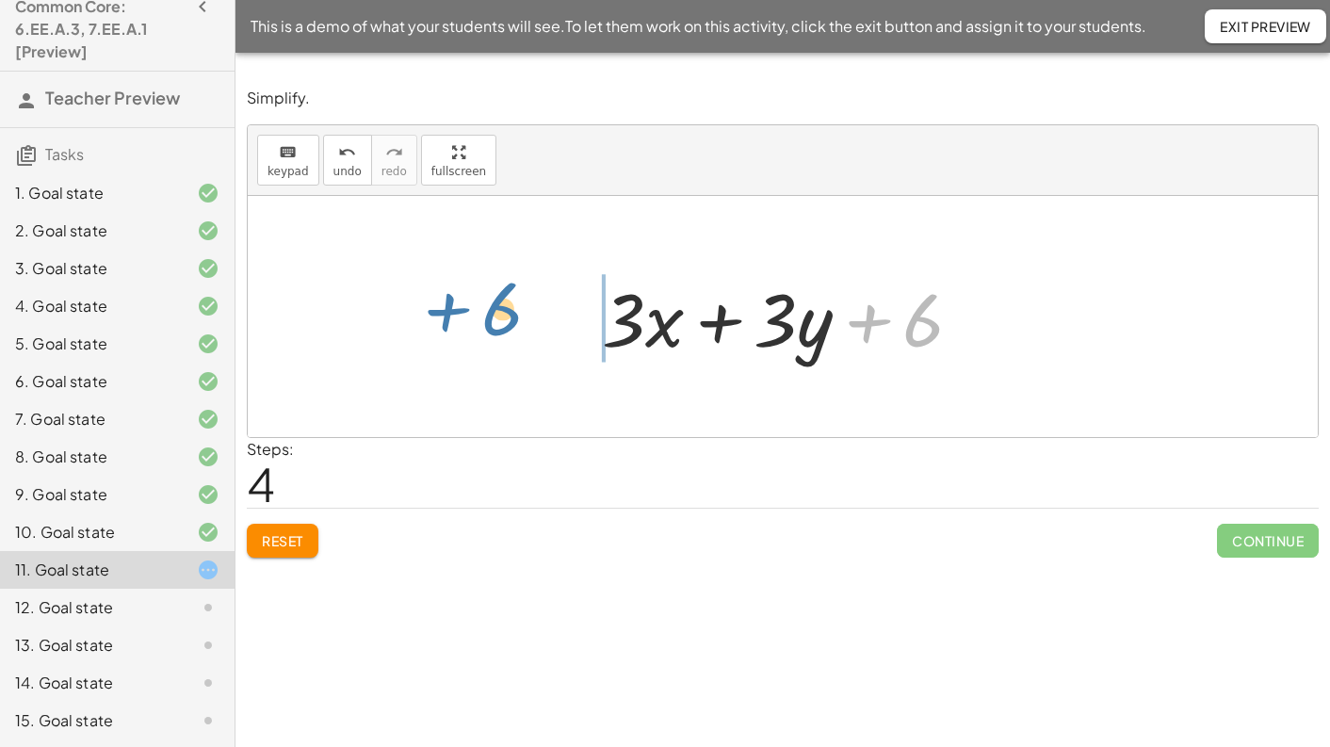
drag, startPoint x: 919, startPoint y: 317, endPoint x: 495, endPoint y: 306, distance: 425.0
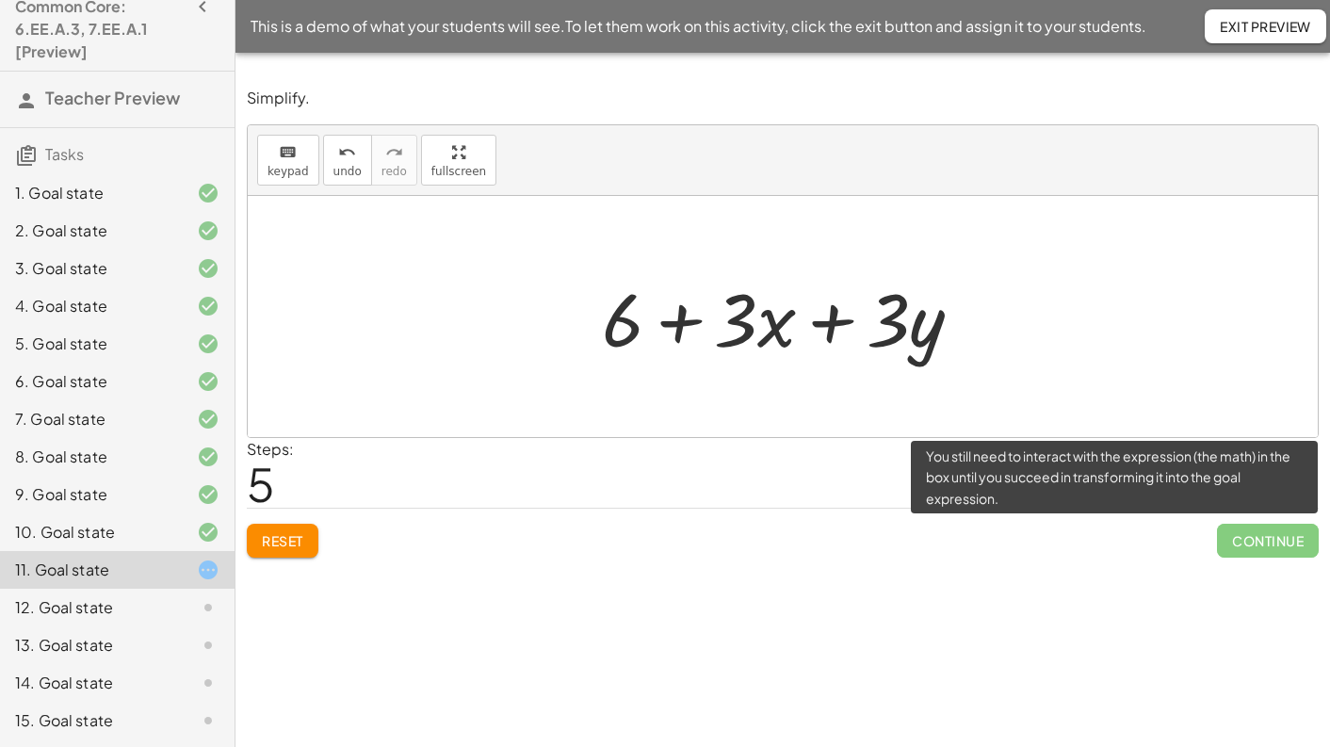
click at [1272, 546] on span "Continue" at bounding box center [1268, 541] width 102 height 34
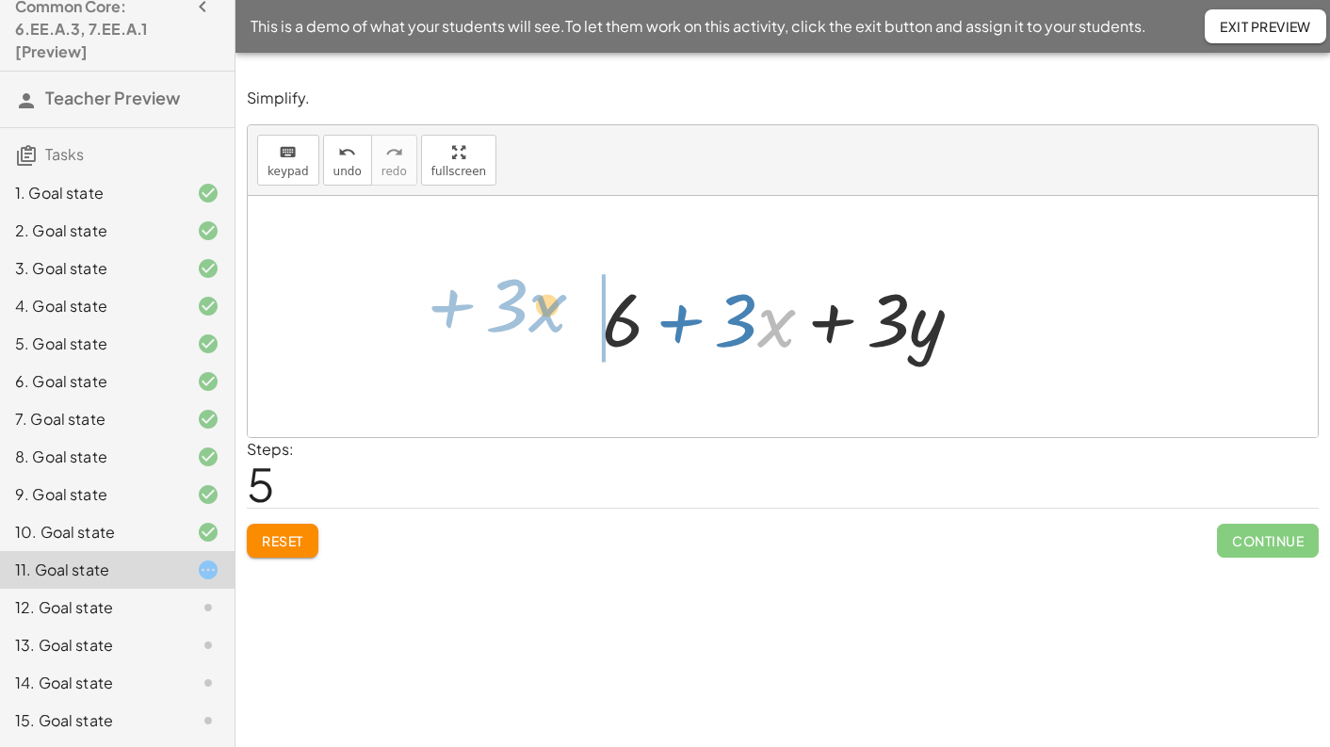
drag, startPoint x: 762, startPoint y: 332, endPoint x: 532, endPoint y: 317, distance: 230.3
click at [532, 317] on div "+ · 5 · x + · 3 · y − · 2 · x + 6 + · 3 · y + · x · ( + 5 − 2 ) + 6 + · 3 · y +…" at bounding box center [783, 316] width 1070 height 241
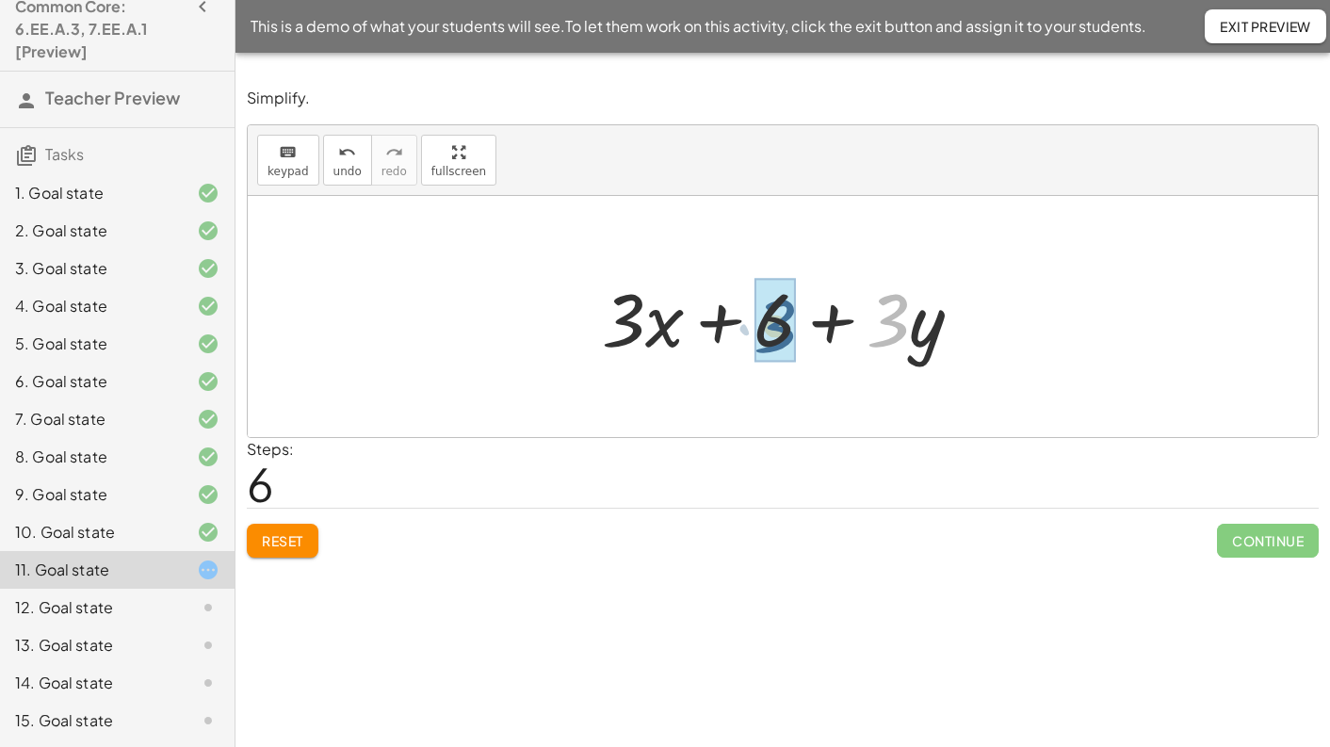
drag, startPoint x: 897, startPoint y: 320, endPoint x: 783, endPoint y: 326, distance: 114.1
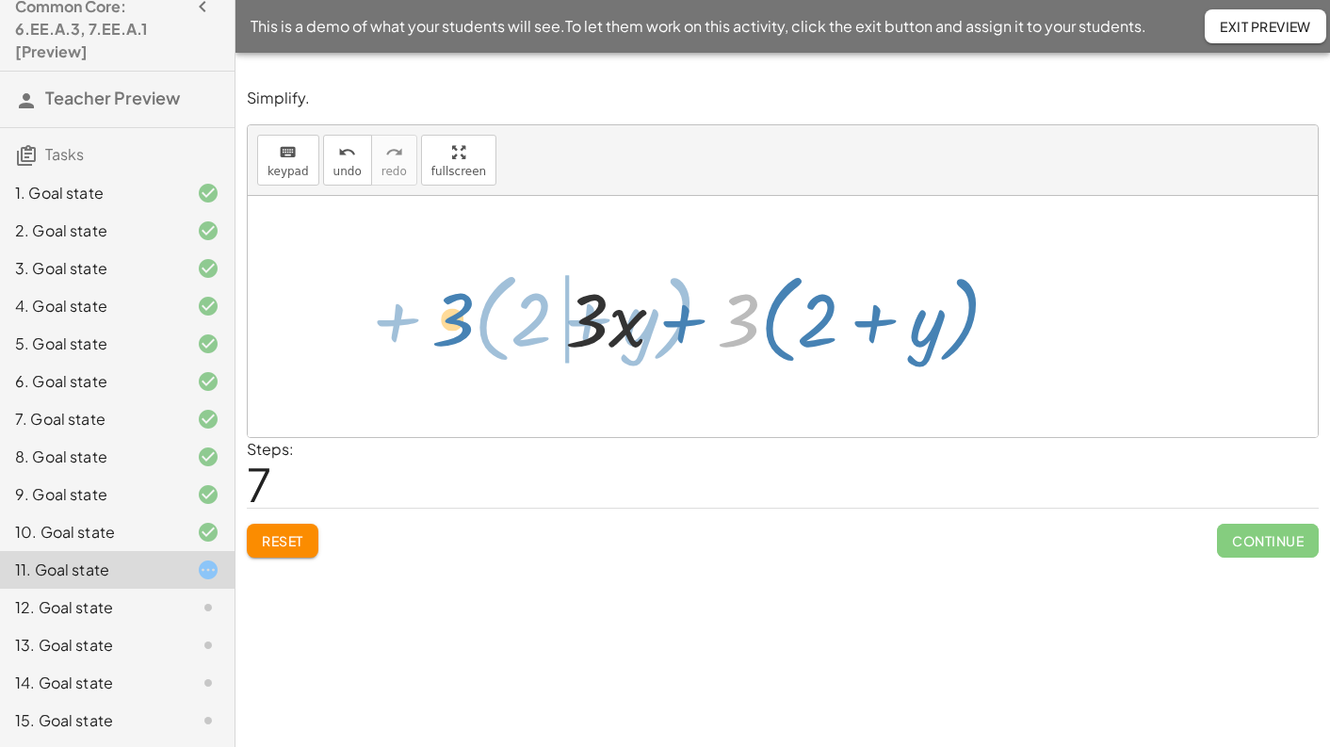
drag, startPoint x: 738, startPoint y: 319, endPoint x: 452, endPoint y: 318, distance: 286.3
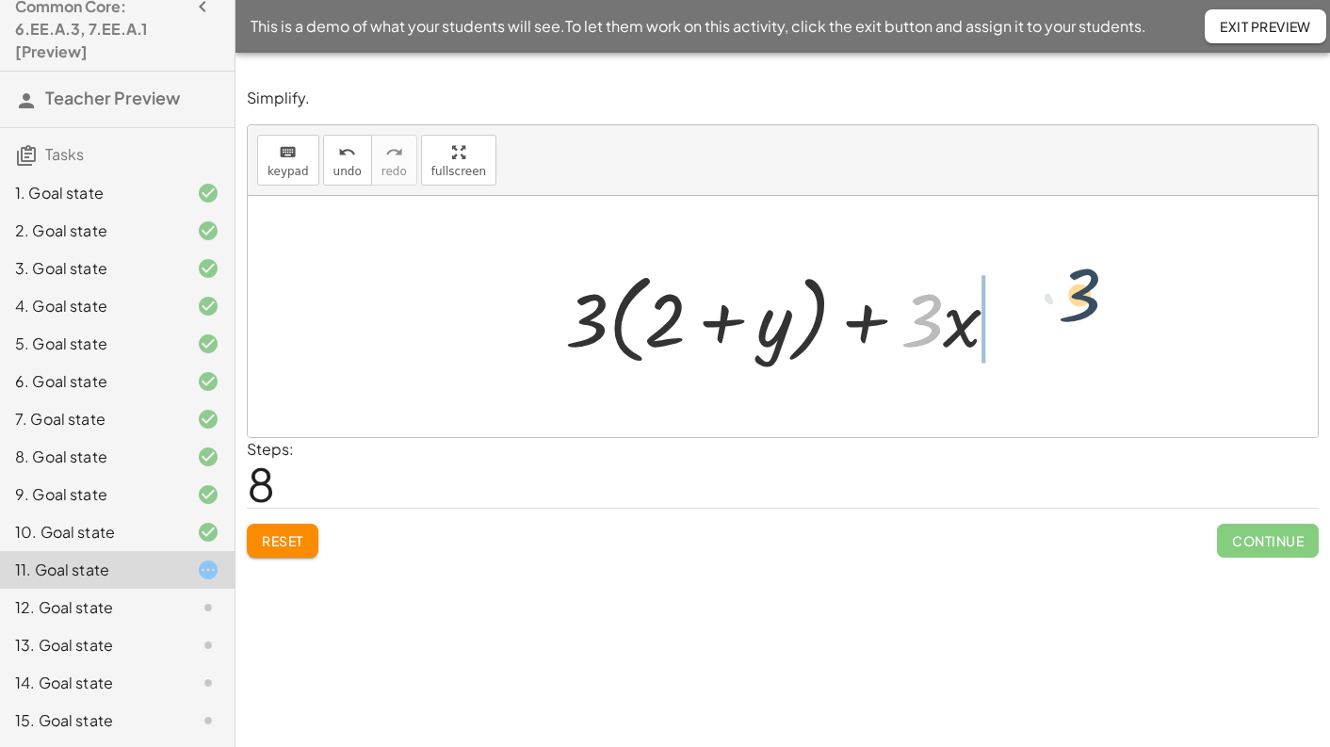
drag, startPoint x: 967, startPoint y: 295, endPoint x: 1098, endPoint y: 300, distance: 131.0
drag, startPoint x: 974, startPoint y: 318, endPoint x: 1112, endPoint y: 336, distance: 139.6
click at [1112, 336] on div "+ · 5 · x + · 3 · y − · 2 · x + 6 + · 3 · y + · x · ( + 5 − 2 ) + 6 + · 3 · y +…" at bounding box center [783, 316] width 1070 height 241
click at [597, 317] on div at bounding box center [790, 317] width 468 height 108
click at [596, 317] on div at bounding box center [790, 317] width 468 height 108
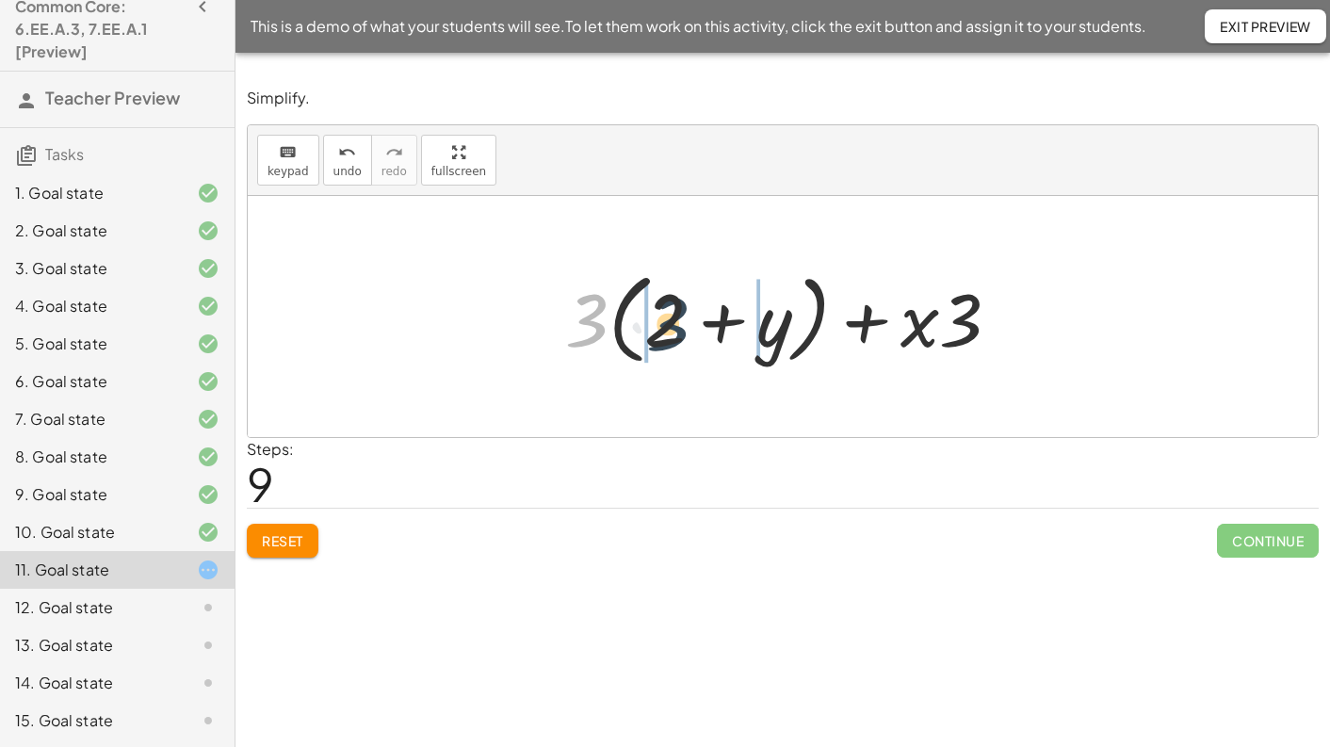
drag, startPoint x: 576, startPoint y: 316, endPoint x: 657, endPoint y: 319, distance: 81.1
click at [657, 319] on div at bounding box center [790, 317] width 468 height 108
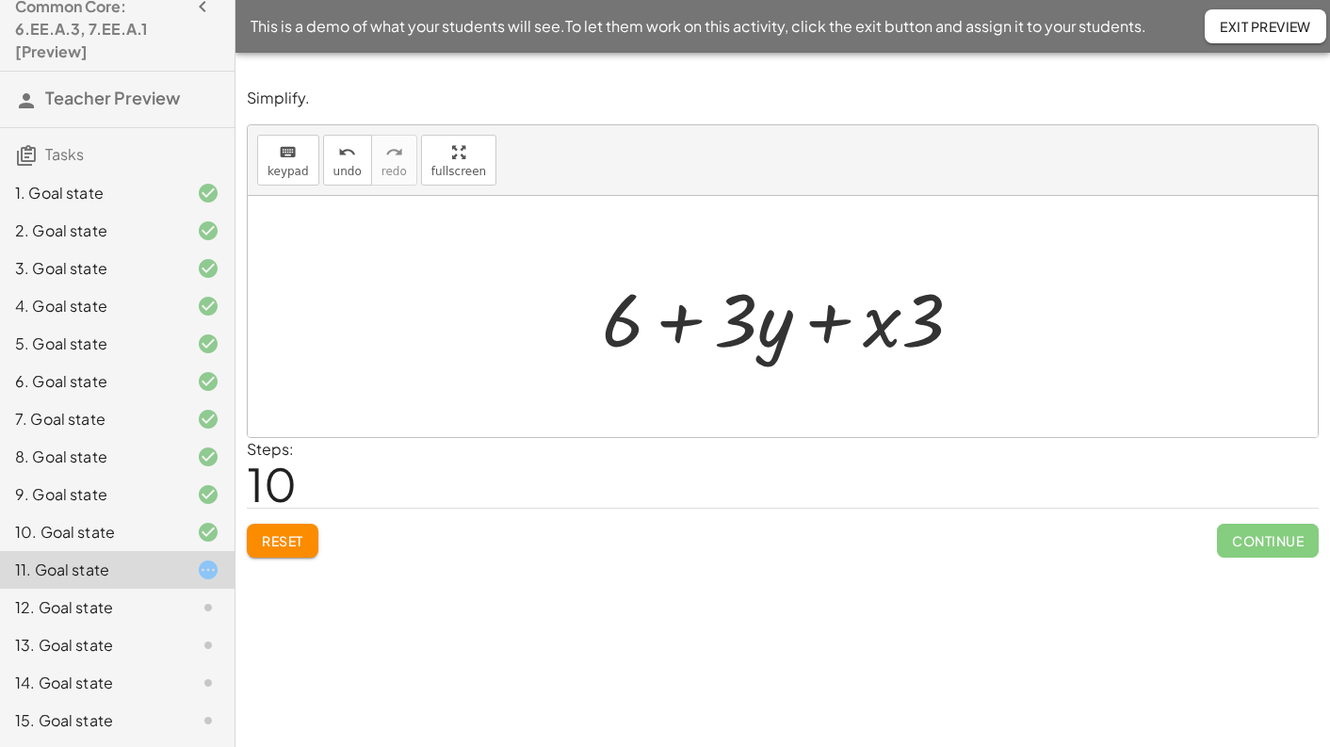
click at [283, 538] on span "Reset" at bounding box center [282, 540] width 41 height 17
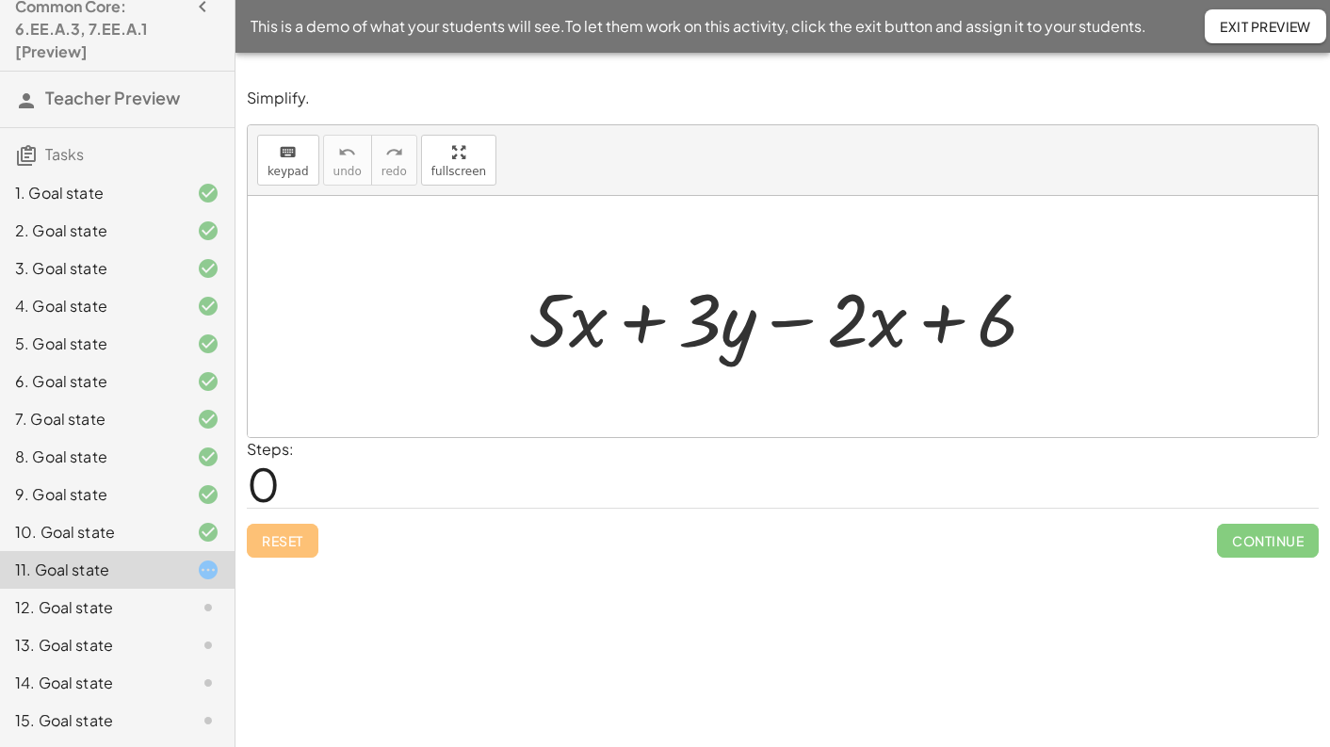
click at [1264, 28] on span "Exit Preview" at bounding box center [1265, 26] width 91 height 17
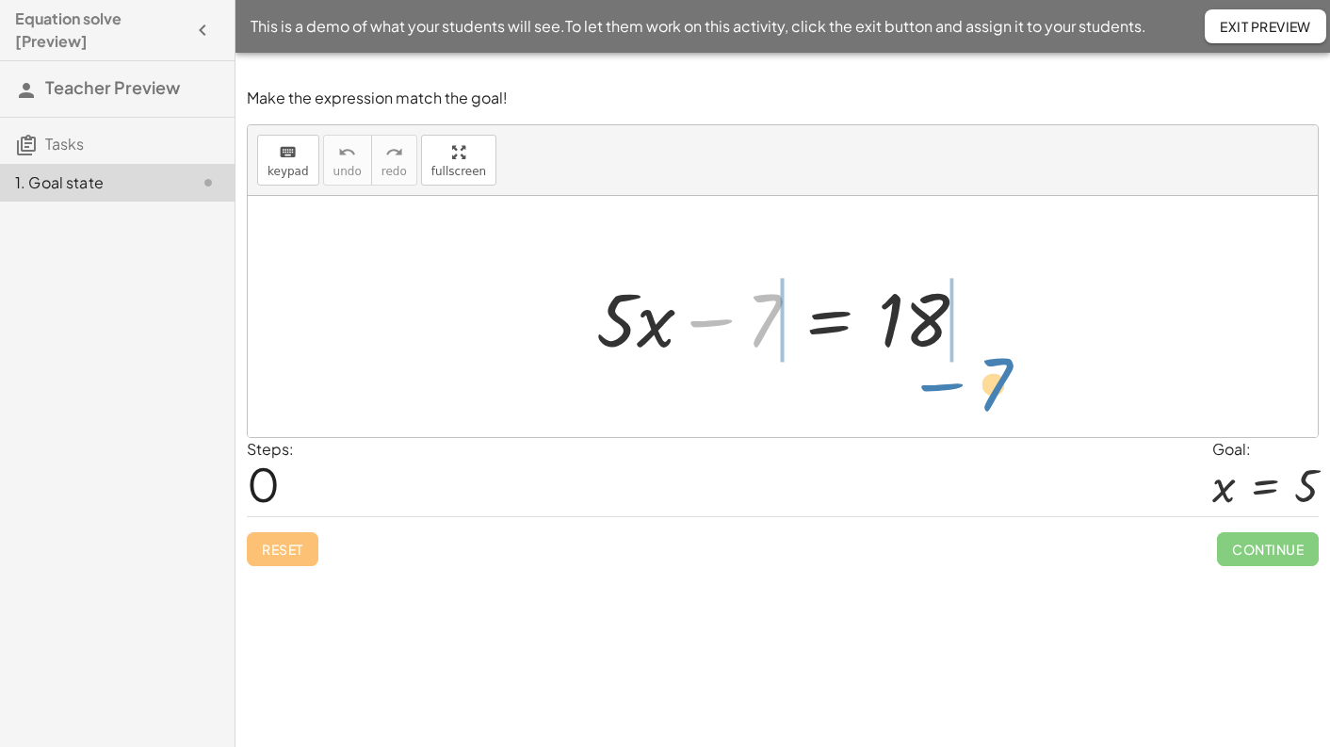
drag, startPoint x: 765, startPoint y: 328, endPoint x: 996, endPoint y: 392, distance: 239.5
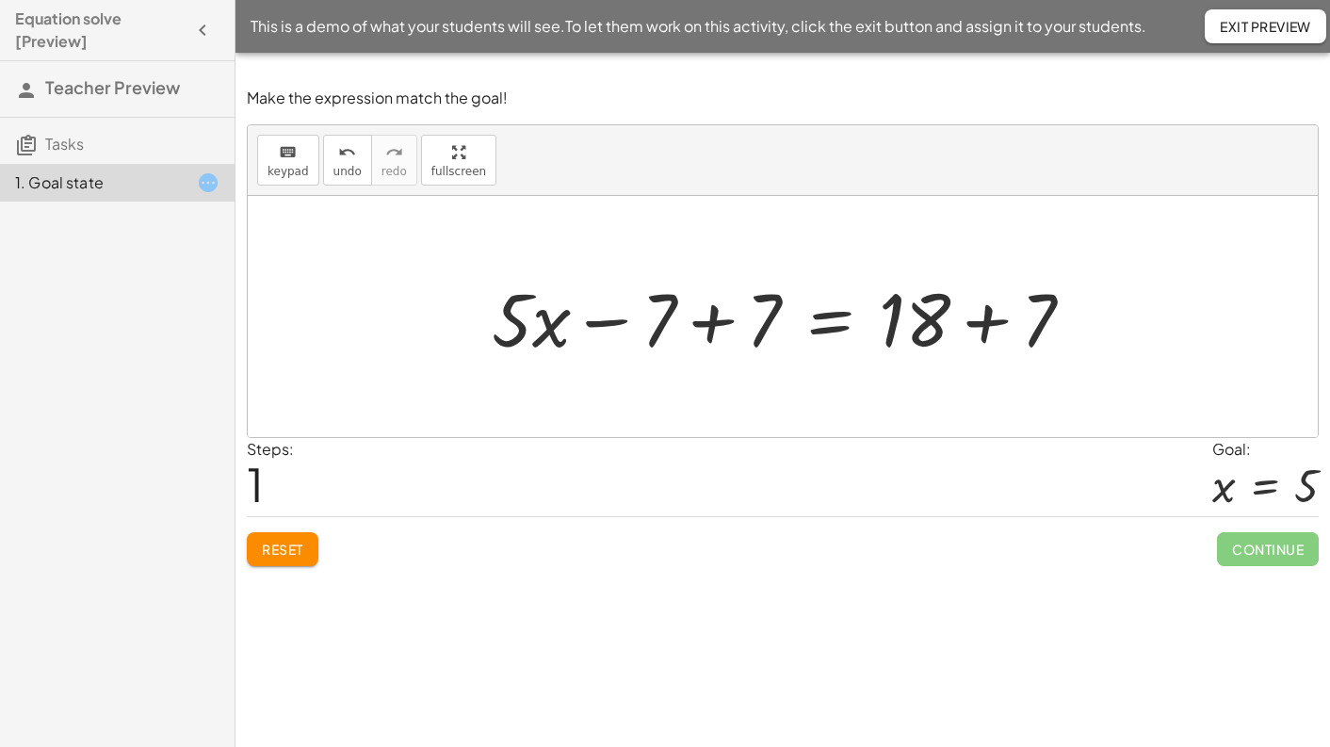
click at [708, 325] on div at bounding box center [789, 316] width 615 height 97
click at [708, 325] on div at bounding box center [894, 316] width 405 height 97
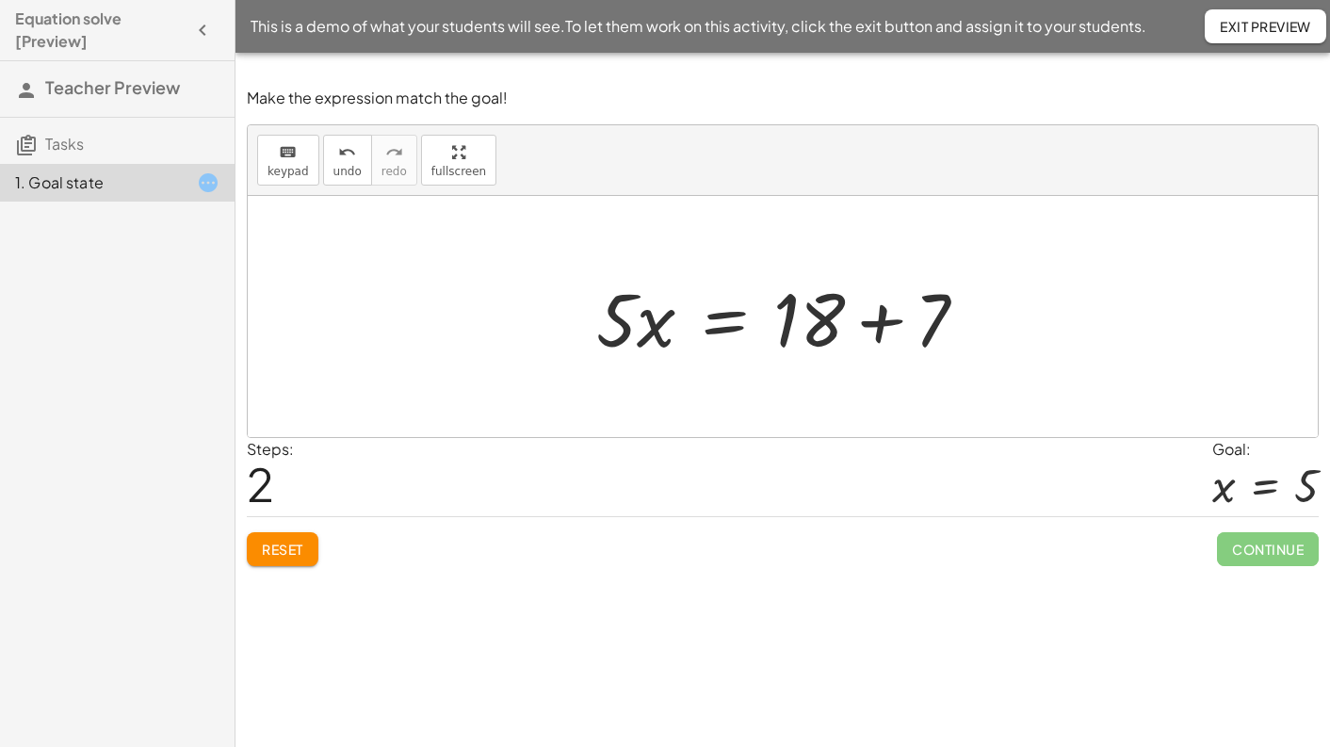
click at [882, 322] on div at bounding box center [789, 316] width 405 height 97
click at [882, 322] on div at bounding box center [742, 316] width 311 height 97
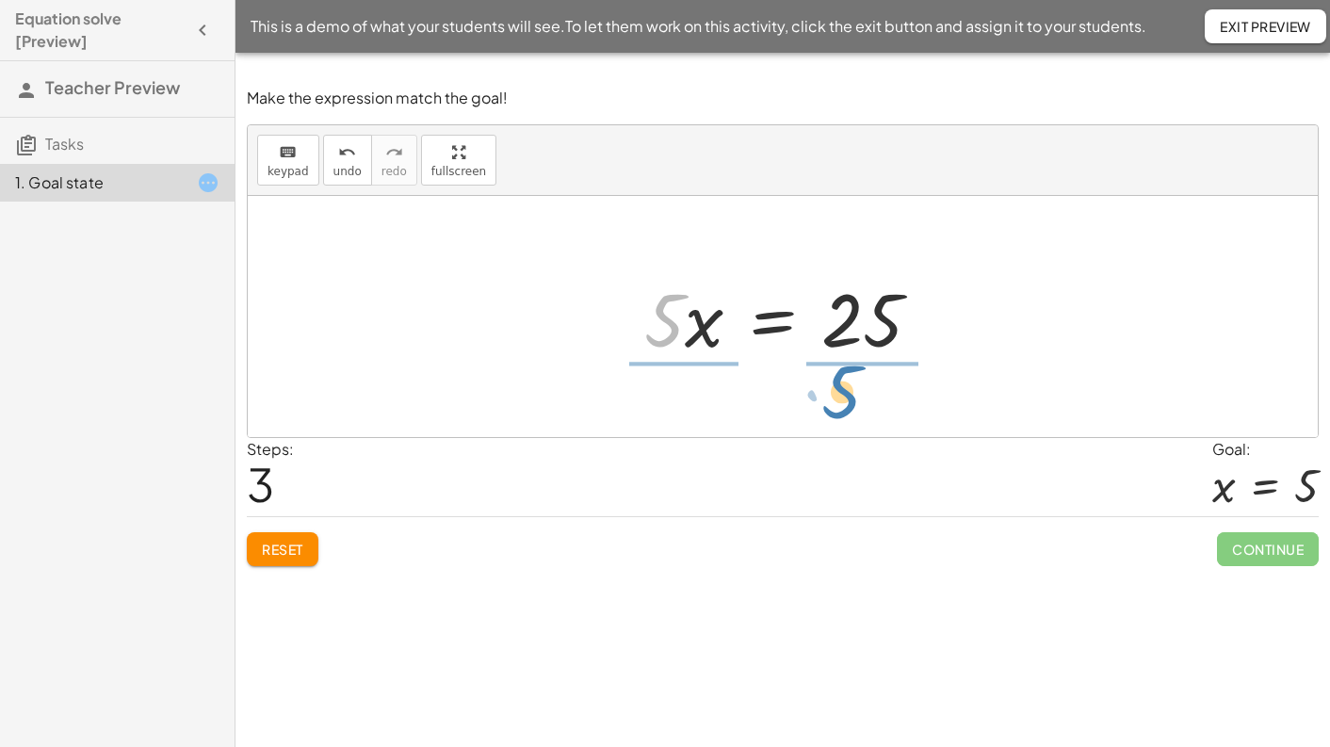
drag, startPoint x: 661, startPoint y: 346, endPoint x: 838, endPoint y: 417, distance: 191.0
click at [838, 417] on div "+ · 5 · x − 7 = 18 + · 5 · x − 7 + 7 = + 18 + 7 + · 5 · x + 0 = + 18 + 7 · 5 · …" at bounding box center [783, 316] width 1070 height 241
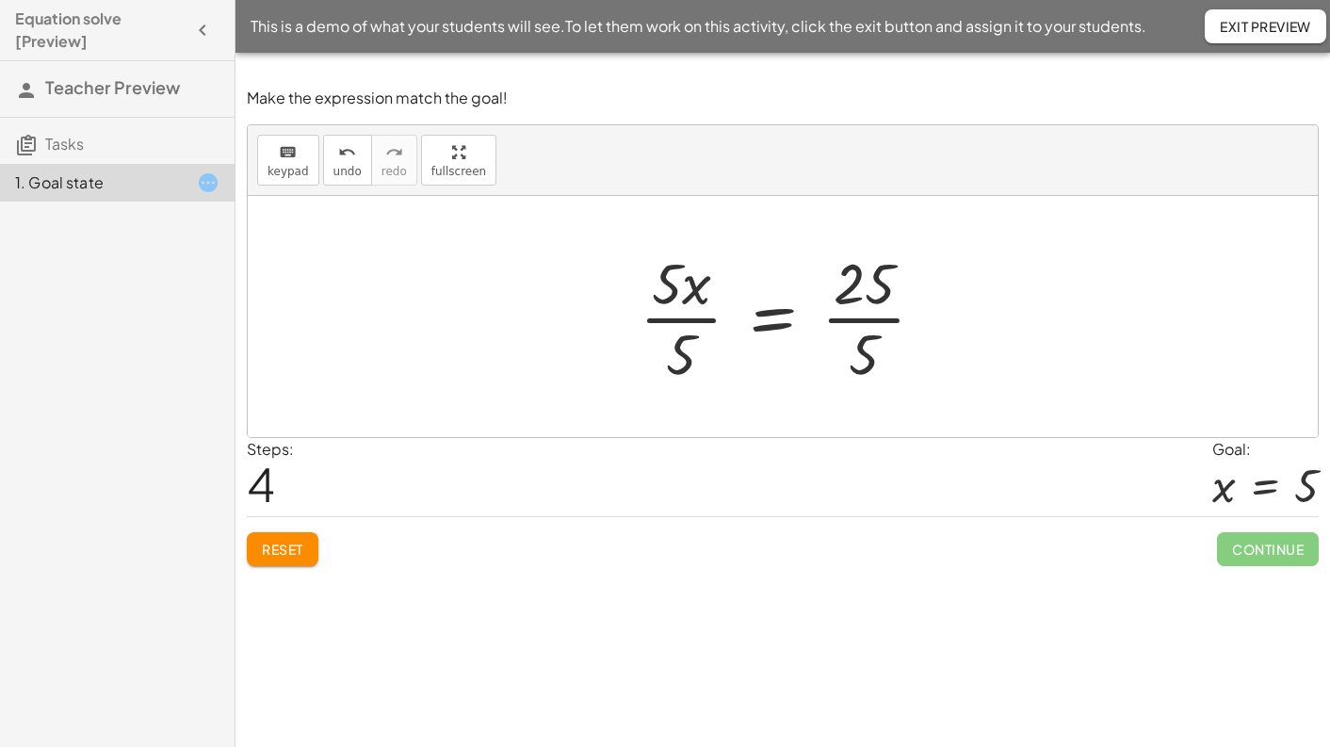
click at [687, 320] on div at bounding box center [789, 316] width 319 height 145
click at [687, 320] on div at bounding box center [812, 316] width 274 height 145
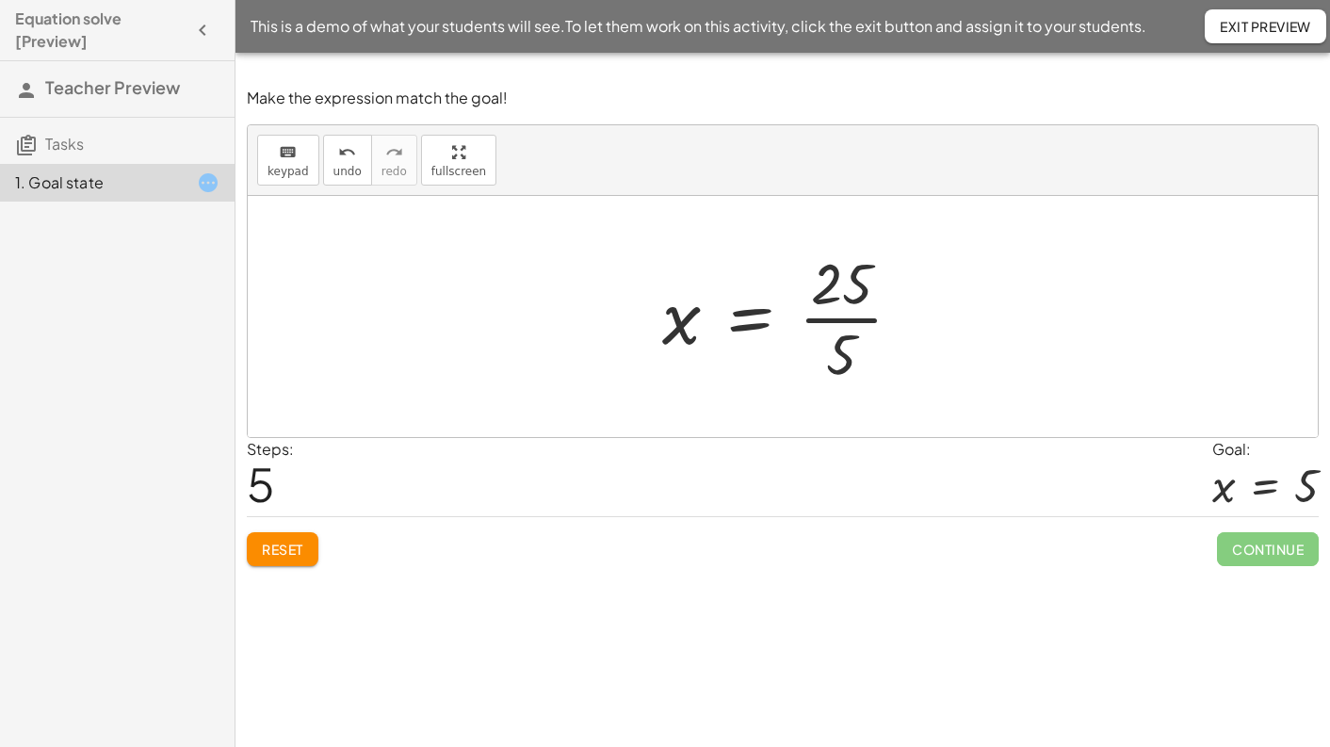
click at [838, 323] on div at bounding box center [790, 316] width 274 height 145
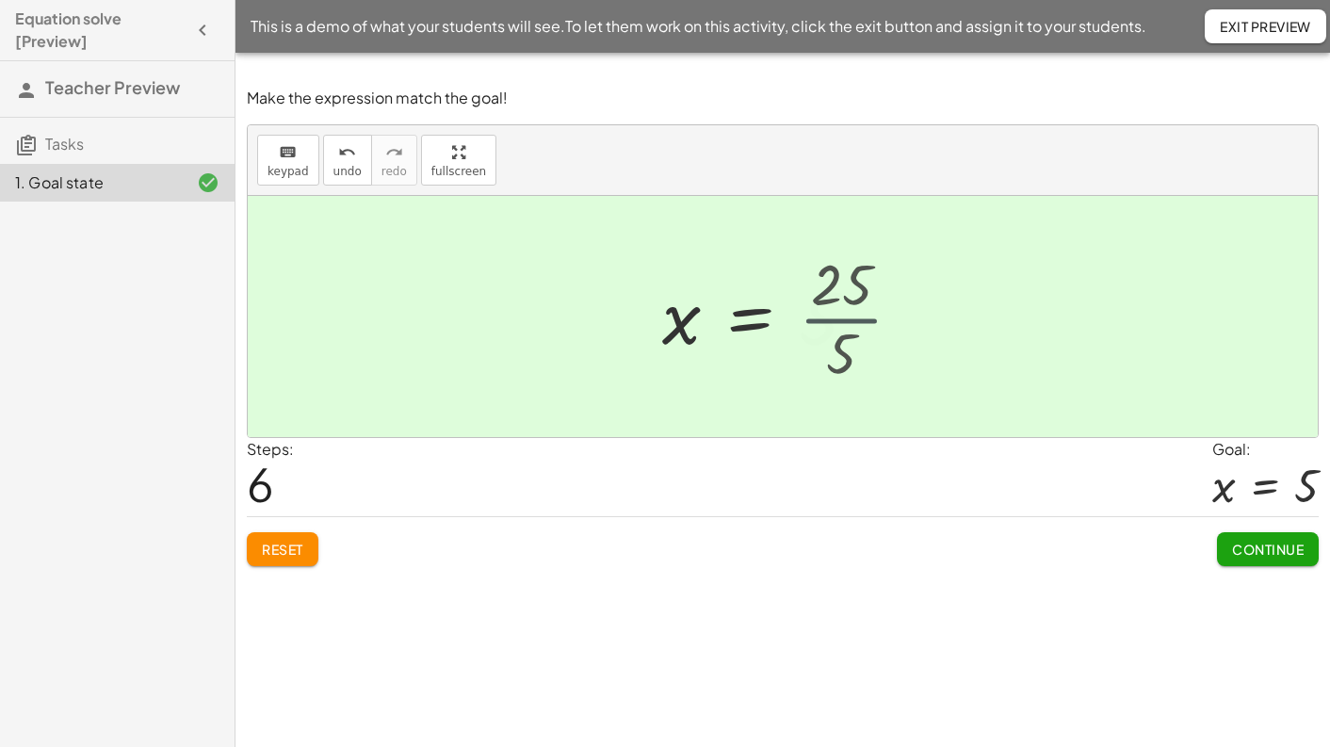
click at [838, 323] on div at bounding box center [767, 316] width 229 height 93
click at [1253, 556] on span "Continue" at bounding box center [1268, 549] width 72 height 17
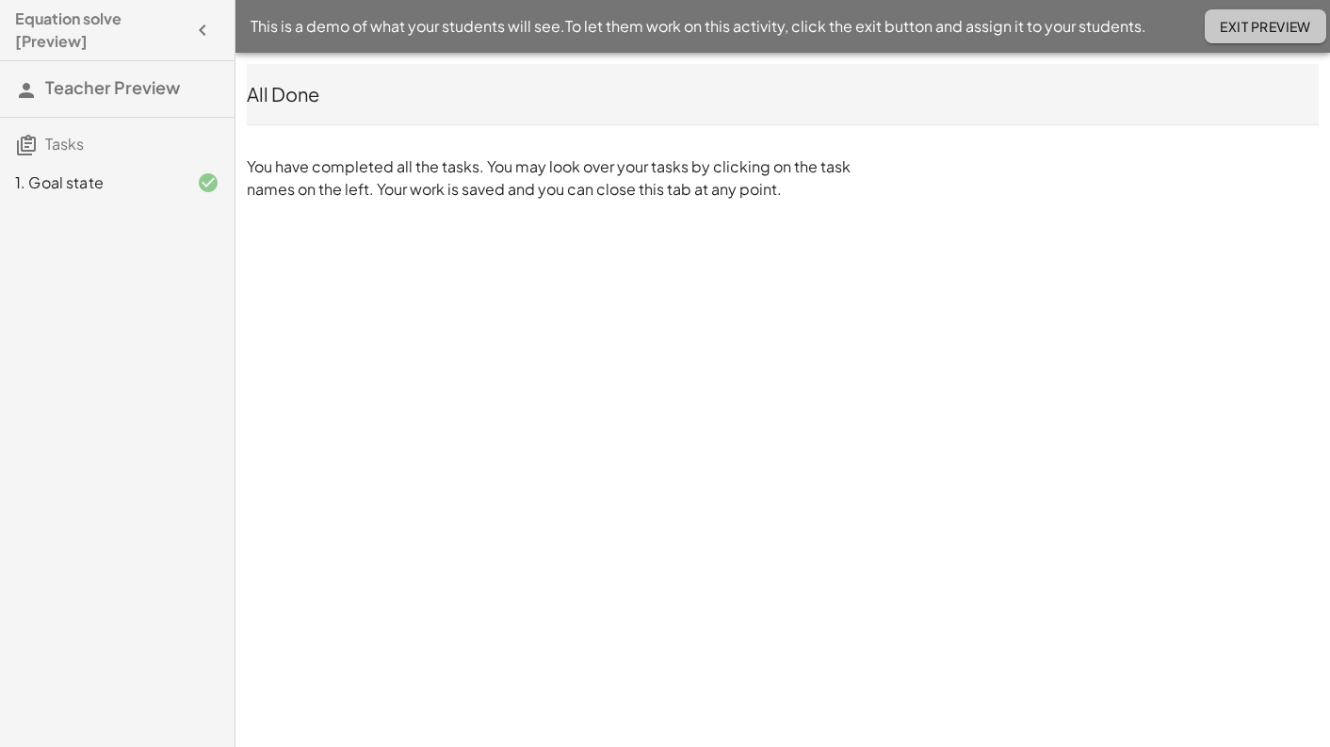
click at [1273, 38] on button "Exit Preview" at bounding box center [1266, 26] width 122 height 34
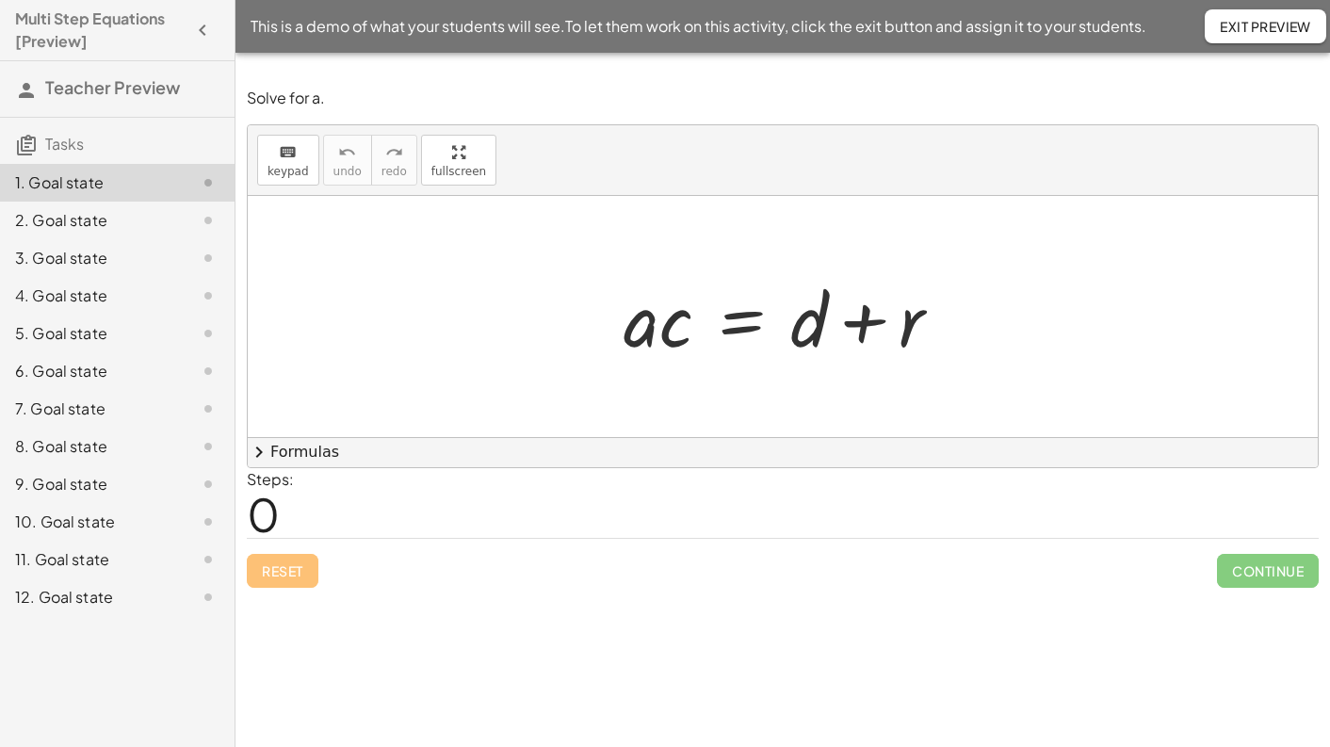
click at [63, 188] on div "1. Goal state" at bounding box center [91, 182] width 152 height 23
click at [208, 186] on icon at bounding box center [208, 182] width 23 height 23
drag, startPoint x: 669, startPoint y: 344, endPoint x: 819, endPoint y: 406, distance: 163.0
click at [819, 406] on div "· c · a · c = + d + r" at bounding box center [783, 316] width 1070 height 241
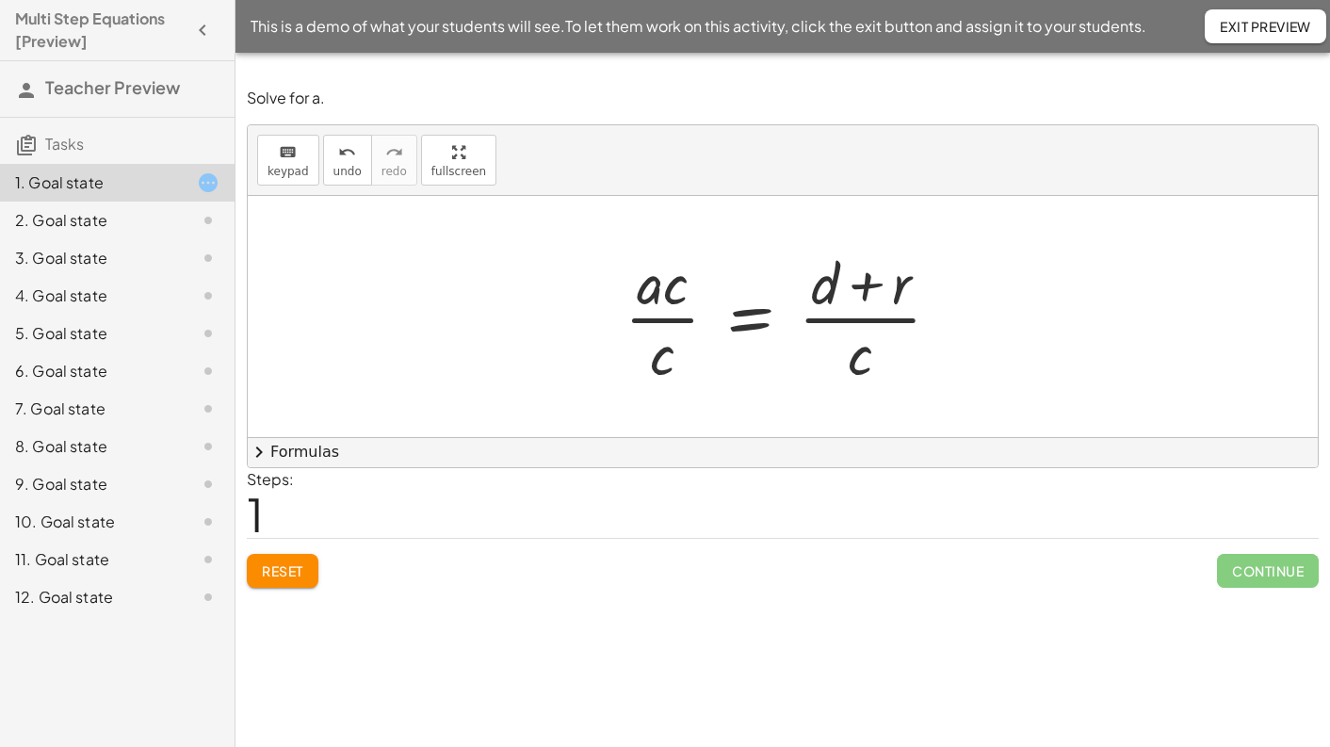
click at [658, 325] on div at bounding box center [789, 316] width 349 height 145
click at [664, 323] on div at bounding box center [789, 316] width 349 height 145
click at [665, 321] on div at bounding box center [789, 316] width 349 height 145
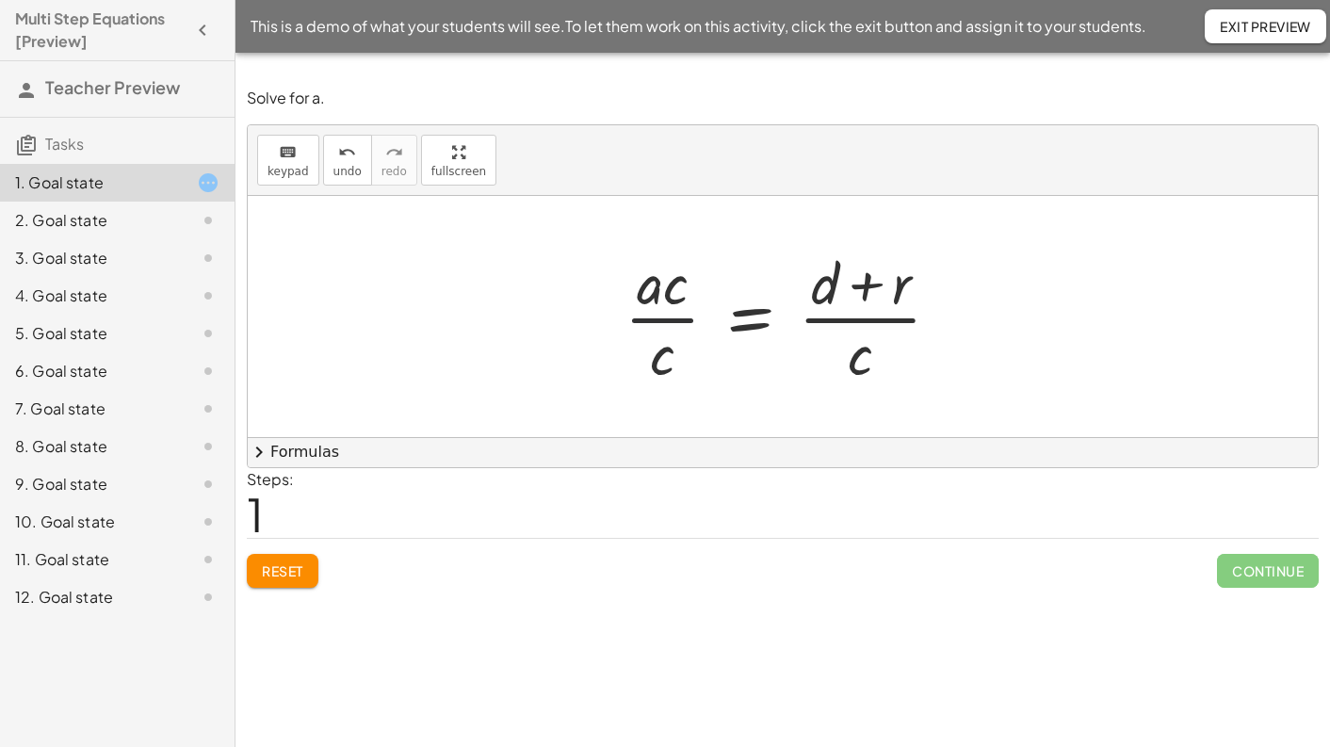
click at [665, 321] on div at bounding box center [789, 316] width 349 height 145
click at [860, 319] on div at bounding box center [789, 316] width 349 height 145
click at [298, 563] on span "Reset" at bounding box center [282, 570] width 41 height 17
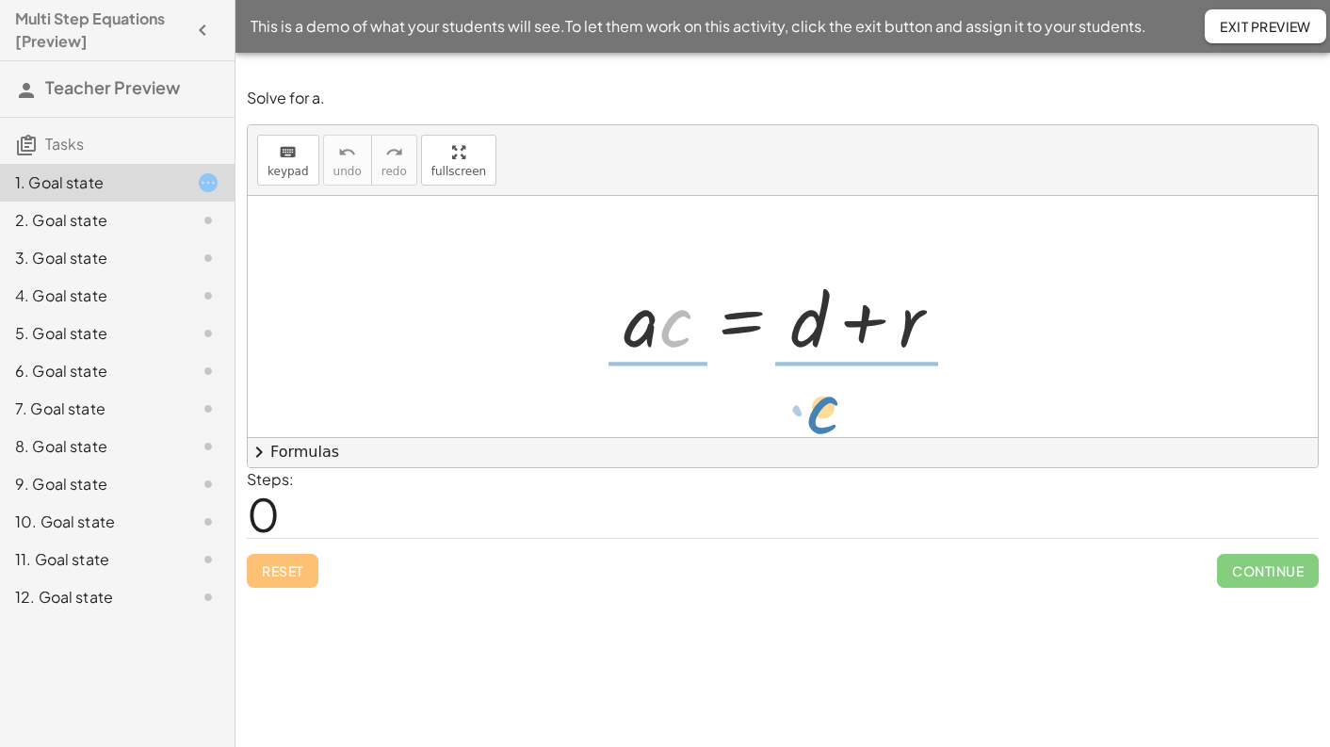
drag, startPoint x: 669, startPoint y: 332, endPoint x: 817, endPoint y: 419, distance: 171.4
click at [817, 419] on div "· c · a · c = + d + r" at bounding box center [783, 316] width 1070 height 241
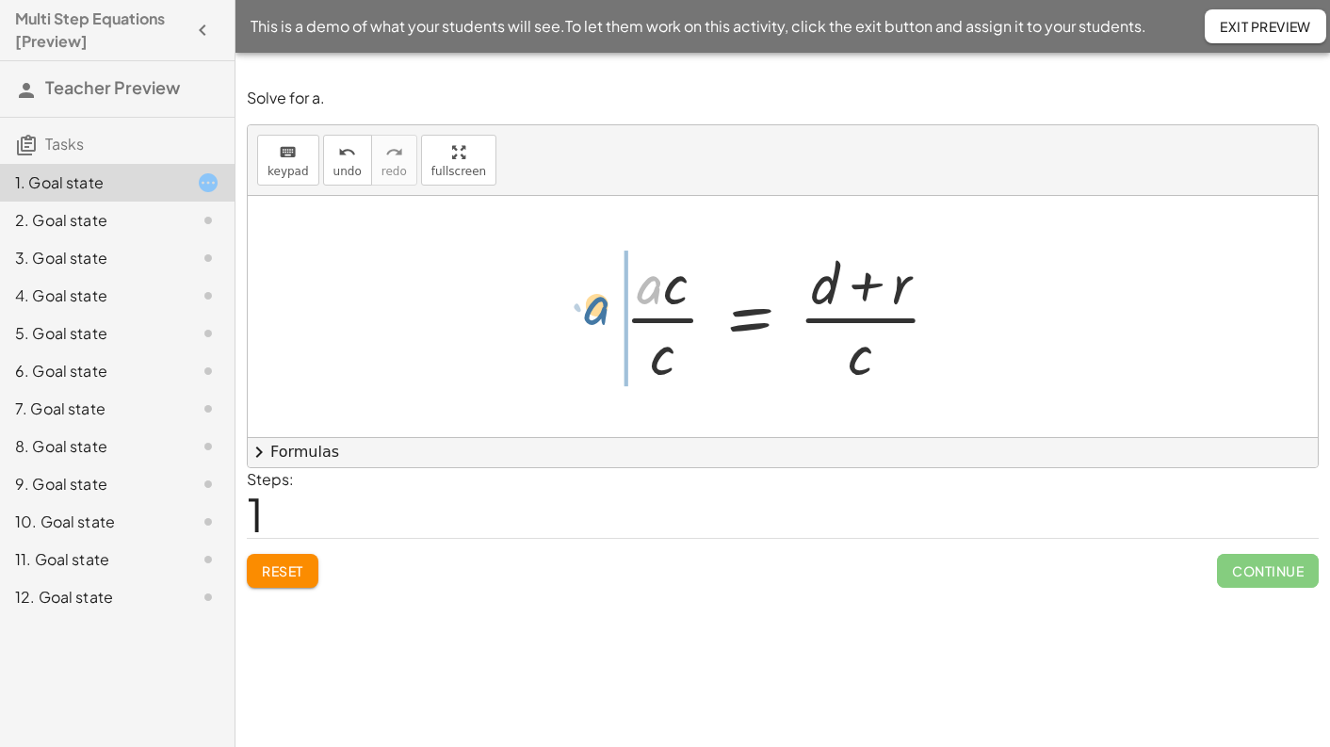
drag, startPoint x: 643, startPoint y: 300, endPoint x: 591, endPoint y: 321, distance: 56.7
click at [591, 321] on div "· a · c = + d + r · a · a = + d + r · c · c · ( ) · c" at bounding box center [783, 316] width 1070 height 241
click at [668, 324] on div at bounding box center [789, 316] width 359 height 145
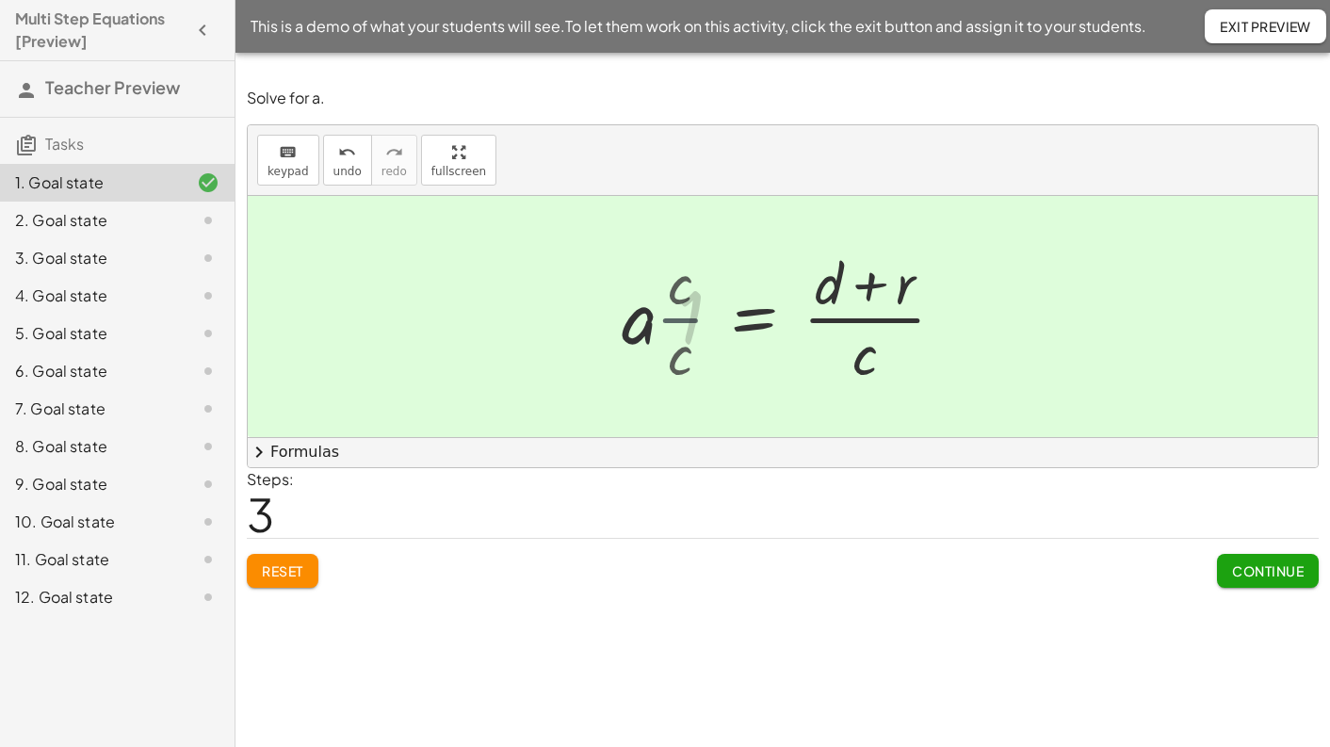
click at [668, 324] on div at bounding box center [814, 316] width 309 height 145
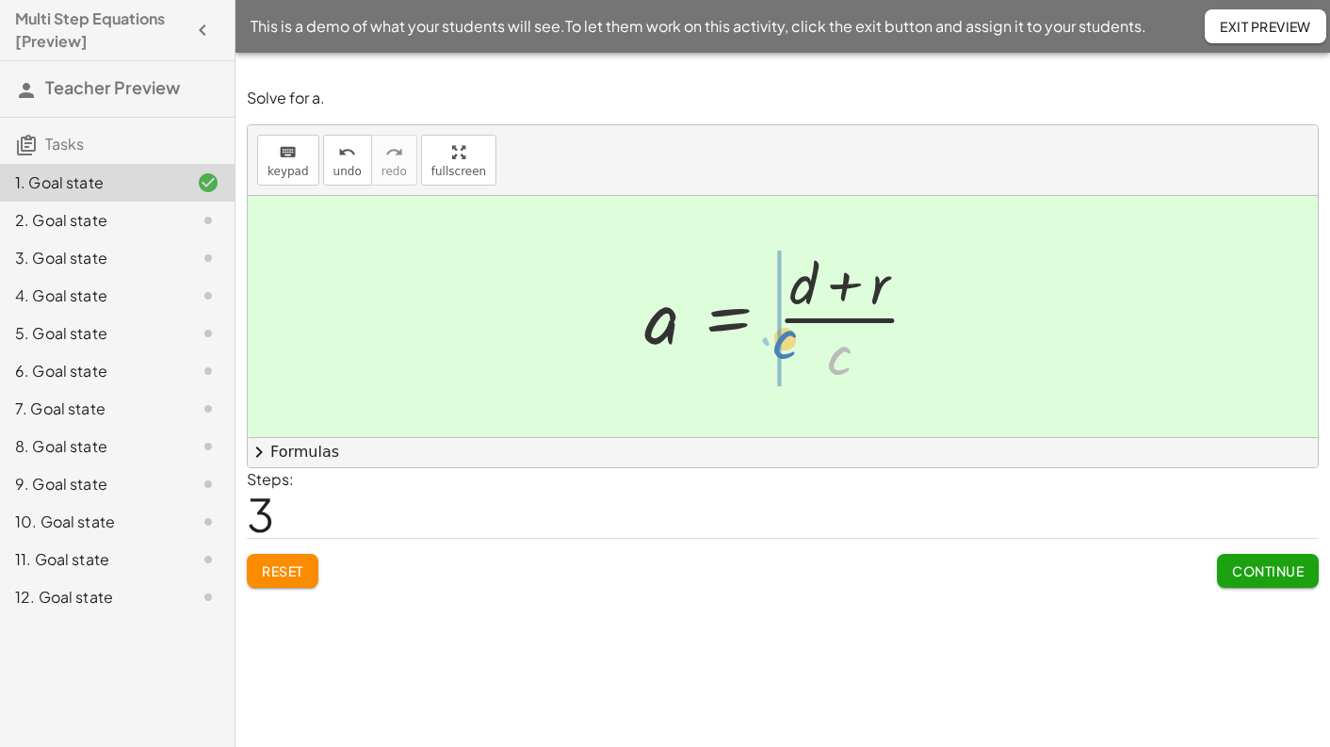
drag, startPoint x: 839, startPoint y: 359, endPoint x: 788, endPoint y: 345, distance: 52.8
click at [788, 345] on div at bounding box center [789, 316] width 309 height 145
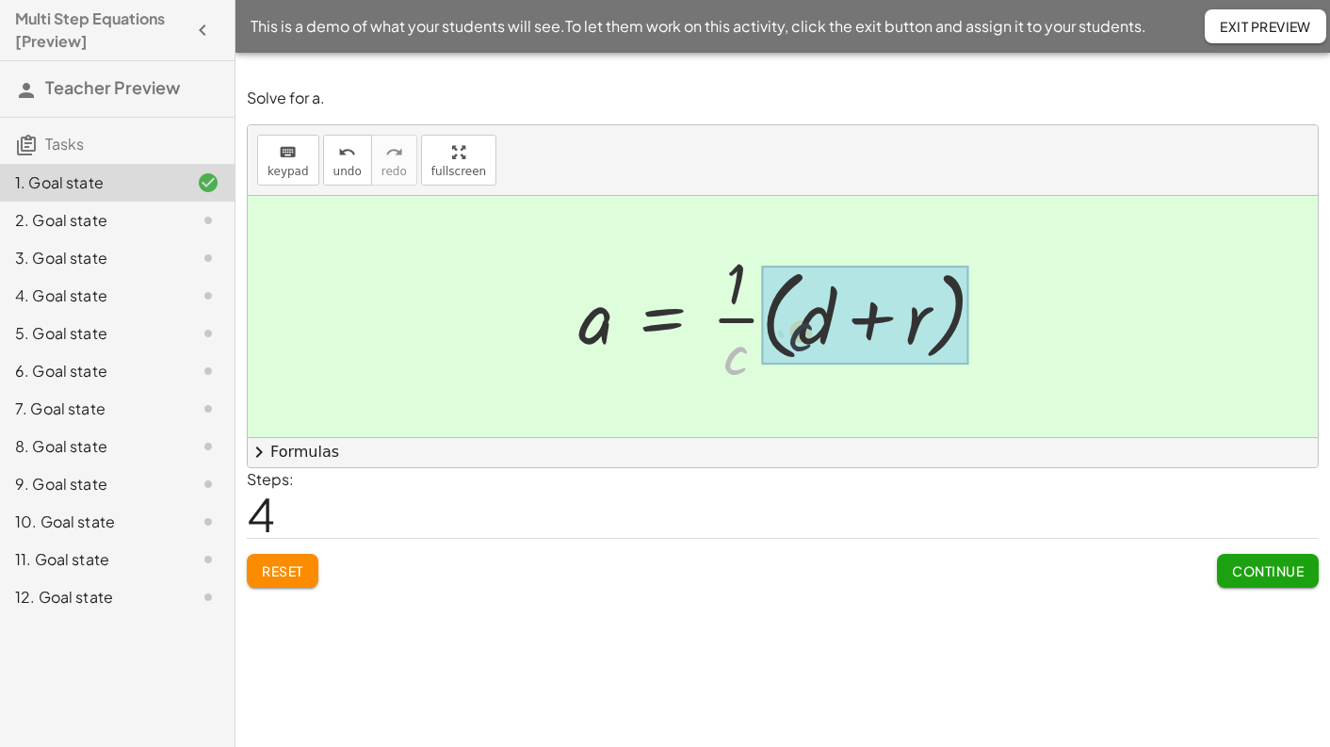
drag, startPoint x: 738, startPoint y: 360, endPoint x: 803, endPoint y: 336, distance: 70.0
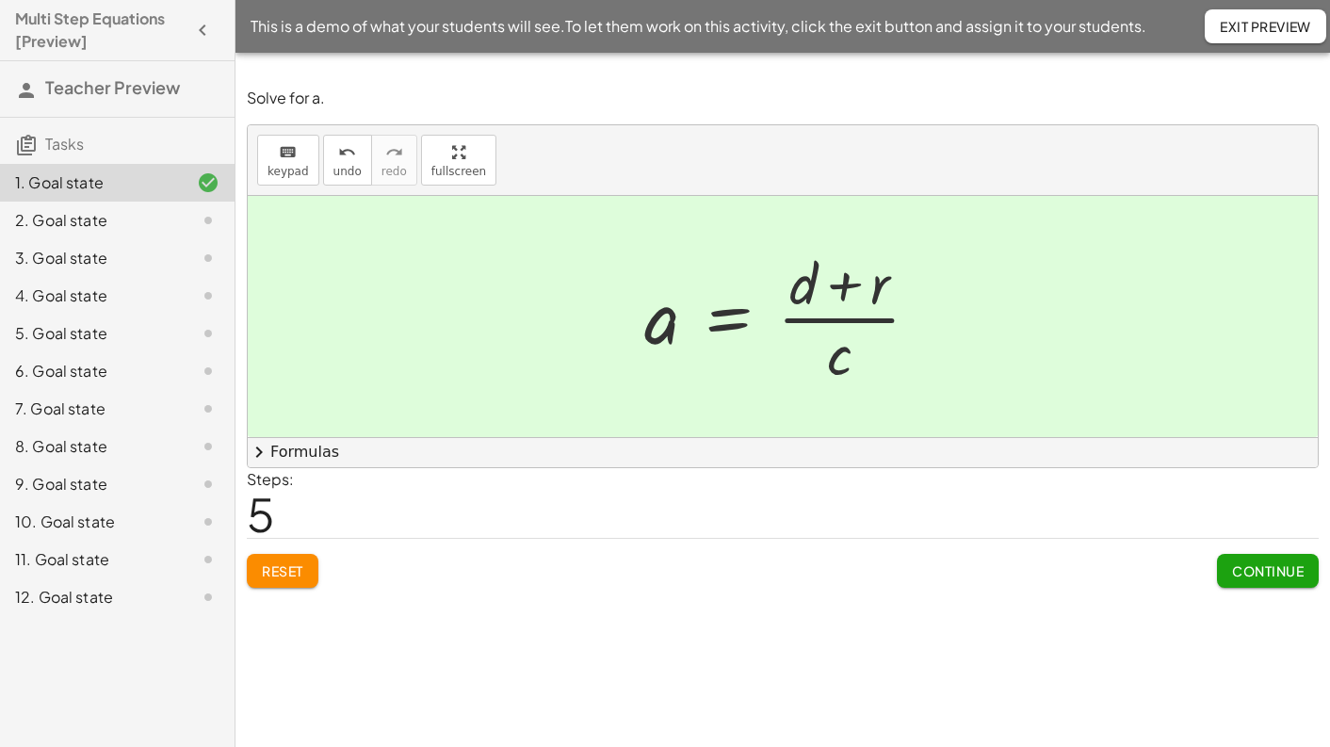
click at [1270, 573] on span "Continue" at bounding box center [1268, 570] width 72 height 17
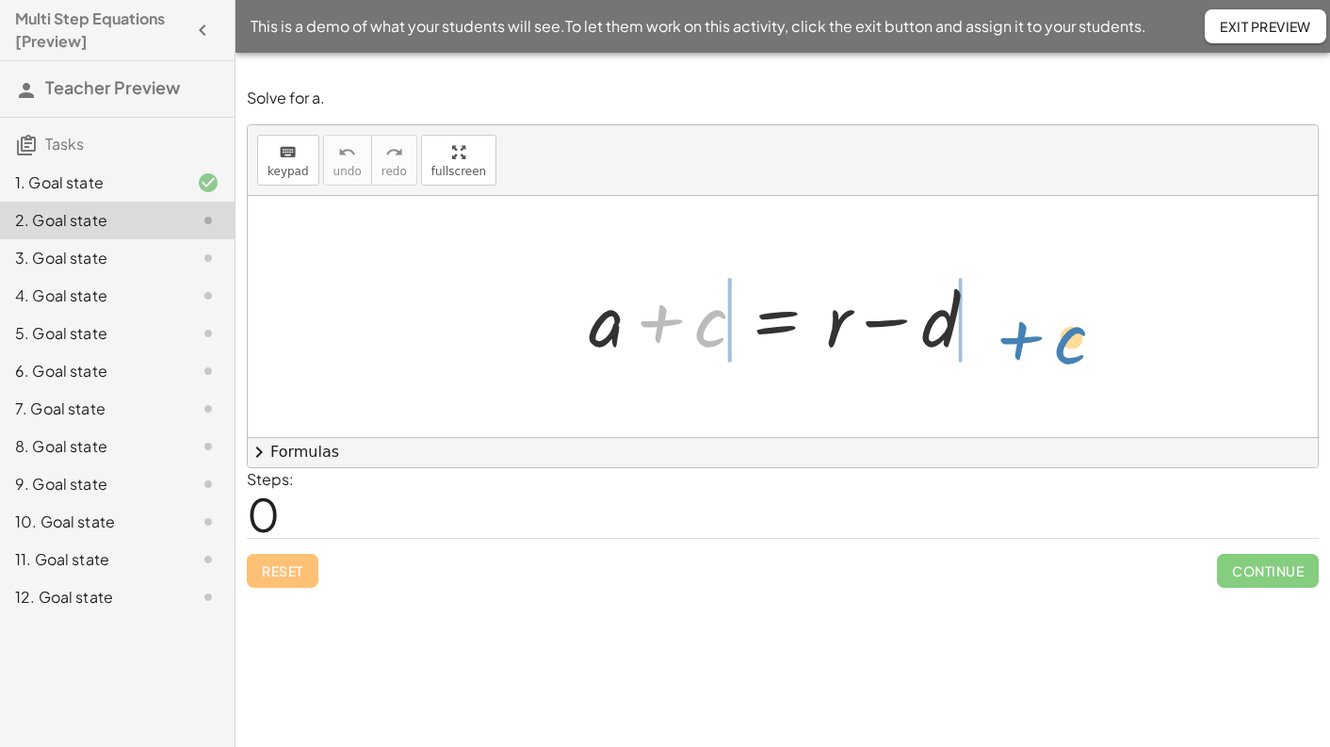
drag, startPoint x: 705, startPoint y: 344, endPoint x: 1065, endPoint y: 361, distance: 360.2
click at [1065, 361] on div "+ c + a + c = + r − d" at bounding box center [783, 316] width 1070 height 241
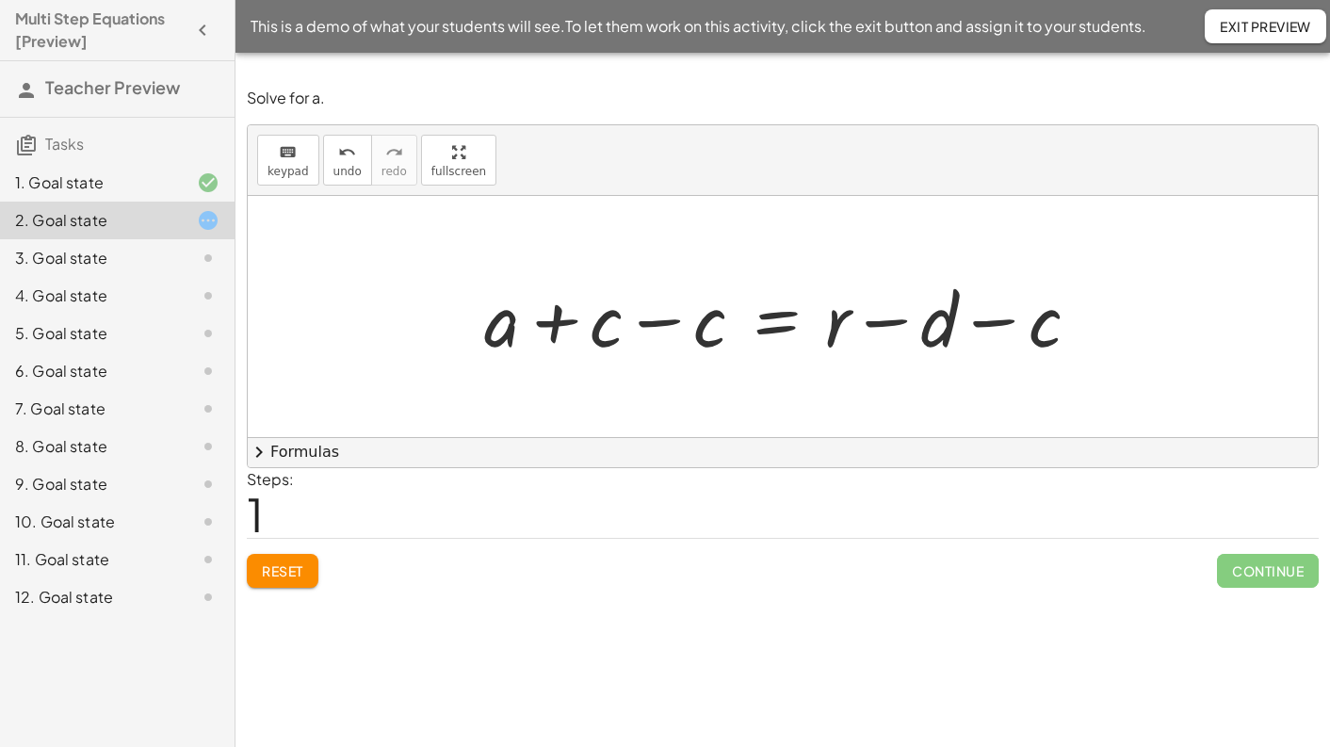
click at [661, 323] on div at bounding box center [789, 316] width 629 height 97
click at [661, 323] on div at bounding box center [783, 316] width 1070 height 241
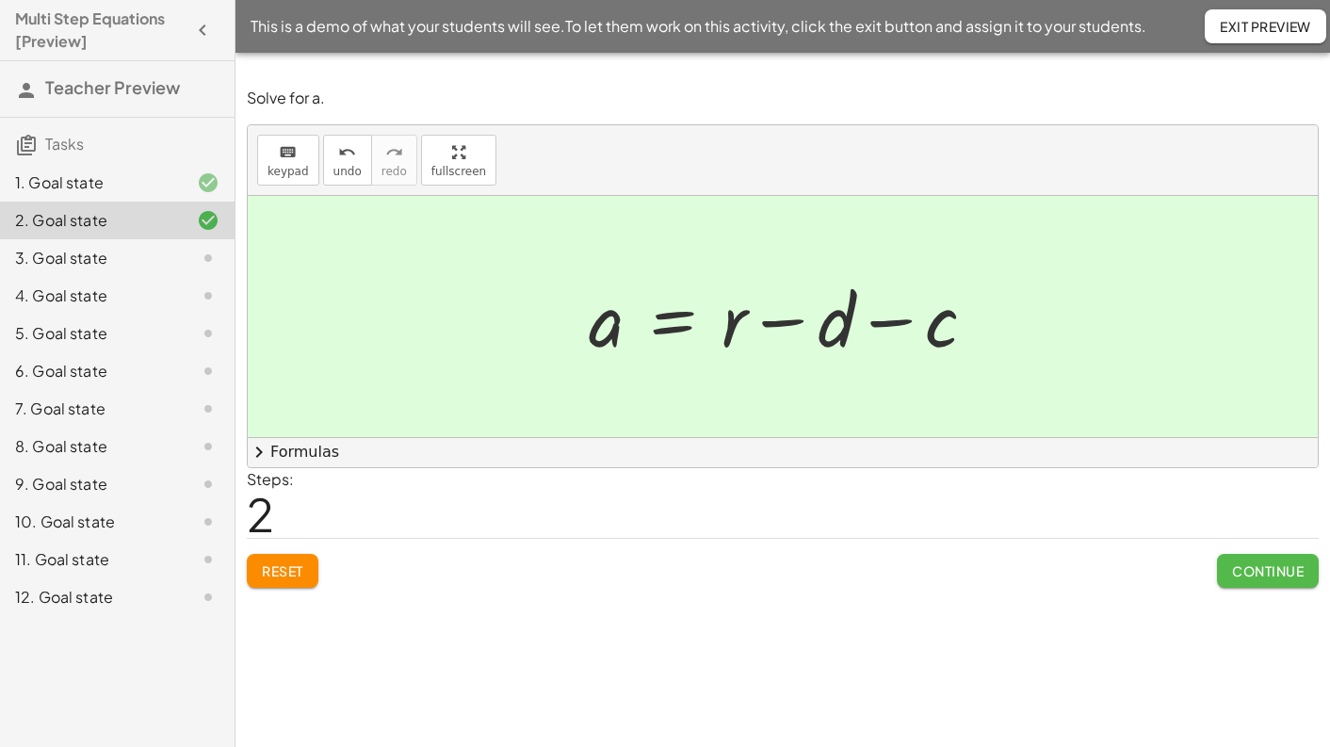
click at [1273, 572] on span "Continue" at bounding box center [1268, 570] width 72 height 17
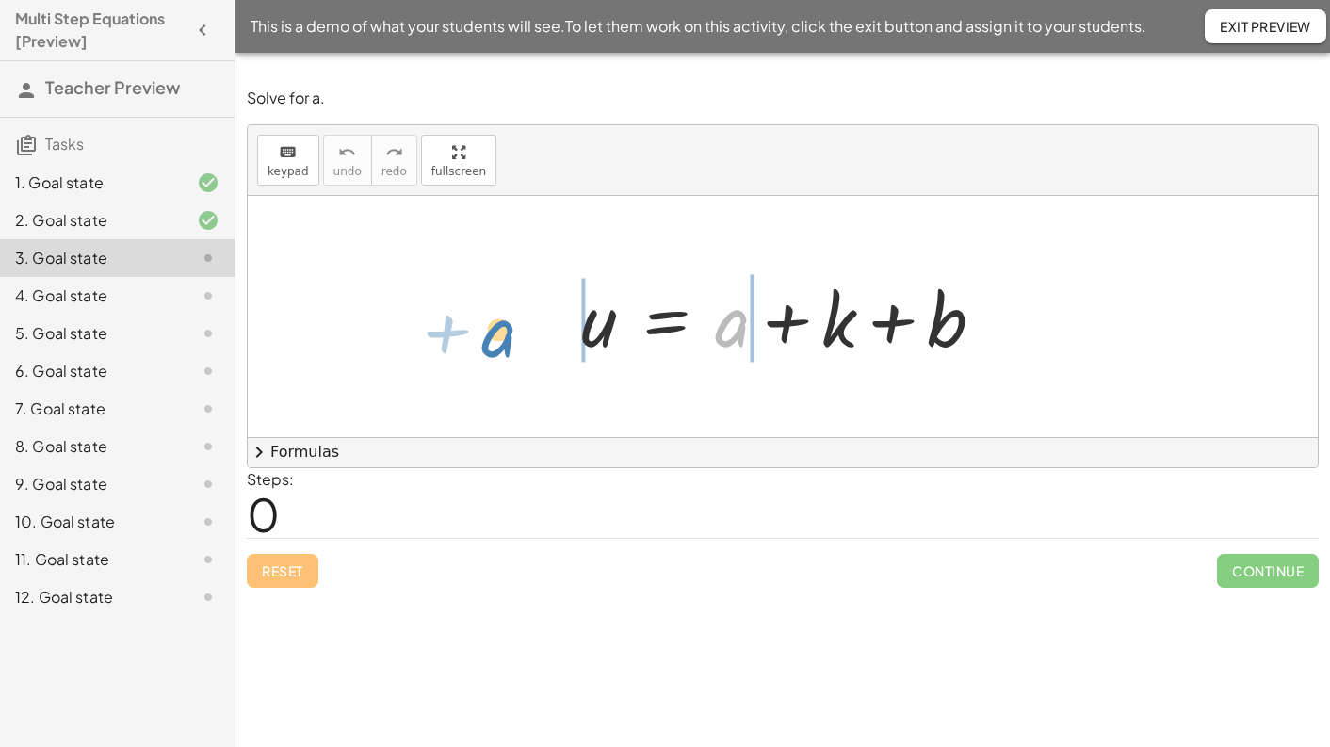
drag, startPoint x: 654, startPoint y: 373, endPoint x: 494, endPoint y: 335, distance: 164.5
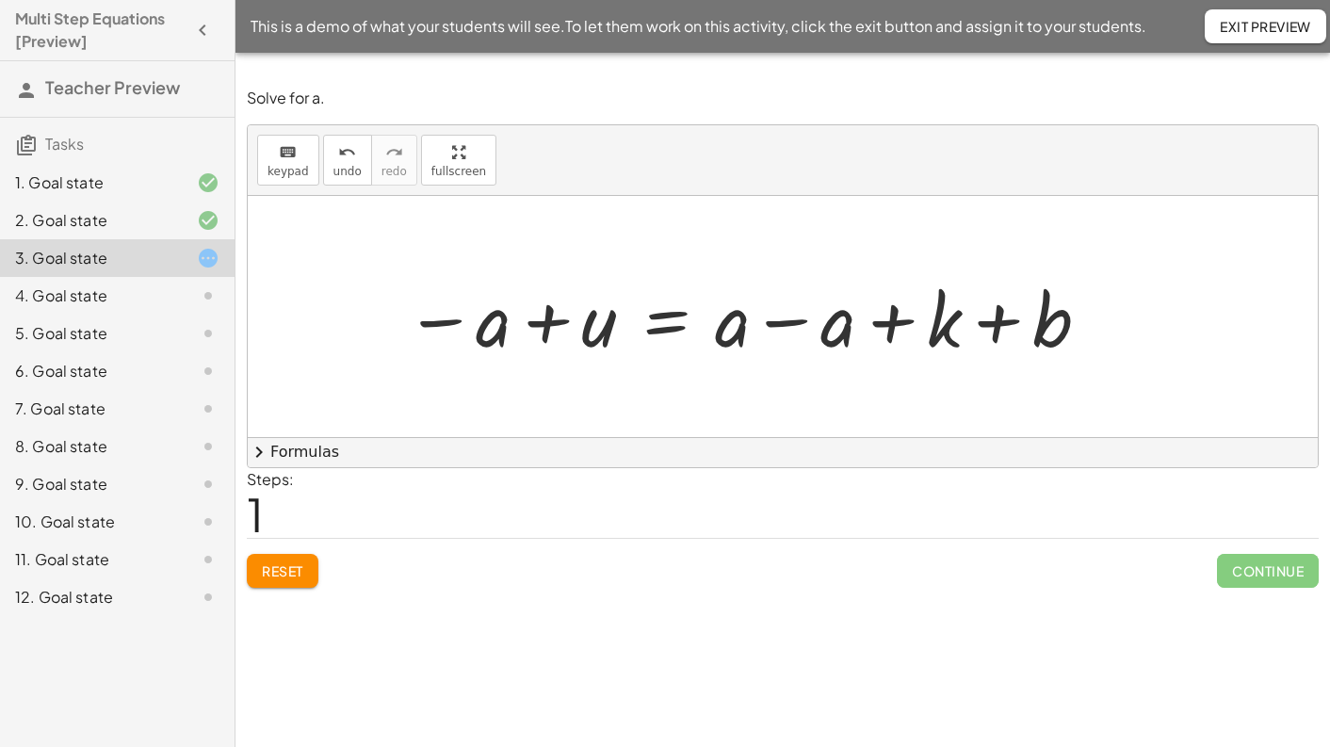
click at [805, 321] on div at bounding box center [748, 316] width 705 height 97
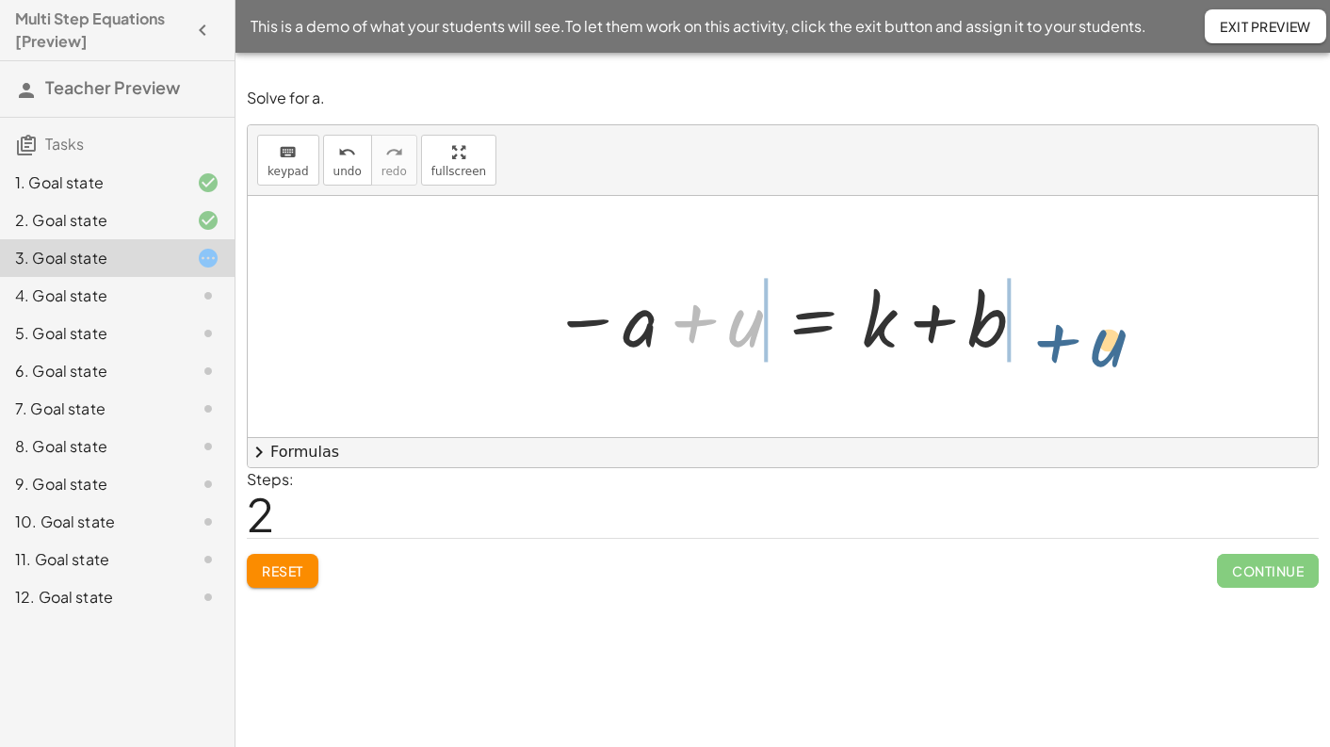
drag, startPoint x: 754, startPoint y: 338, endPoint x: 1119, endPoint y: 357, distance: 365.9
click at [1119, 357] on div "u = + a + k + b − a + u = + a − a + k + b − a + u = + 0 + k + b + u u = + k + b…" at bounding box center [783, 316] width 1070 height 241
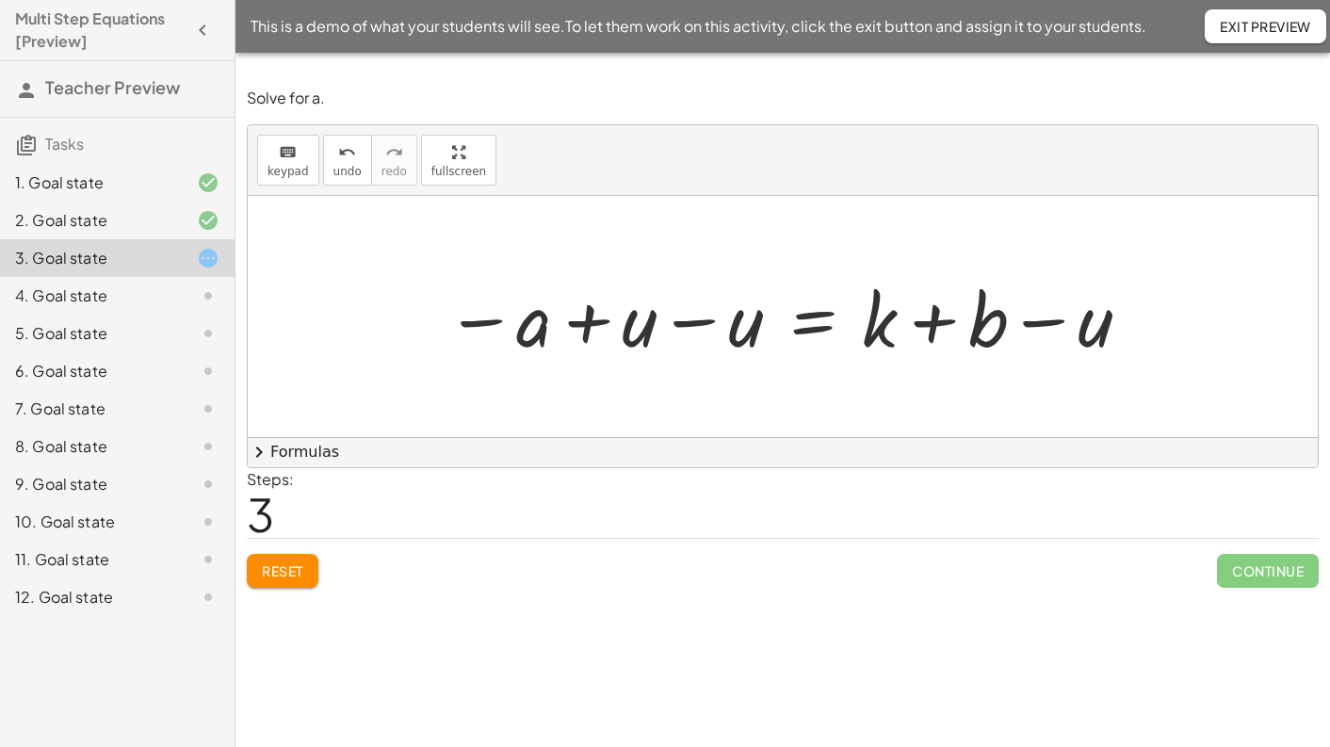
click at [689, 327] on div at bounding box center [789, 316] width 707 height 97
drag, startPoint x: 689, startPoint y: 327, endPoint x: 902, endPoint y: 330, distance: 212.9
click at [689, 327] on div at bounding box center [920, 316] width 471 height 97
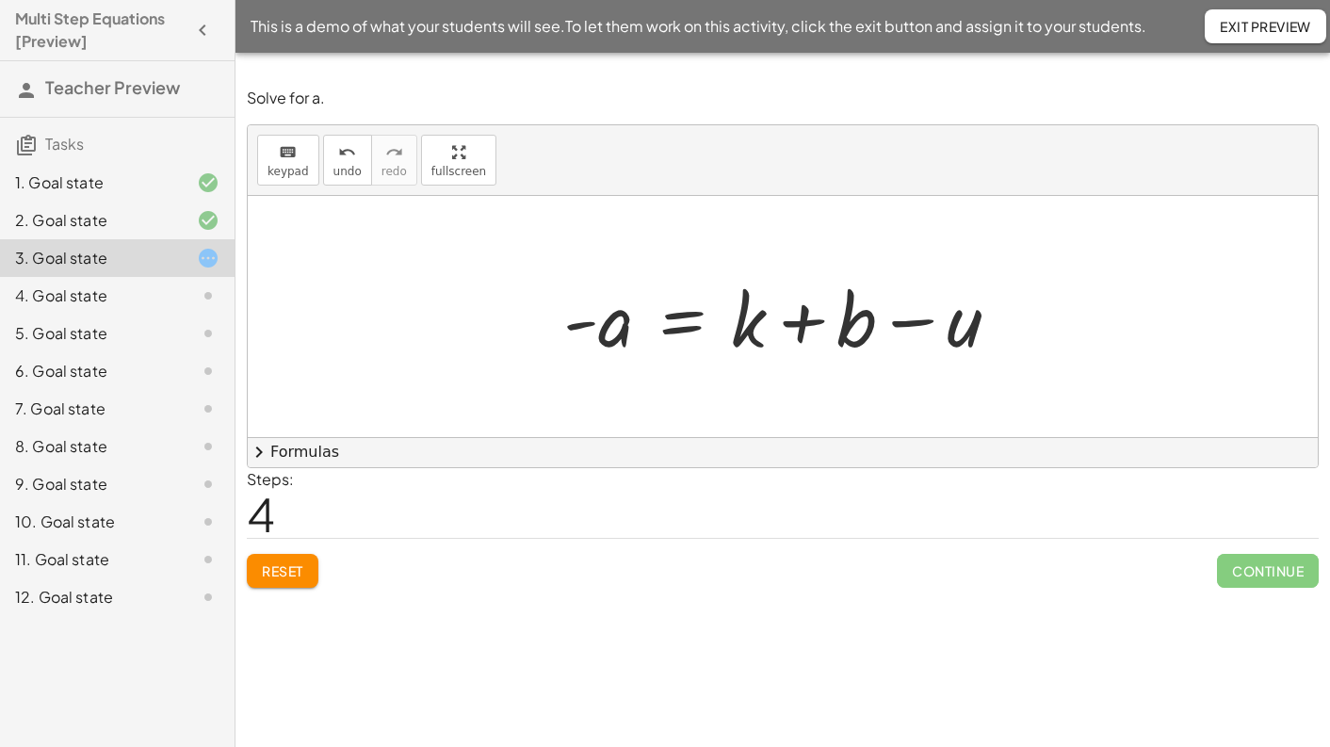
click at [1042, 329] on div at bounding box center [783, 316] width 1070 height 241
click at [586, 328] on div at bounding box center [789, 316] width 471 height 97
drag, startPoint x: 584, startPoint y: 326, endPoint x: 746, endPoint y: 344, distance: 163.0
click at [746, 344] on div at bounding box center [789, 316] width 471 height 97
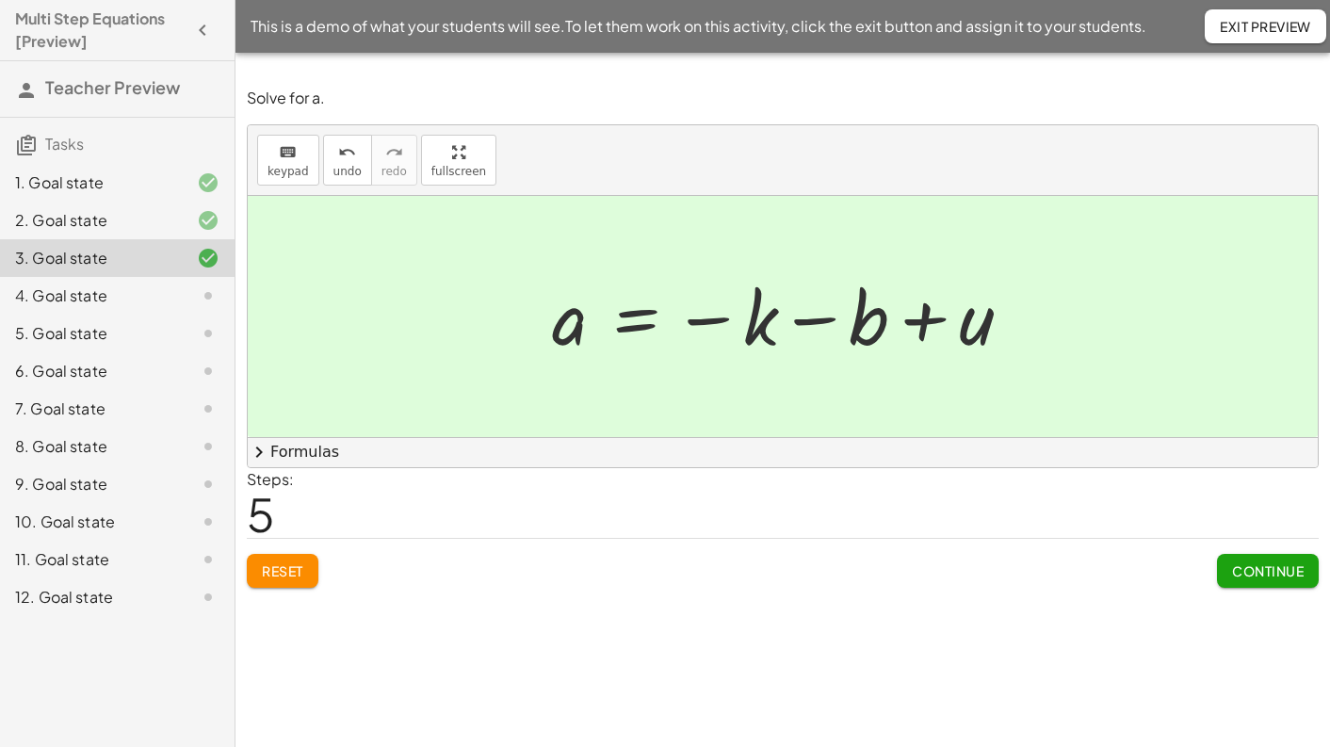
click at [1275, 575] on span "Continue" at bounding box center [1268, 570] width 72 height 17
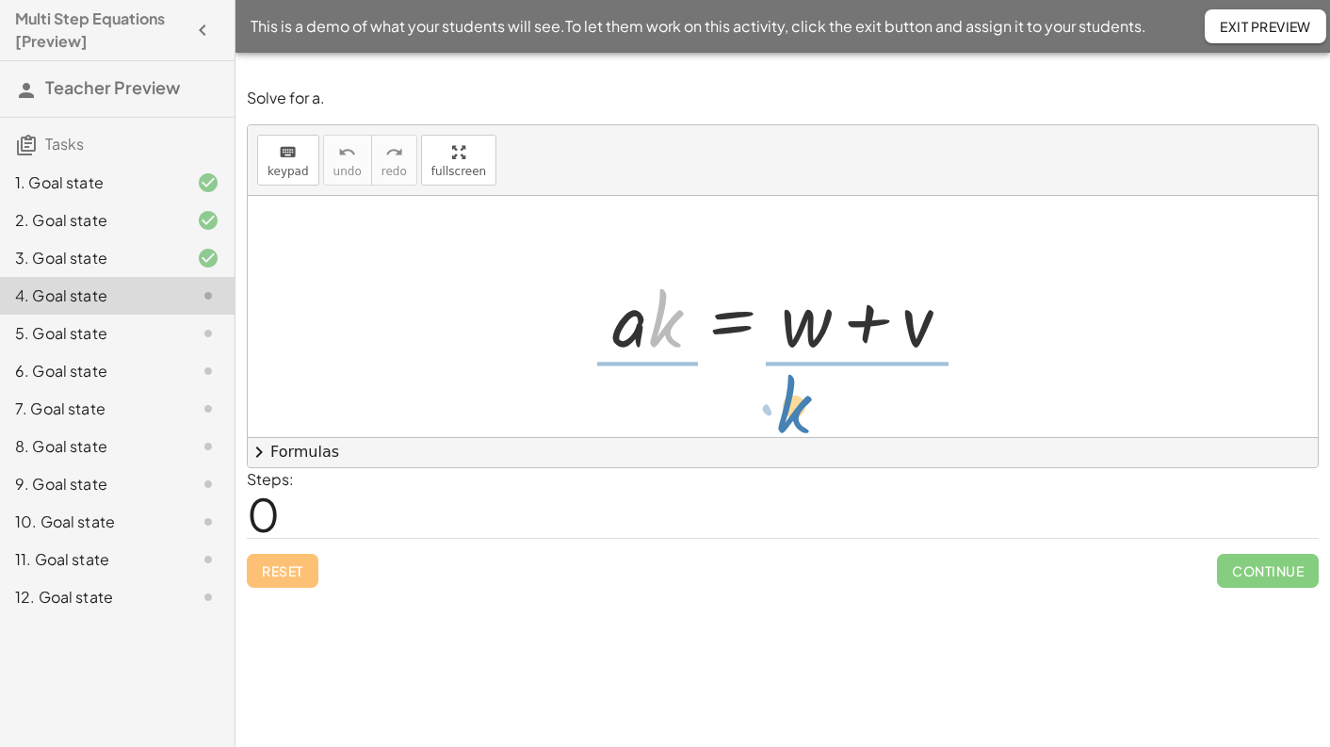
drag, startPoint x: 657, startPoint y: 336, endPoint x: 786, endPoint y: 422, distance: 154.9
click at [786, 422] on div "· k · a · k = + w + v" at bounding box center [783, 316] width 1070 height 241
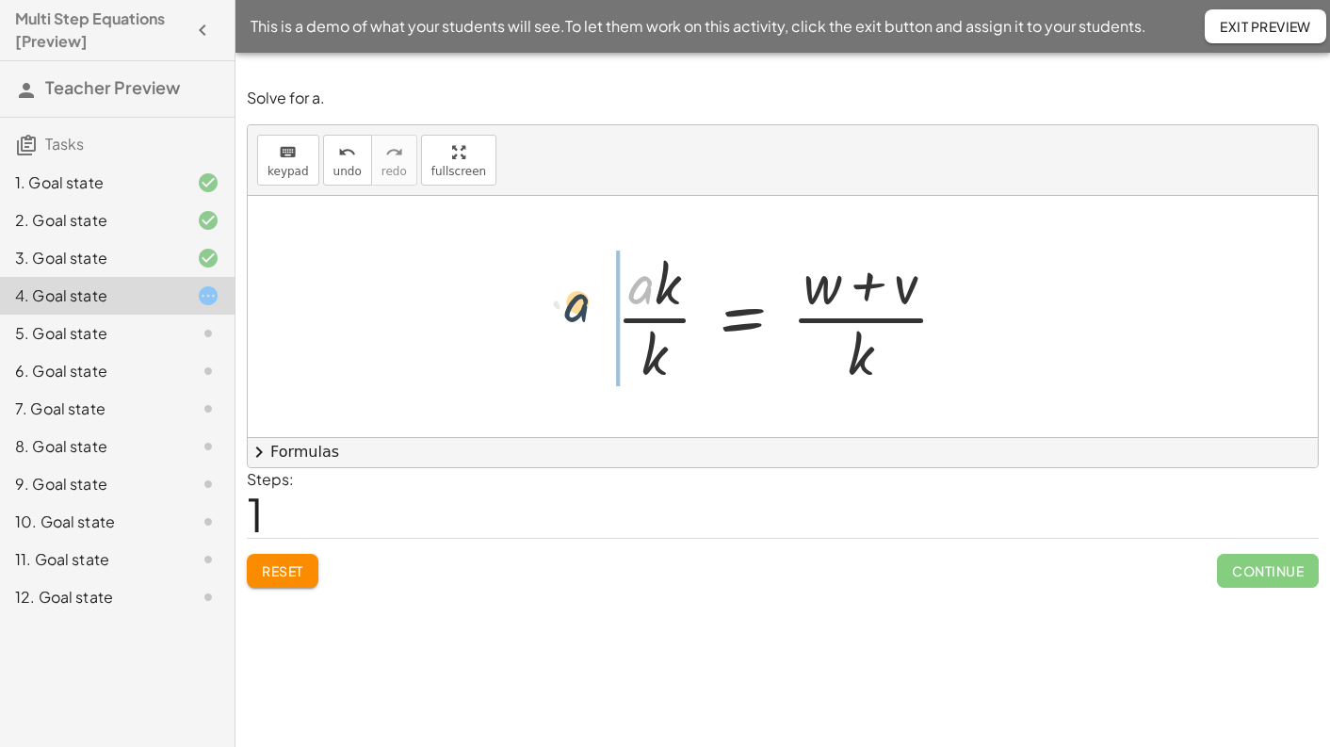
drag, startPoint x: 639, startPoint y: 297, endPoint x: 574, endPoint y: 315, distance: 67.4
click at [574, 315] on div "· a · k = + w + v · a · a = + w + v · k · k · ( ) · k" at bounding box center [783, 316] width 1070 height 241
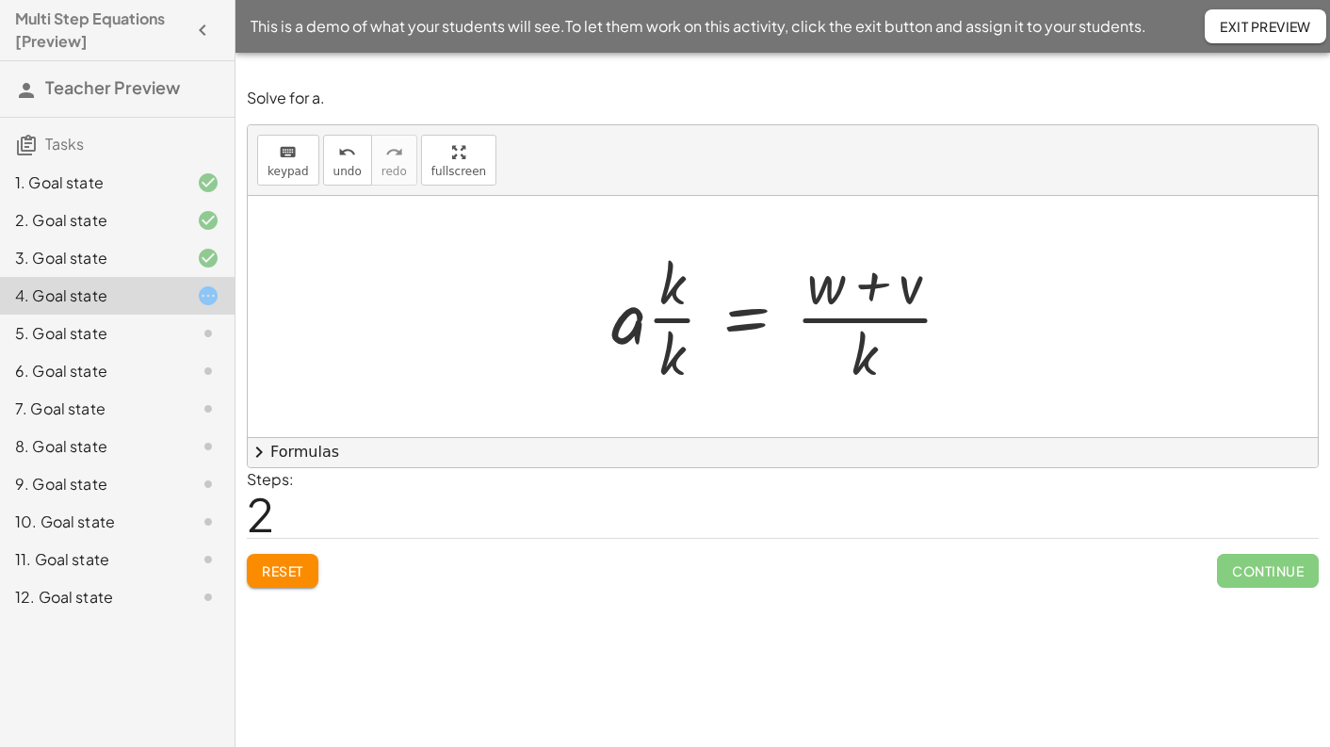
click at [663, 320] on div at bounding box center [789, 316] width 375 height 145
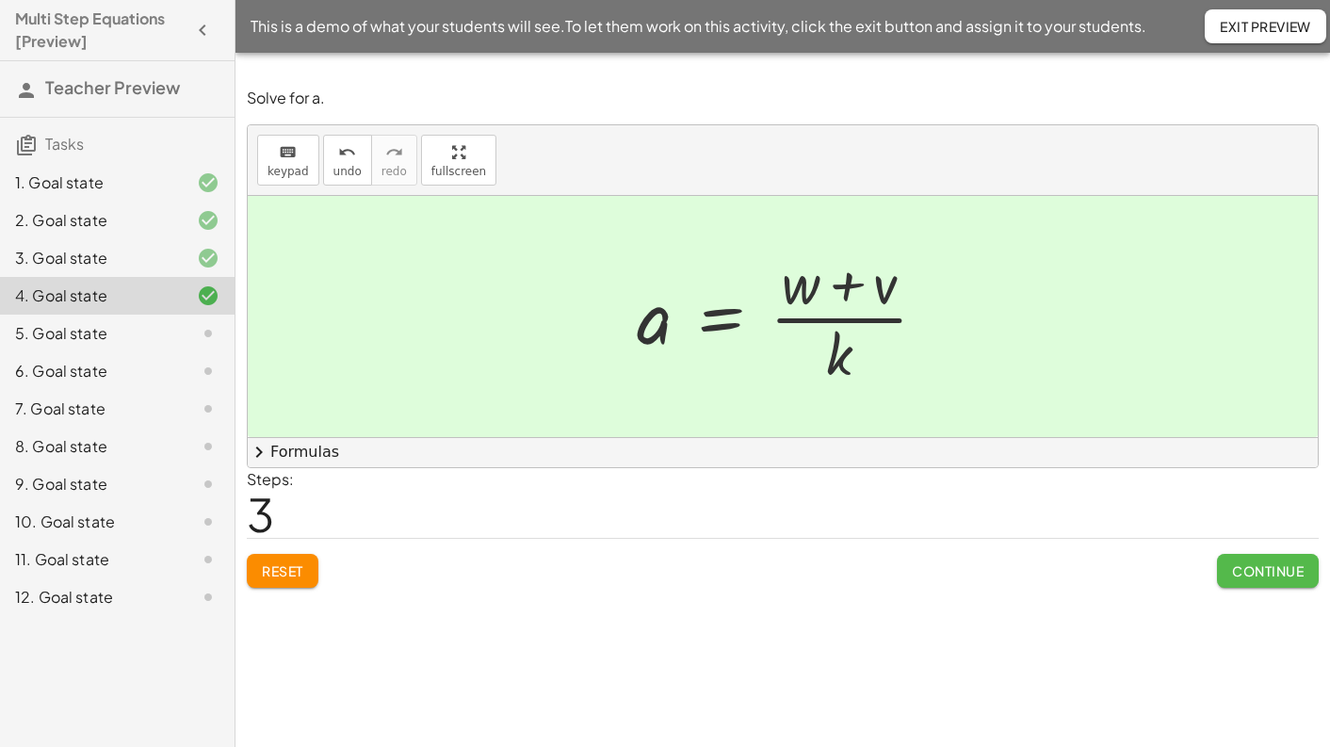
click at [1275, 569] on span "Continue" at bounding box center [1268, 570] width 72 height 17
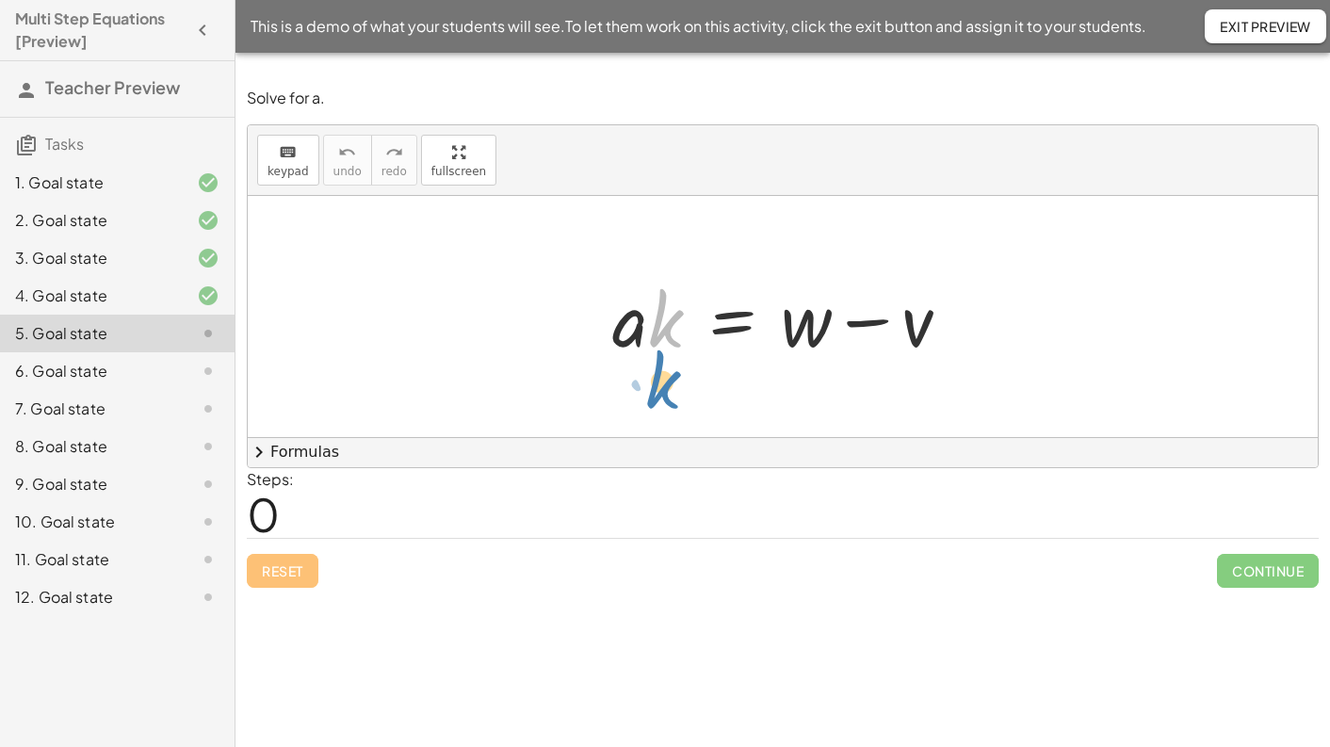
drag, startPoint x: 673, startPoint y: 357, endPoint x: 663, endPoint y: 397, distance: 41.6
click at [663, 397] on div "· k · a · k = + w − v" at bounding box center [783, 316] width 1070 height 241
drag, startPoint x: 667, startPoint y: 334, endPoint x: 793, endPoint y: 417, distance: 151.0
click at [793, 417] on div "· k · a · k = + w − v" at bounding box center [783, 316] width 1070 height 241
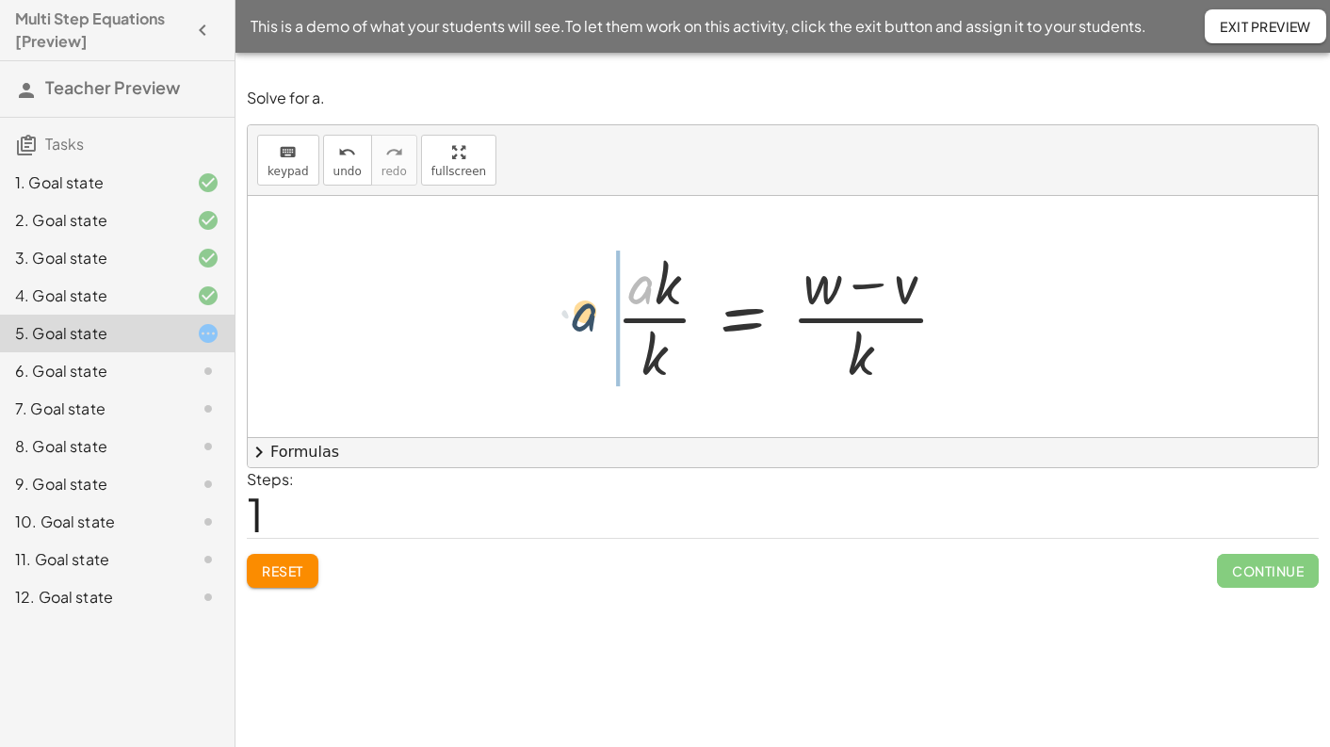
drag, startPoint x: 642, startPoint y: 297, endPoint x: 586, endPoint y: 324, distance: 62.8
click at [586, 324] on div "· a · k = + w − v · a · a = + w − v · k · k · ( ) · k" at bounding box center [783, 316] width 1070 height 241
click at [652, 321] on div at bounding box center [789, 316] width 375 height 145
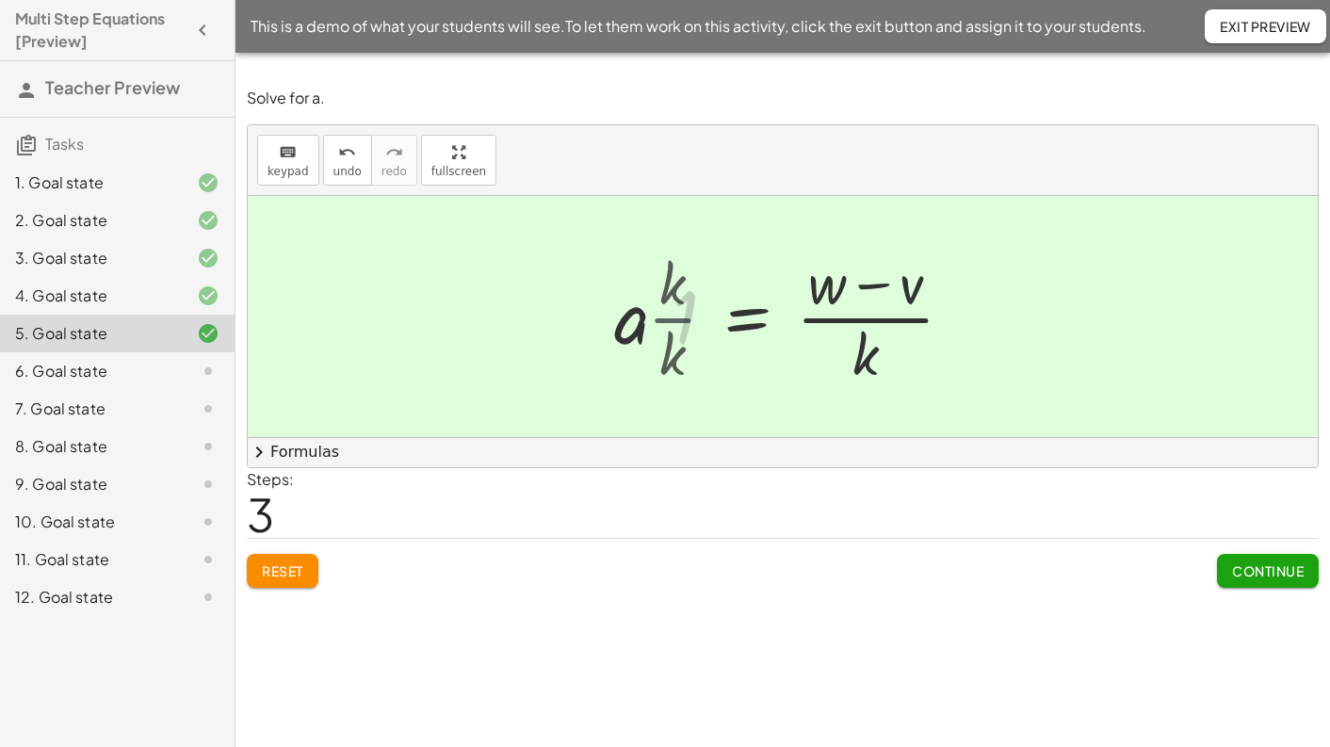
click at [652, 321] on div "· a · k = + w − v · a · k · k = · ( + w − v ) · k · a = + w − v · k · k · ( ) ·…" at bounding box center [809, 316] width 348 height 154
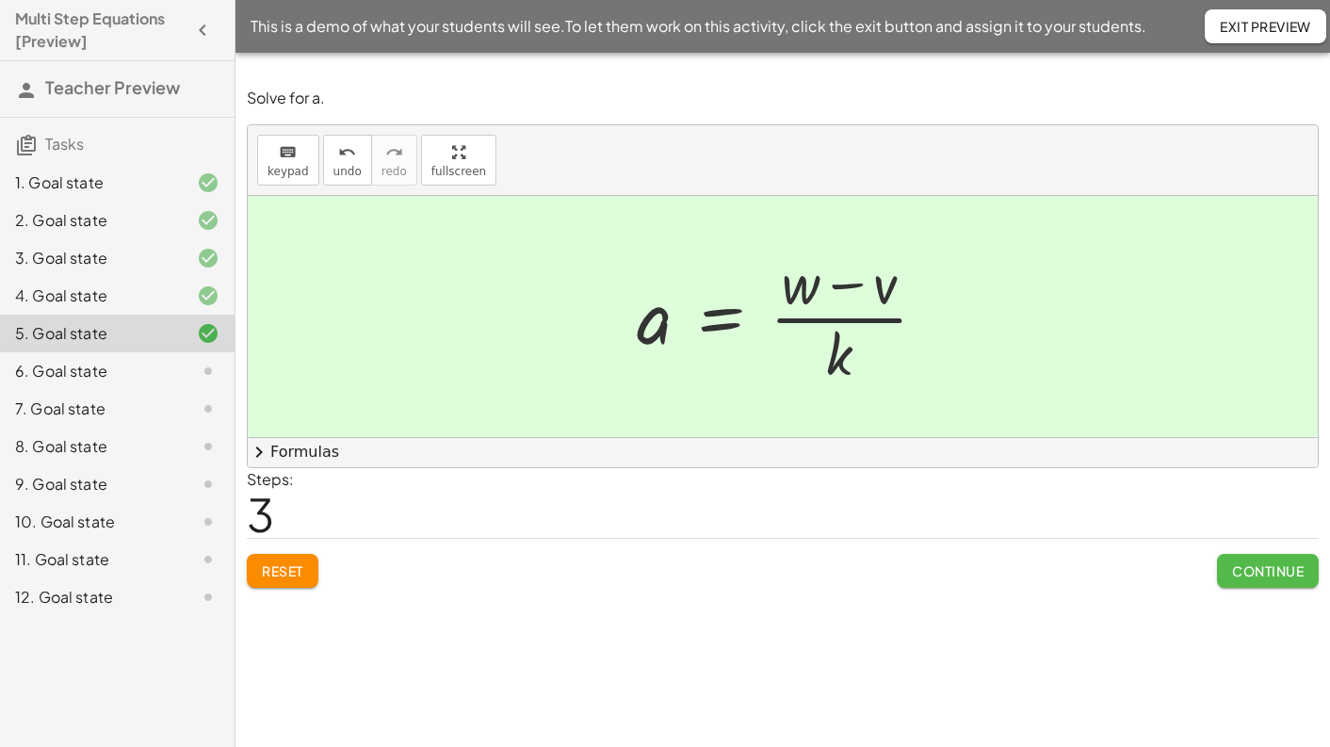
click at [1260, 567] on span "Continue" at bounding box center [1268, 570] width 72 height 17
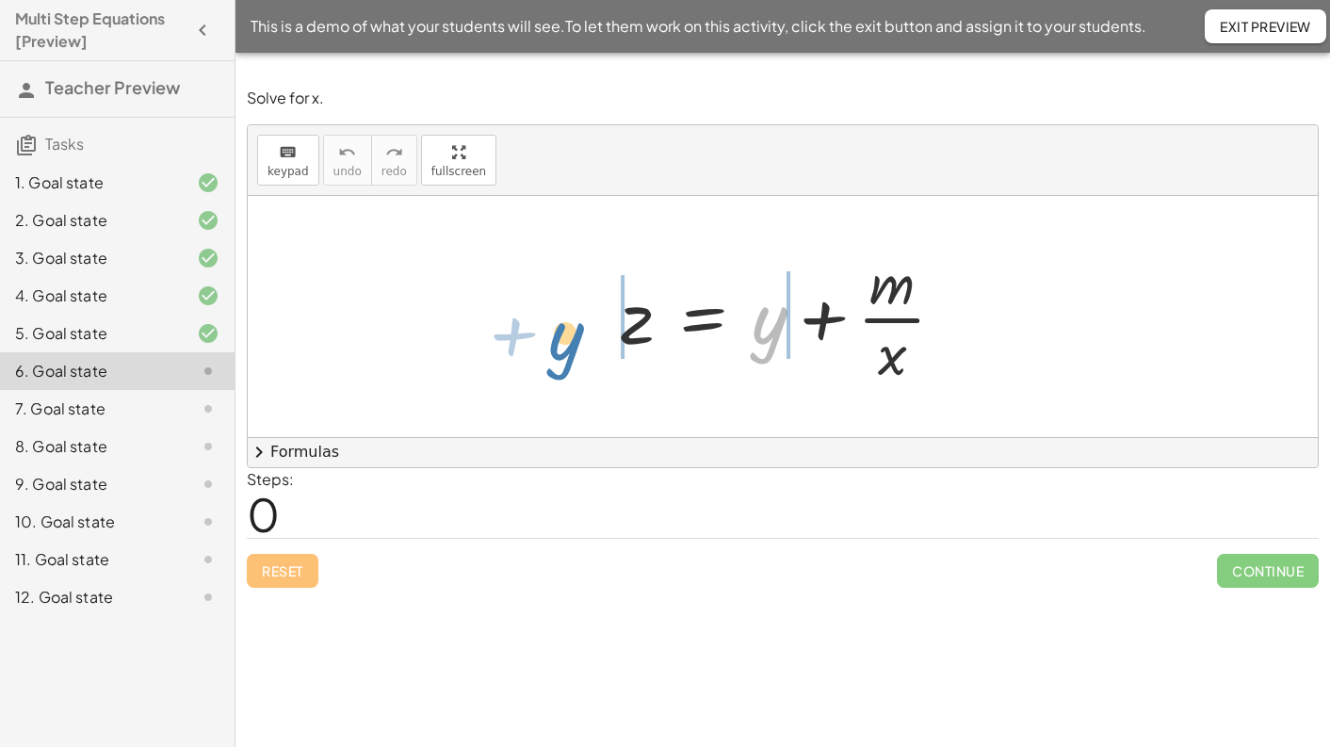
drag, startPoint x: 764, startPoint y: 332, endPoint x: 559, endPoint y: 348, distance: 205.0
click at [559, 348] on div "+ y z = + y + · m · x" at bounding box center [783, 316] width 1070 height 241
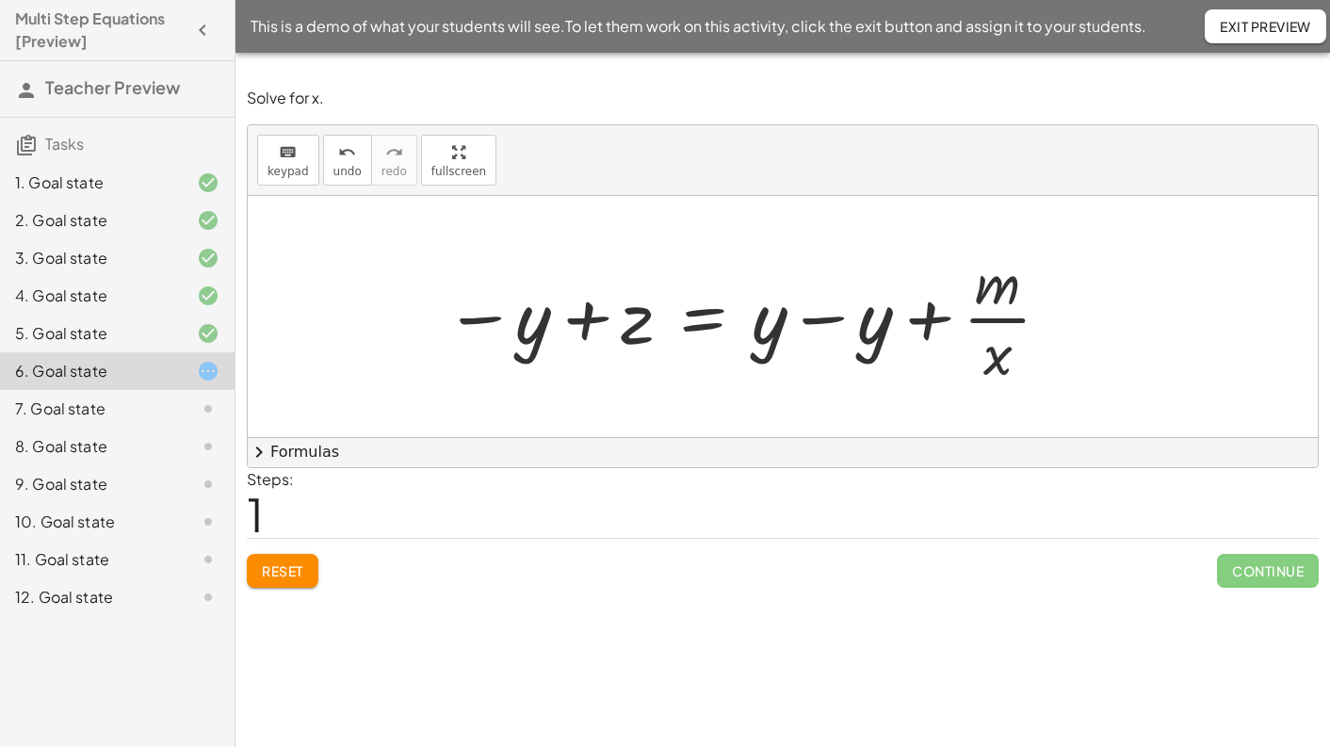
click at [829, 318] on div at bounding box center [748, 316] width 627 height 145
click at [829, 318] on div at bounding box center [642, 316] width 415 height 145
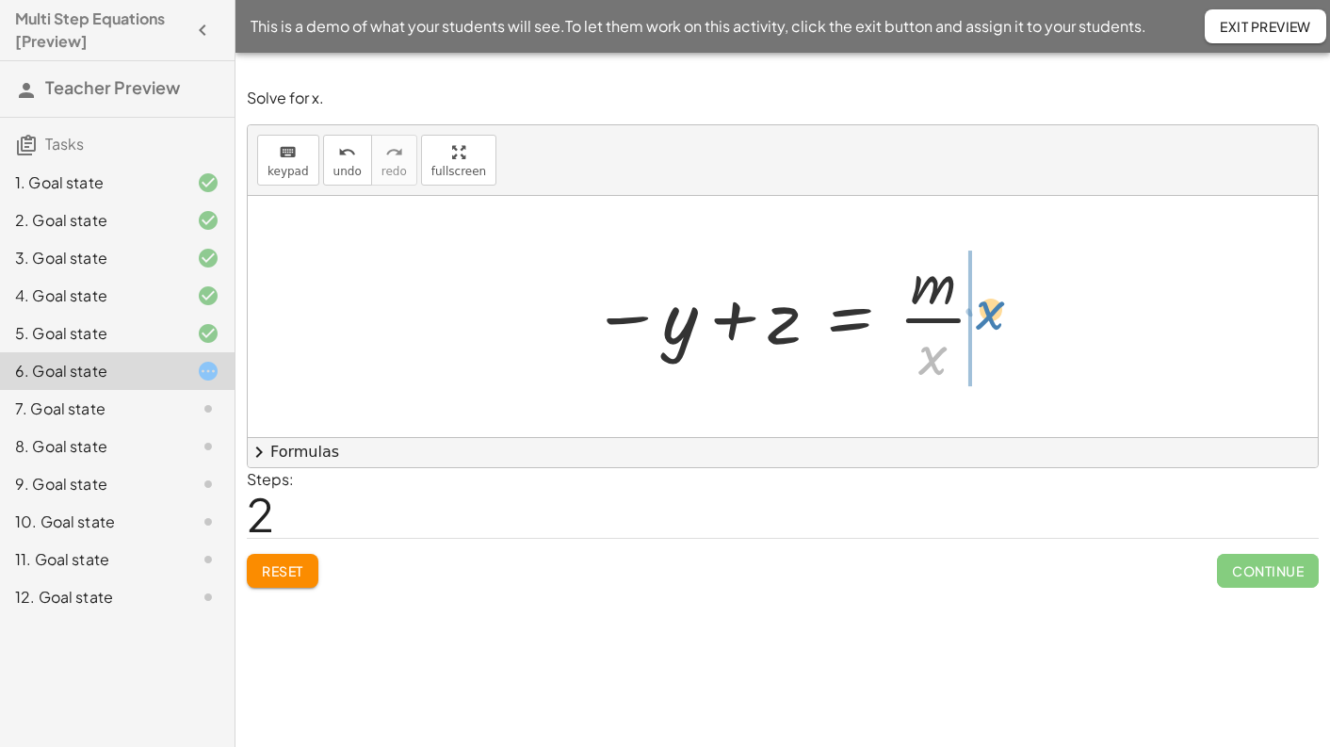
drag, startPoint x: 932, startPoint y: 360, endPoint x: 984, endPoint y: 318, distance: 67.1
click at [984, 318] on div at bounding box center [789, 316] width 415 height 145
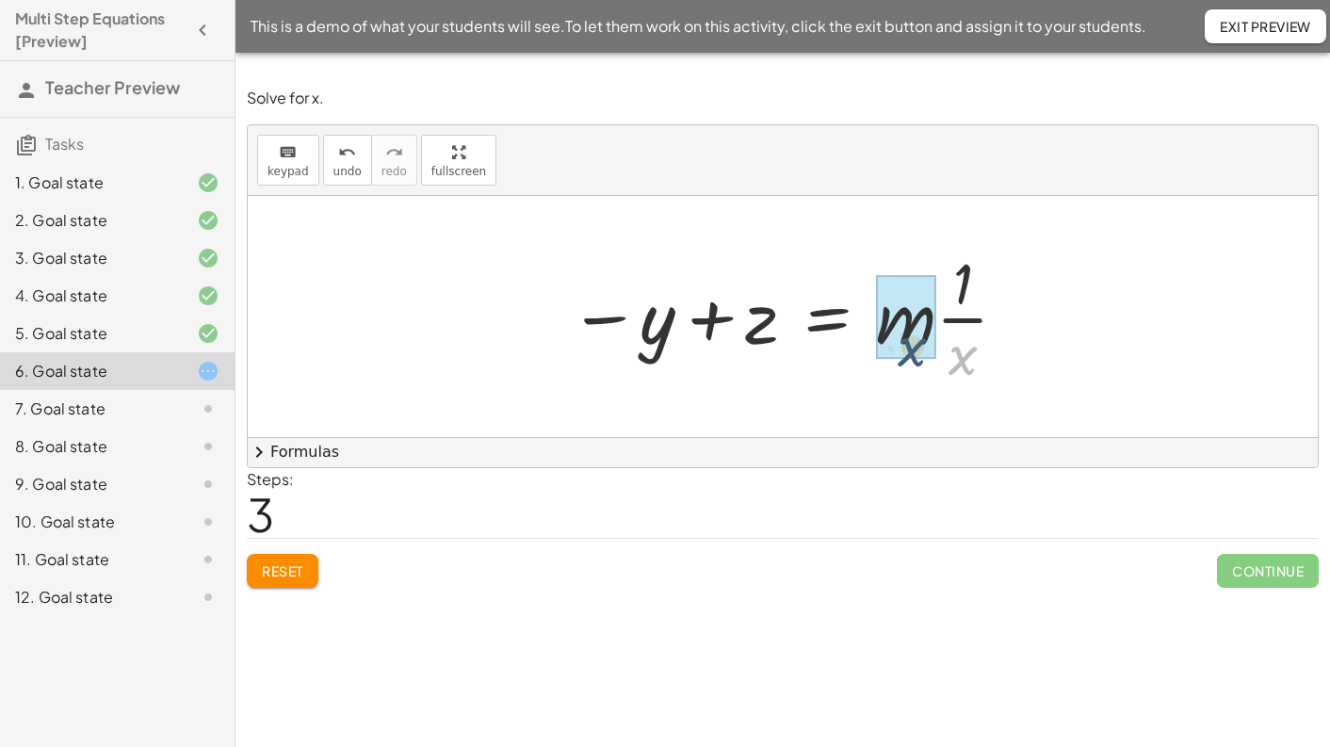
drag, startPoint x: 963, startPoint y: 363, endPoint x: 908, endPoint y: 354, distance: 55.3
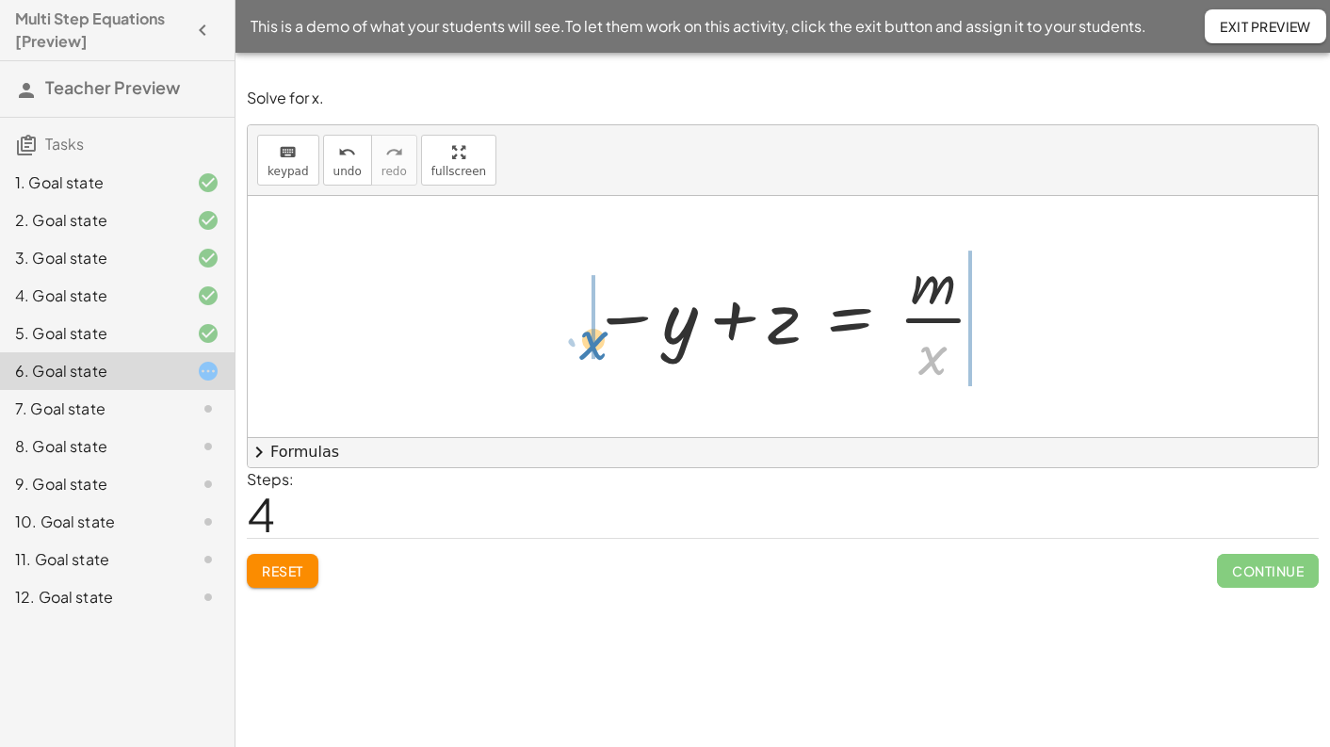
drag, startPoint x: 934, startPoint y: 364, endPoint x: 597, endPoint y: 349, distance: 337.5
click at [598, 349] on div at bounding box center [789, 316] width 415 height 145
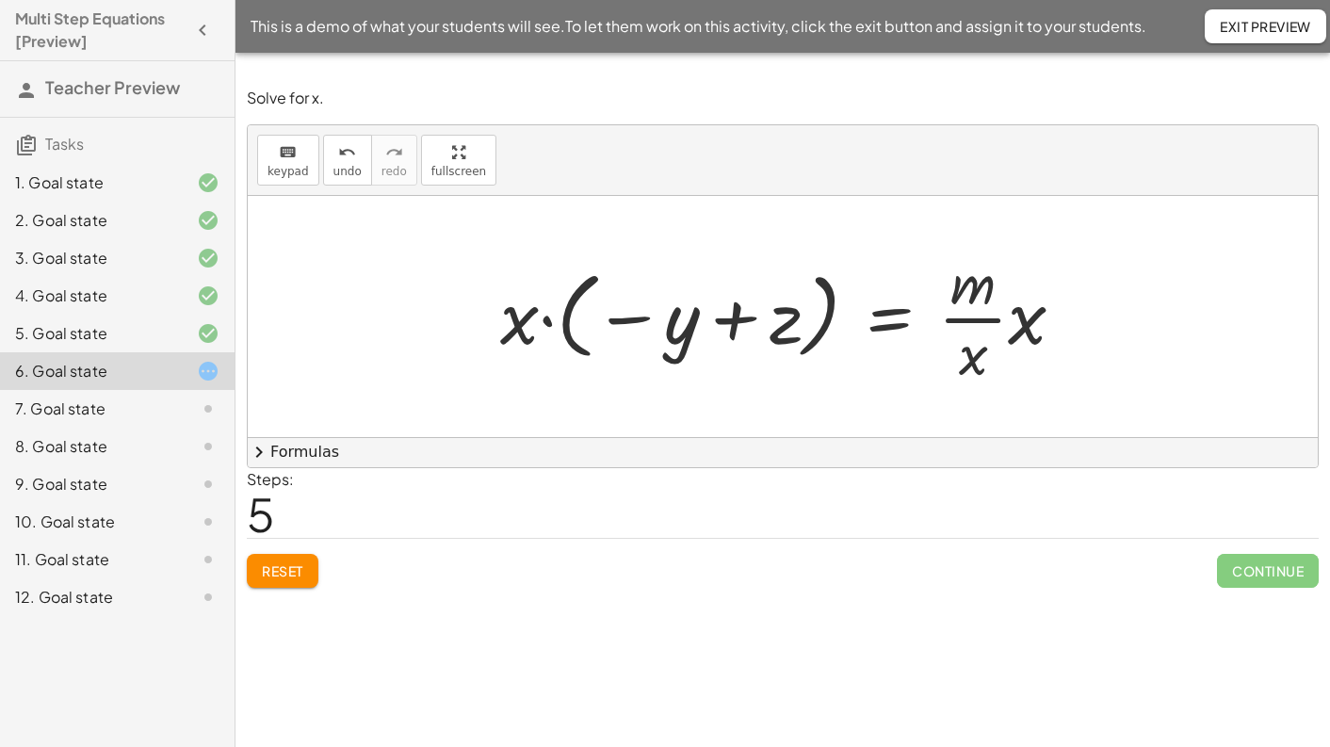
click at [985, 321] on div at bounding box center [790, 316] width 598 height 145
drag, startPoint x: 1032, startPoint y: 310, endPoint x: 971, endPoint y: 285, distance: 65.9
click at [971, 285] on div at bounding box center [790, 316] width 598 height 145
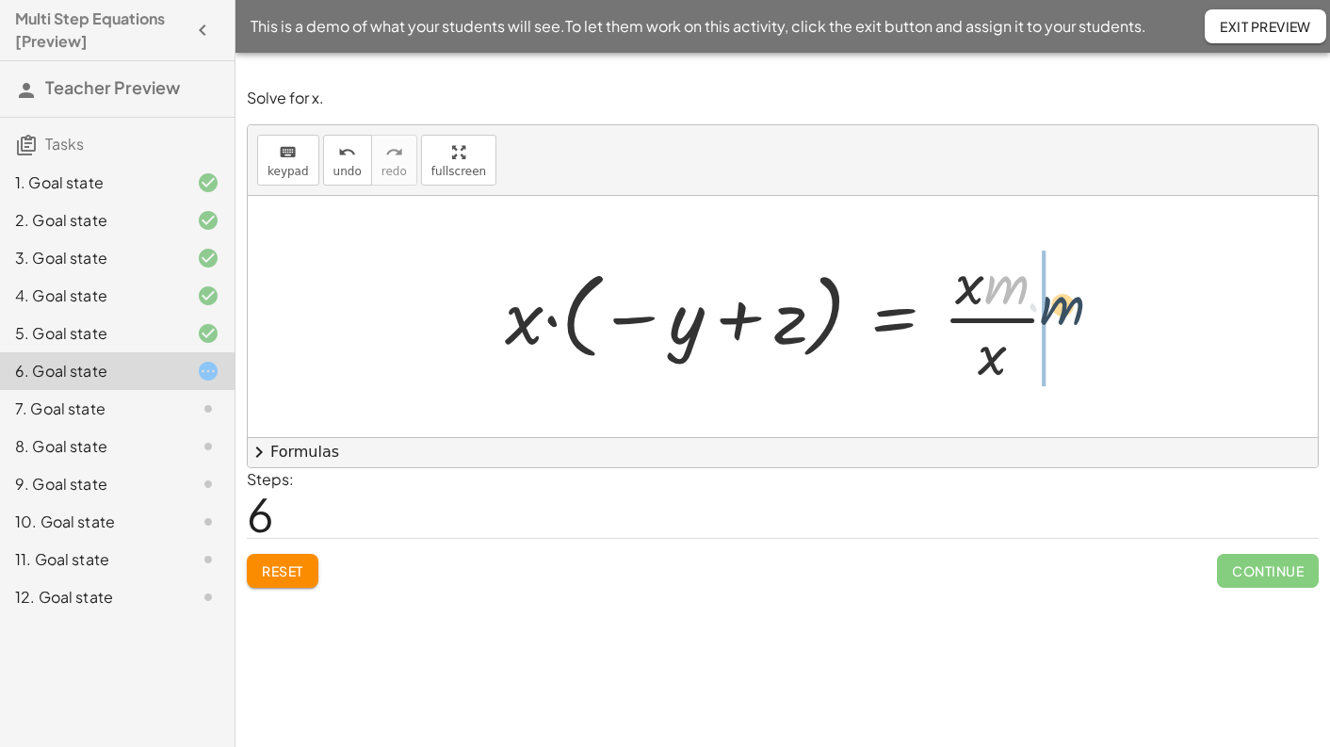
click at [1073, 312] on div at bounding box center [789, 316] width 589 height 145
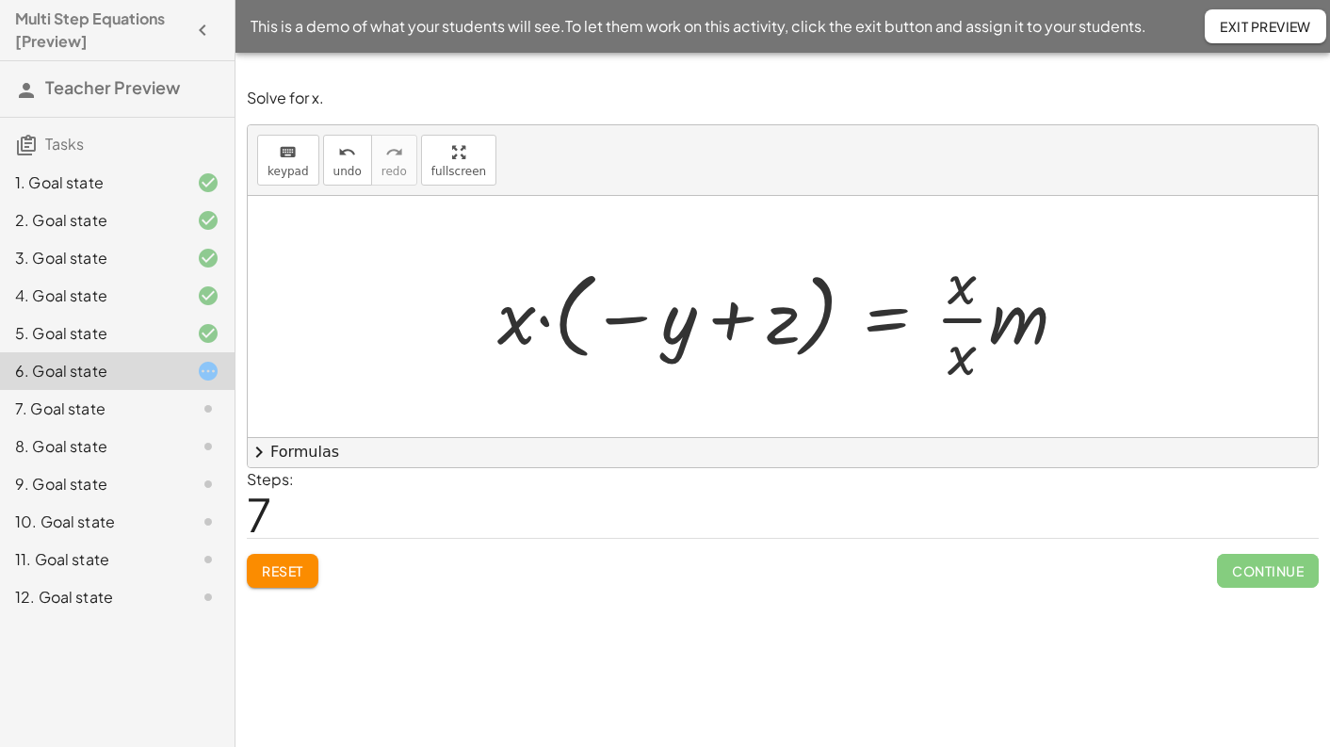
click at [968, 321] on div at bounding box center [790, 316] width 604 height 145
click at [968, 321] on div at bounding box center [763, 317] width 550 height 105
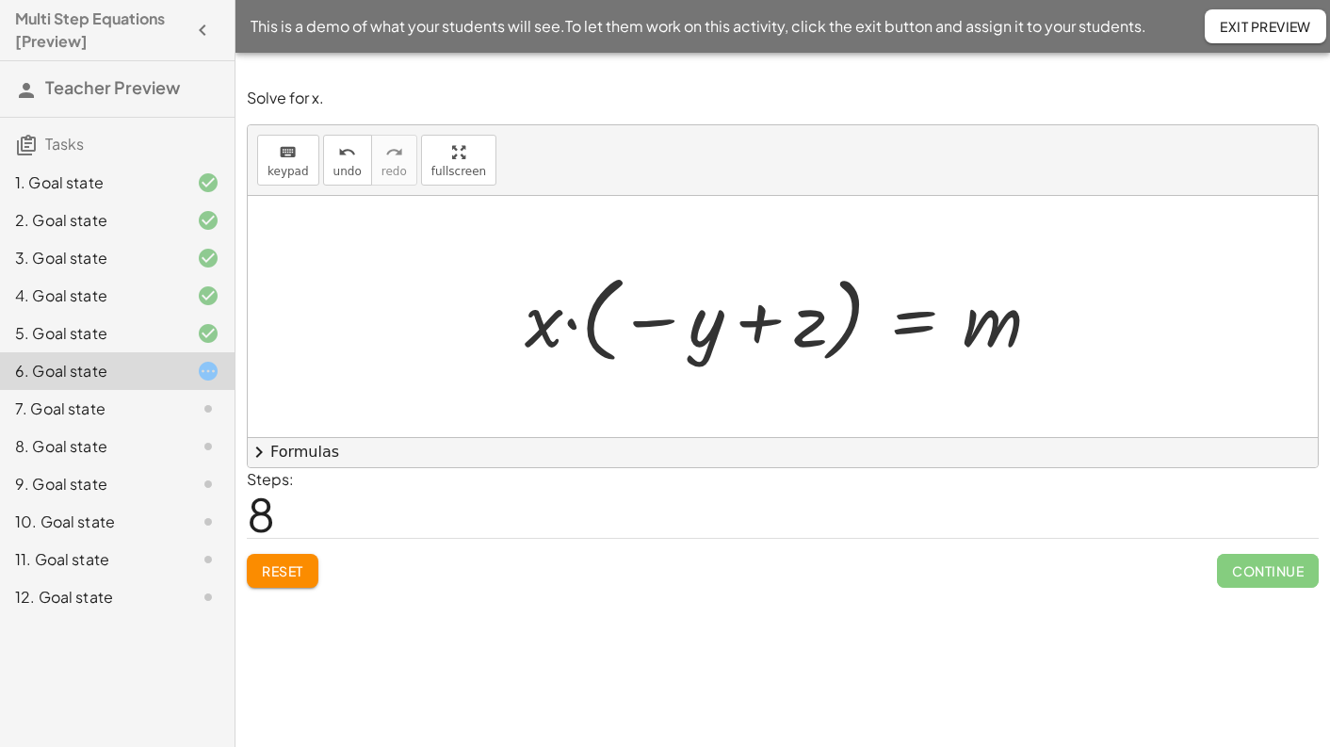
click at [575, 330] on div at bounding box center [790, 317] width 550 height 105
click at [652, 328] on div at bounding box center [790, 317] width 550 height 105
click at [554, 322] on div at bounding box center [790, 317] width 550 height 105
drag, startPoint x: 551, startPoint y: 324, endPoint x: 693, endPoint y: 328, distance: 142.3
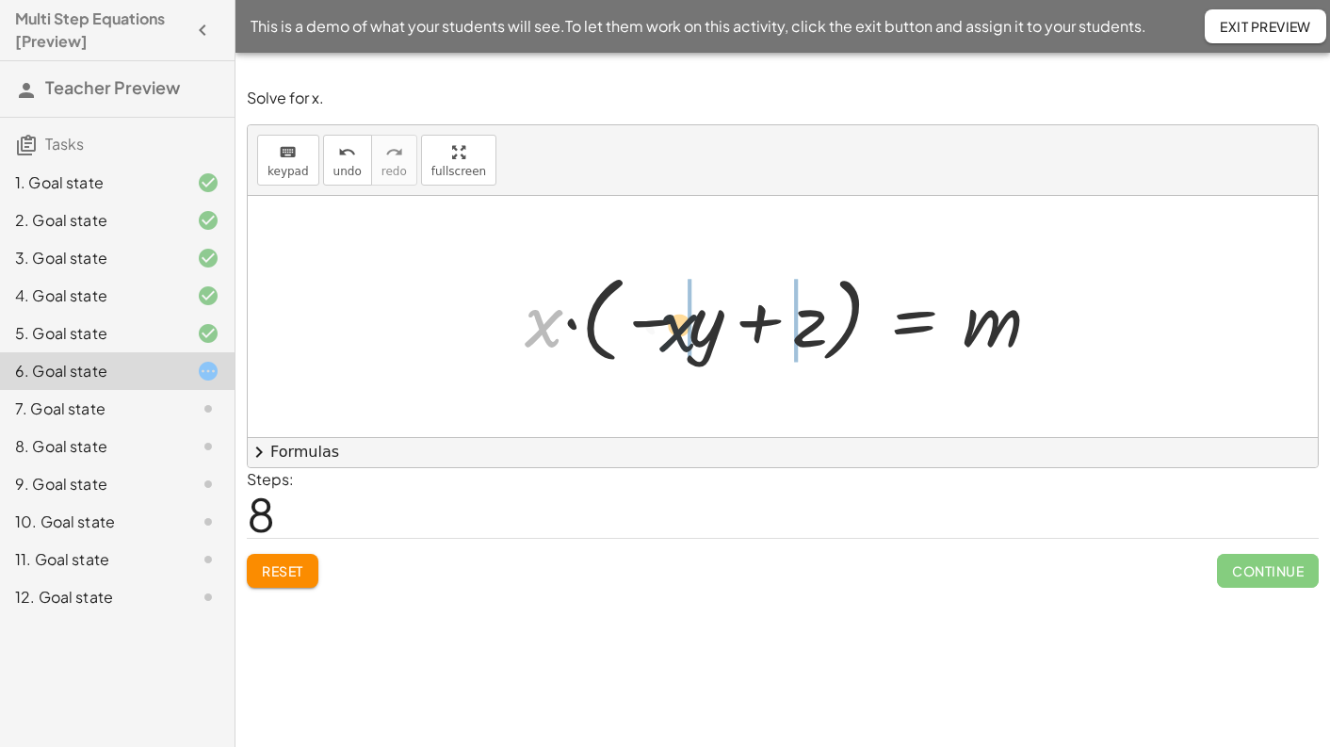
click at [693, 328] on div at bounding box center [790, 317] width 550 height 105
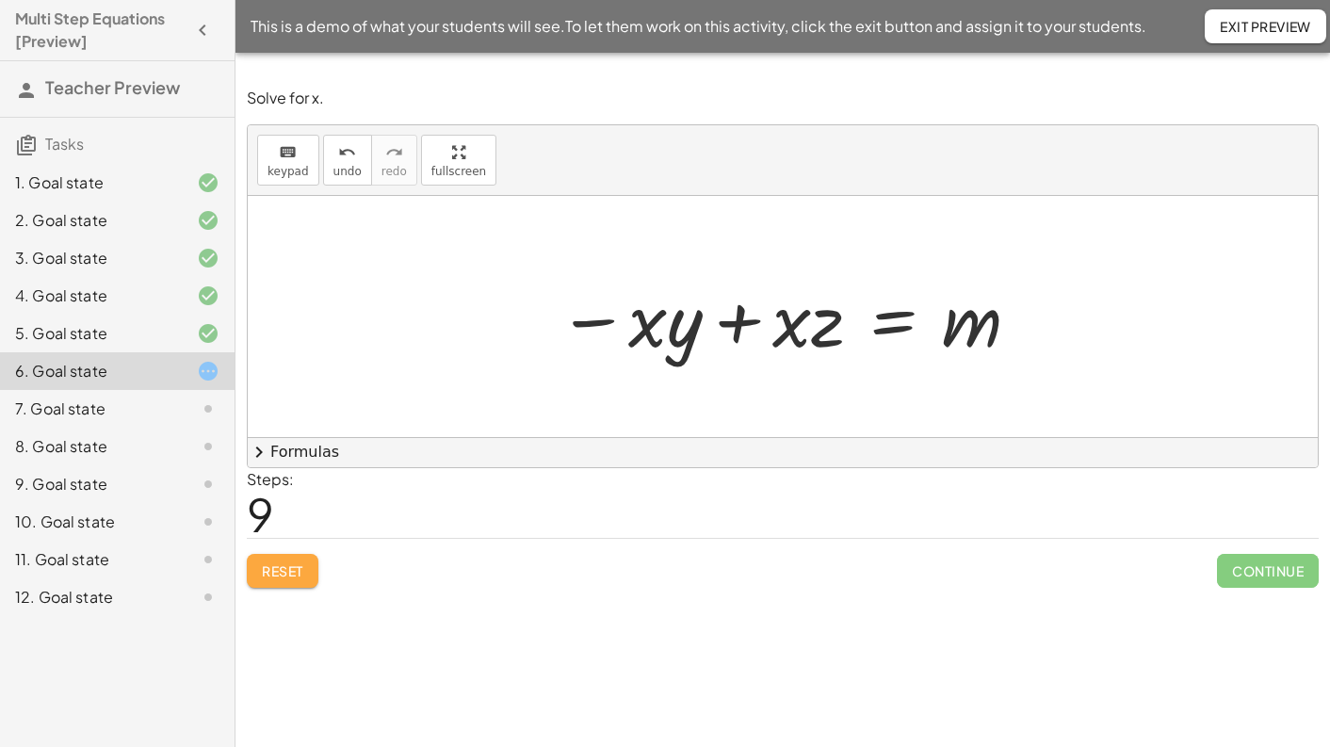
click at [275, 572] on span "Reset" at bounding box center [282, 570] width 41 height 17
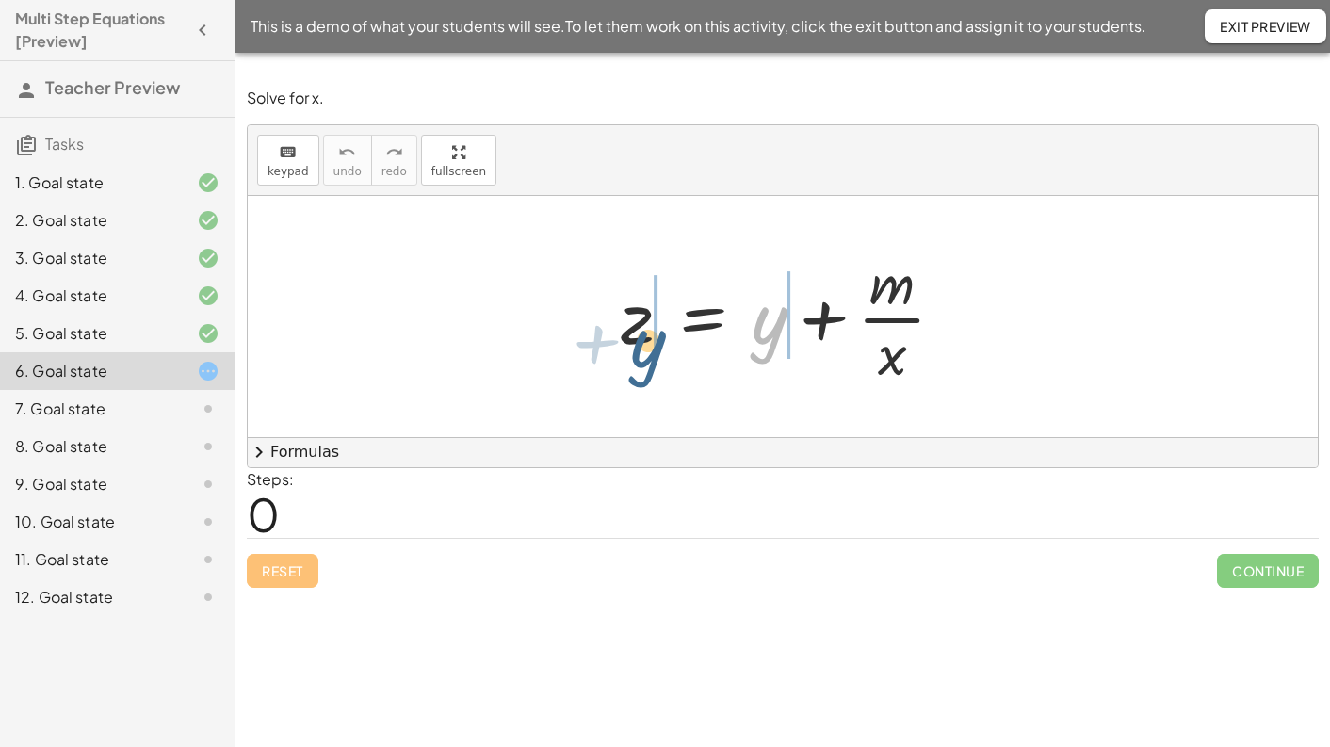
drag, startPoint x: 770, startPoint y: 332, endPoint x: 649, endPoint y: 355, distance: 122.7
click at [649, 355] on div at bounding box center [790, 316] width 358 height 145
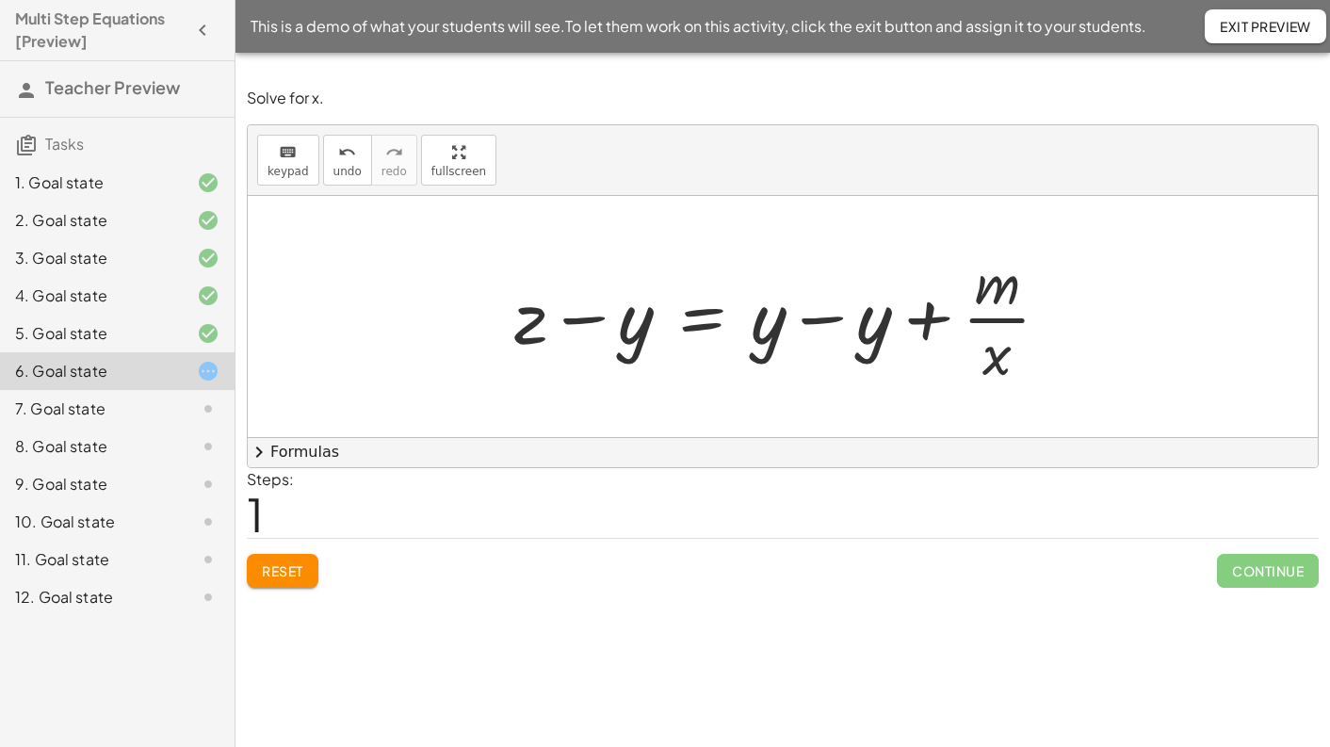
click at [807, 319] on div at bounding box center [789, 316] width 569 height 145
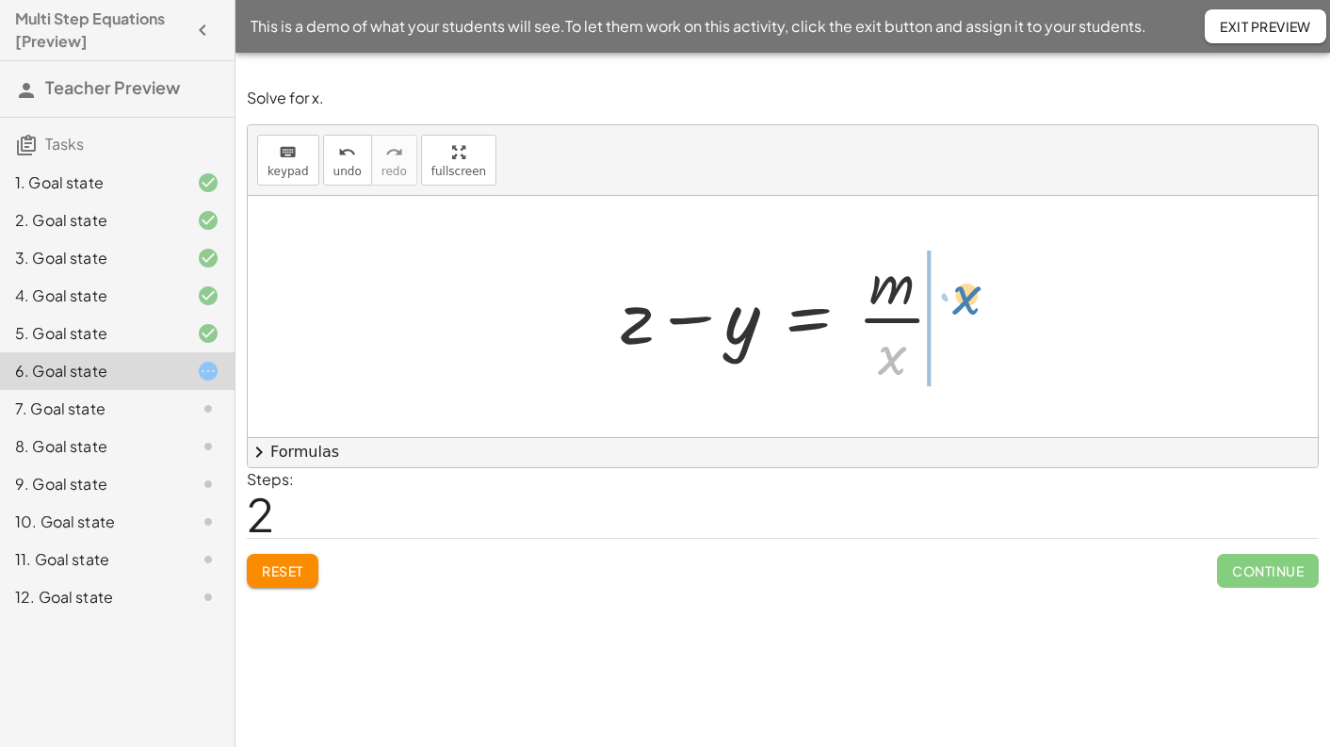
drag, startPoint x: 891, startPoint y: 364, endPoint x: 965, endPoint y: 303, distance: 95.8
click at [965, 303] on div at bounding box center [790, 316] width 358 height 145
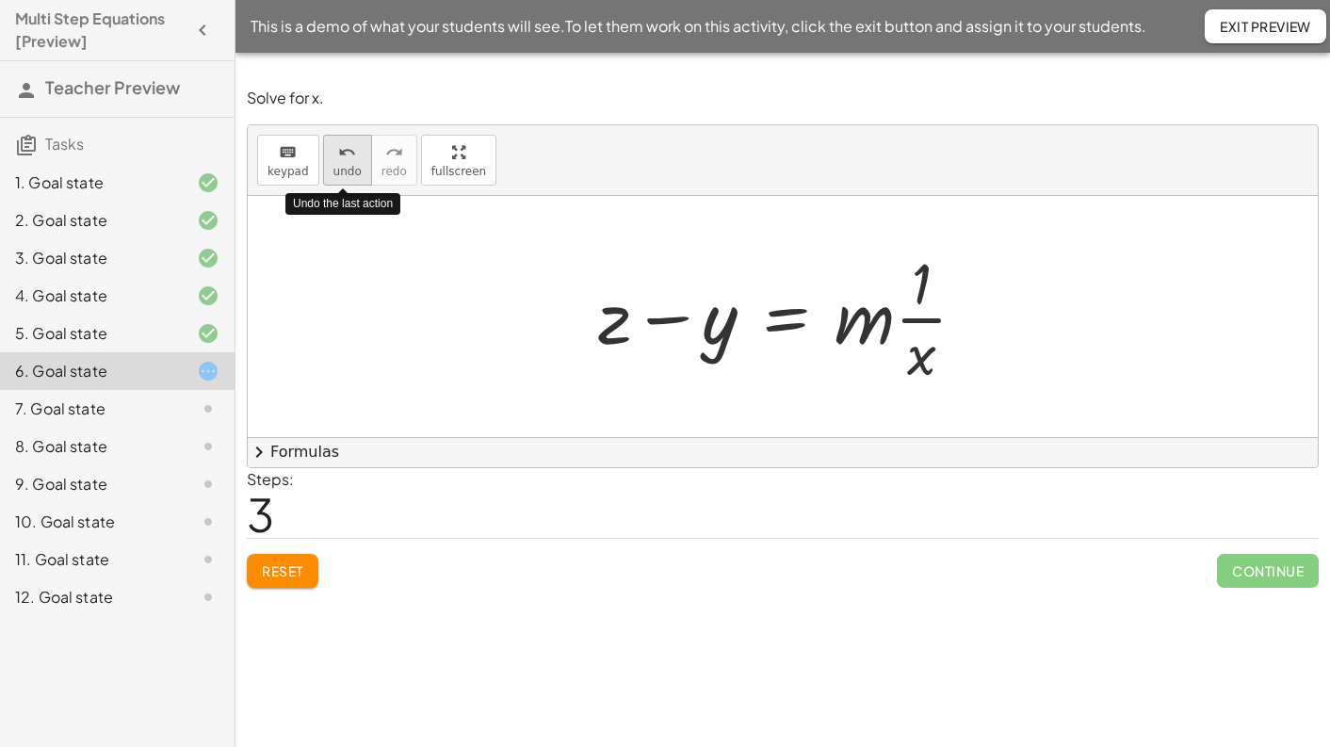
click at [343, 171] on span "undo" at bounding box center [347, 171] width 28 height 13
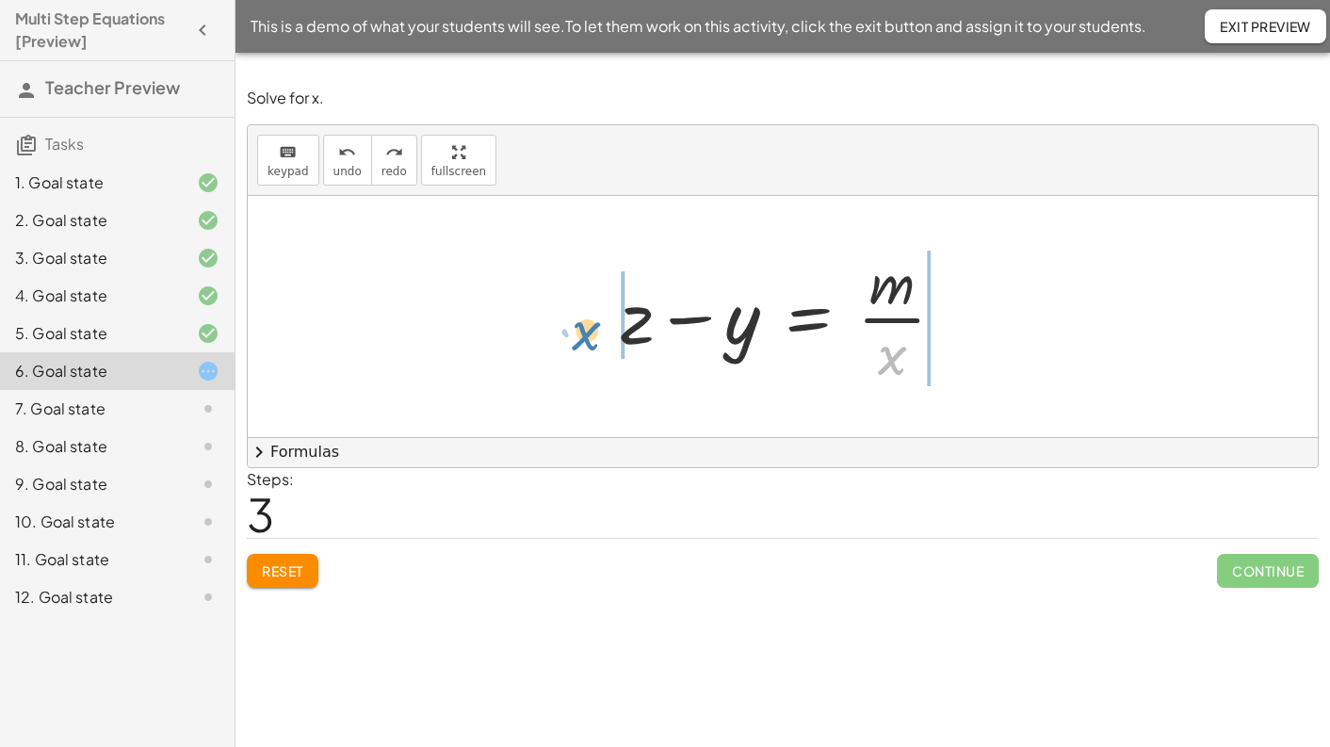
drag, startPoint x: 902, startPoint y: 362, endPoint x: 597, endPoint y: 337, distance: 306.2
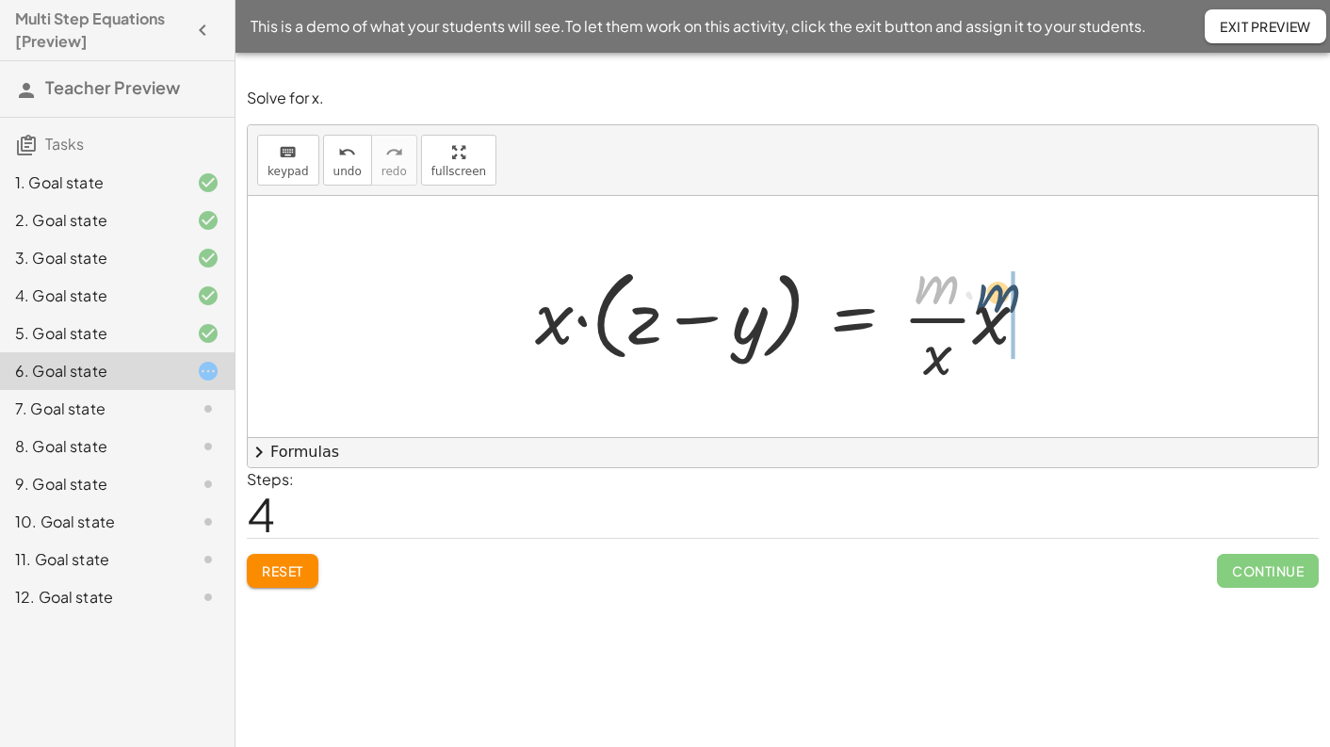
drag, startPoint x: 939, startPoint y: 298, endPoint x: 1016, endPoint y: 318, distance: 80.0
click at [1000, 306] on div at bounding box center [789, 316] width 527 height 145
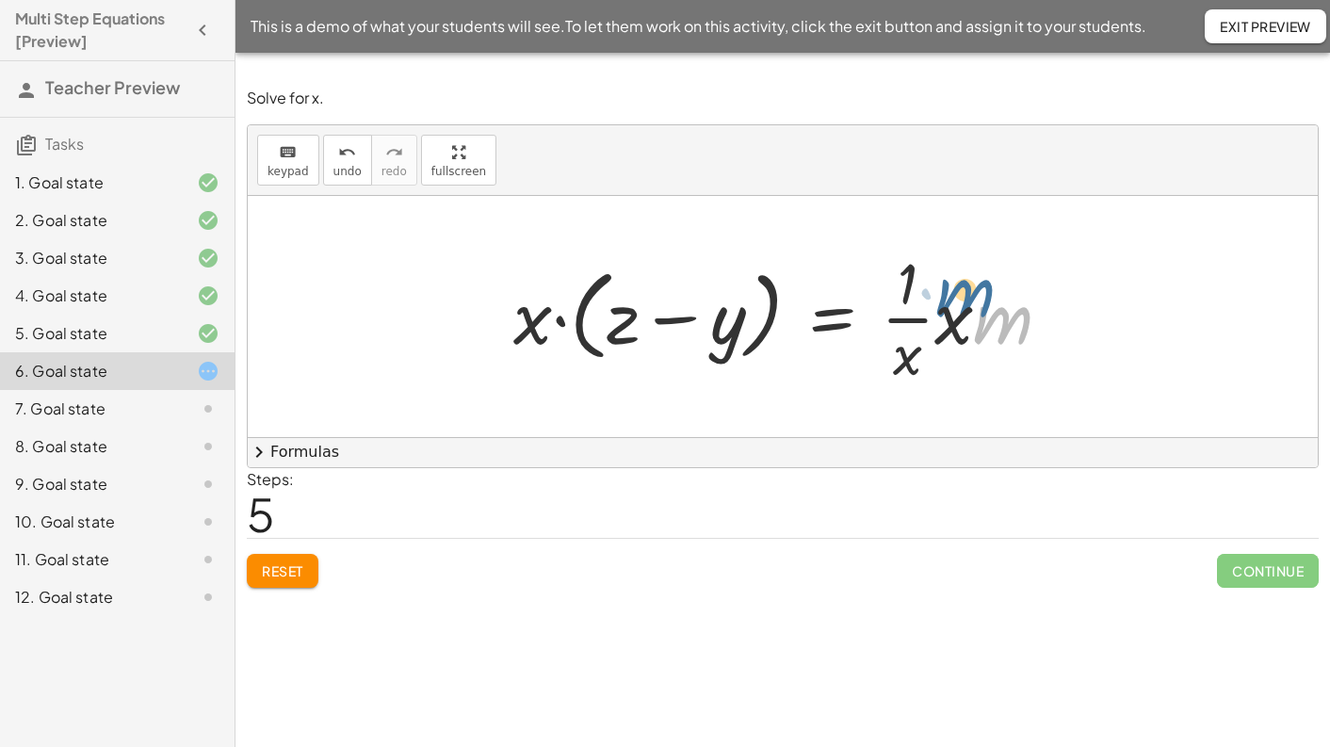
drag, startPoint x: 984, startPoint y: 328, endPoint x: 1003, endPoint y: 319, distance: 20.7
click at [1003, 319] on div at bounding box center [790, 316] width 572 height 145
drag, startPoint x: 949, startPoint y: 322, endPoint x: 911, endPoint y: 324, distance: 38.7
click at [913, 303] on div at bounding box center [790, 316] width 572 height 145
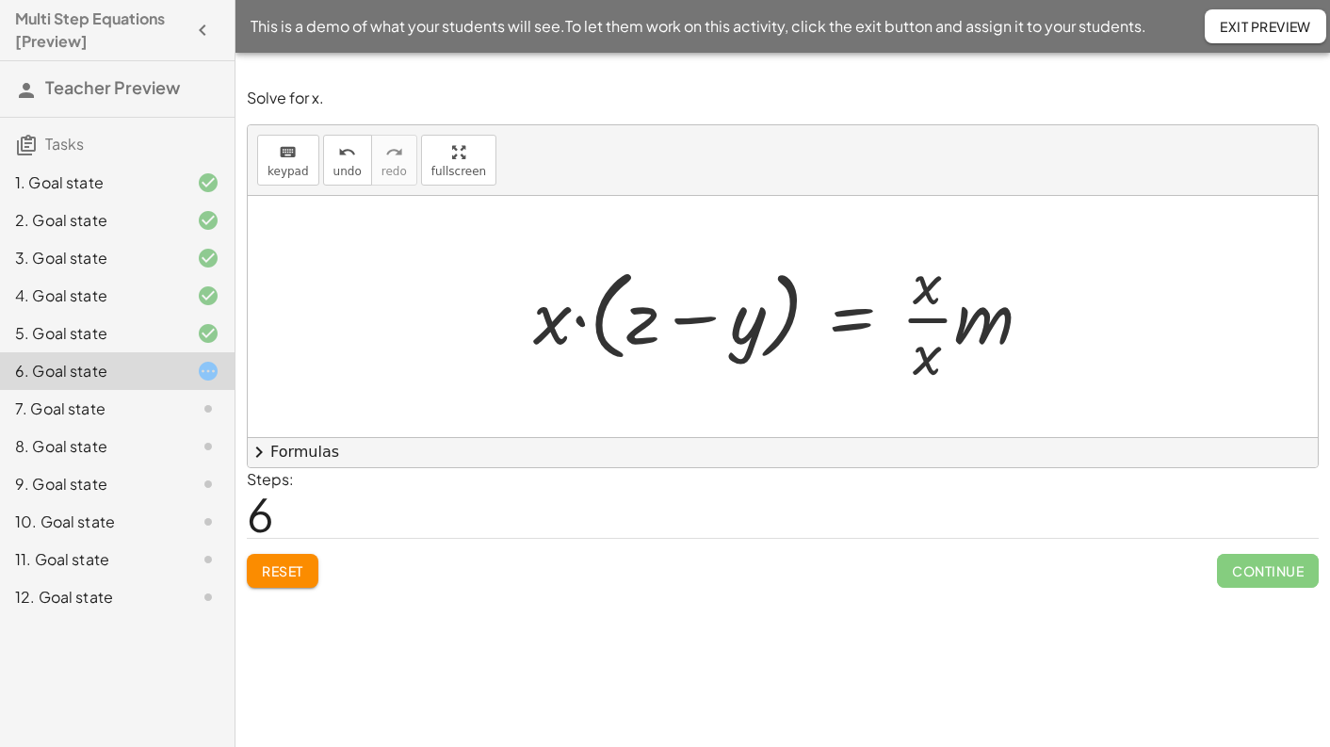
click at [903, 318] on div at bounding box center [790, 316] width 533 height 145
click at [903, 318] on div at bounding box center [763, 317] width 479 height 108
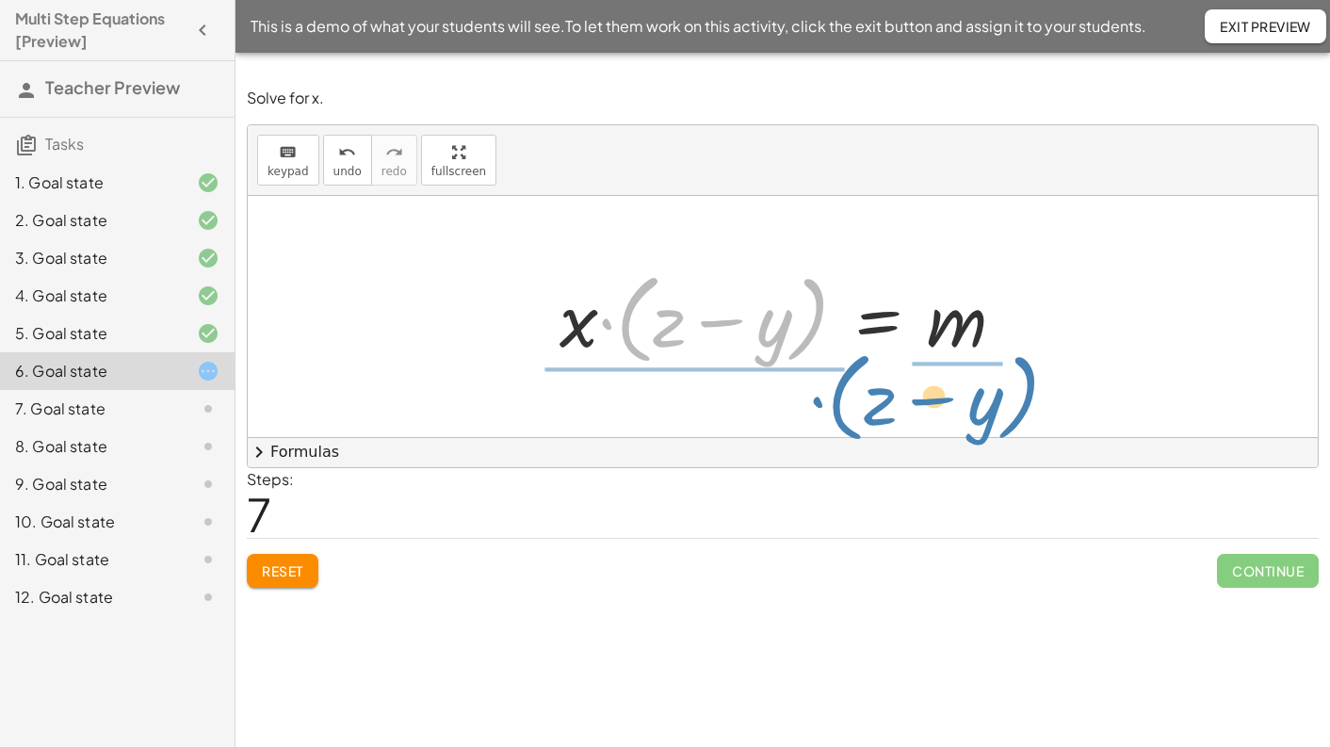
drag, startPoint x: 635, startPoint y: 302, endPoint x: 845, endPoint y: 377, distance: 222.8
